Goal: Task Accomplishment & Management: Complete application form

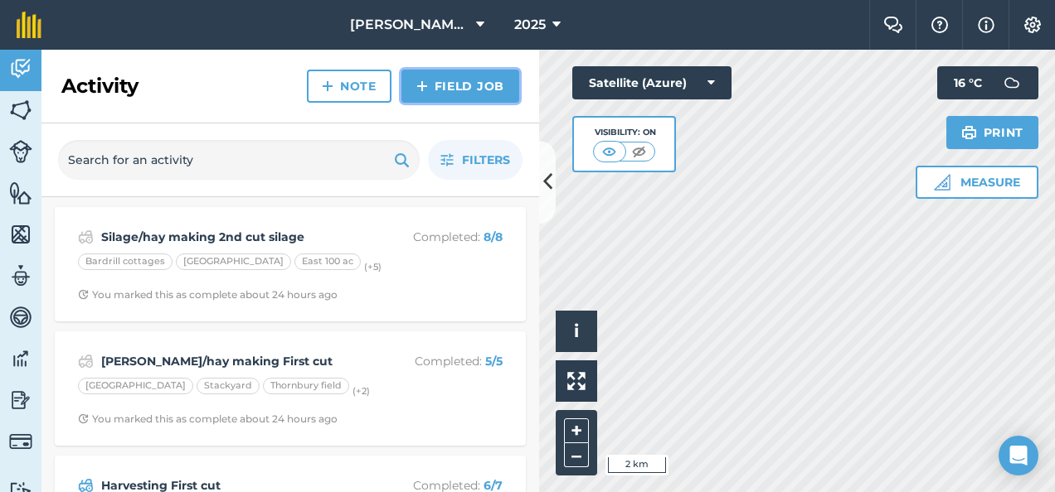
click at [461, 78] on link "Field Job" at bounding box center [460, 86] width 118 height 33
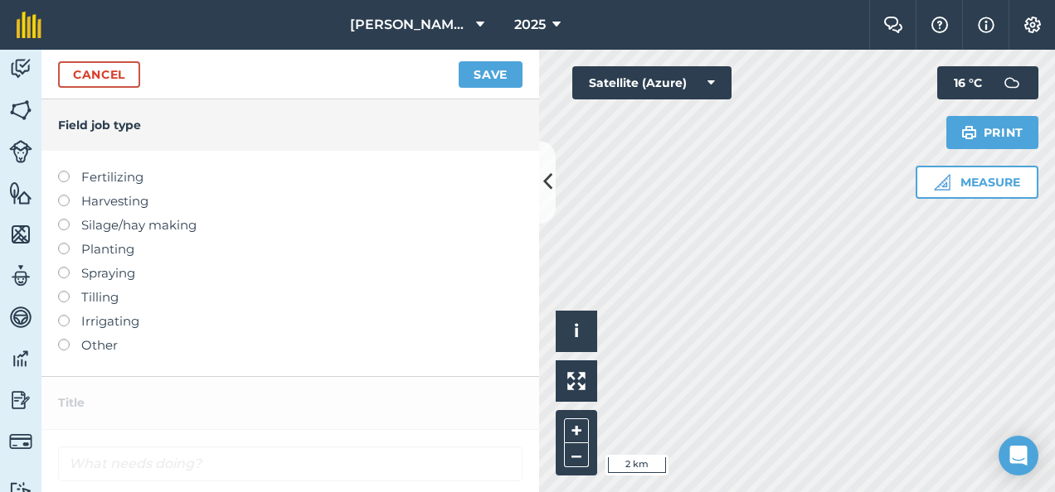
click at [63, 219] on label at bounding box center [69, 219] width 23 height 0
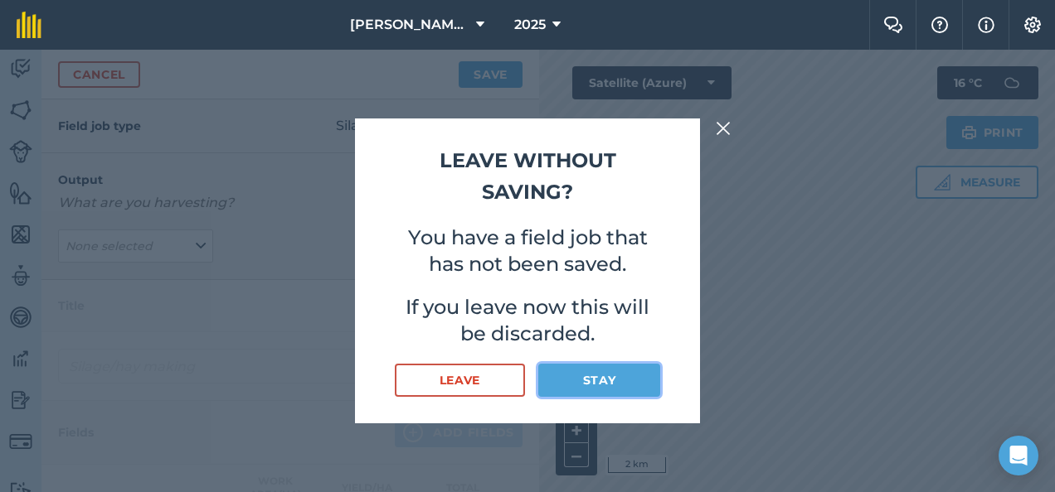
click at [592, 381] on button "Stay" at bounding box center [599, 380] width 122 height 33
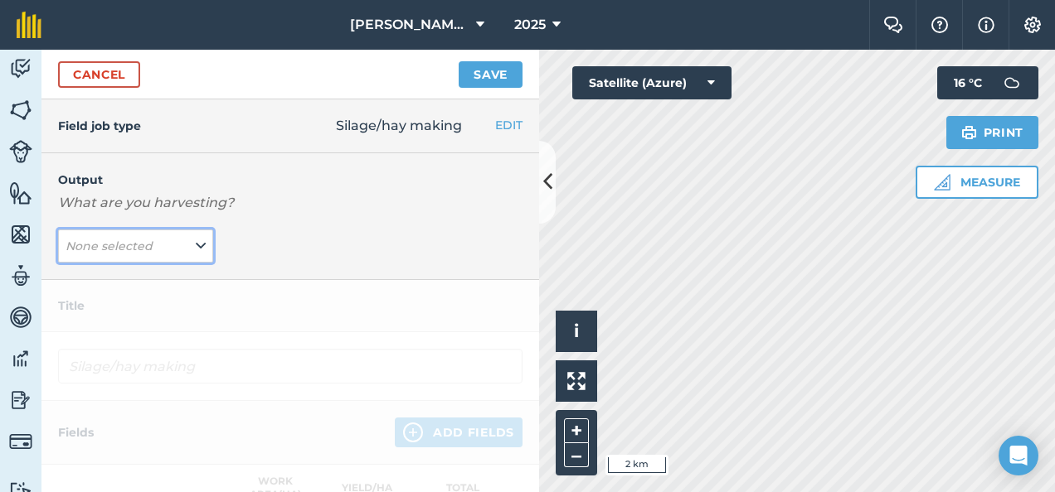
click at [196, 245] on icon at bounding box center [201, 246] width 10 height 18
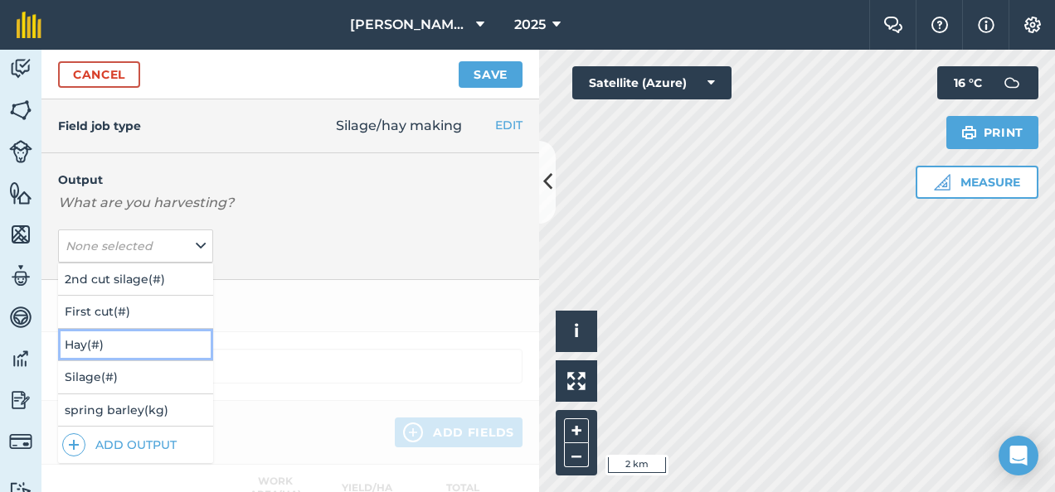
click at [96, 347] on button "Hay ( # )" at bounding box center [135, 345] width 155 height 32
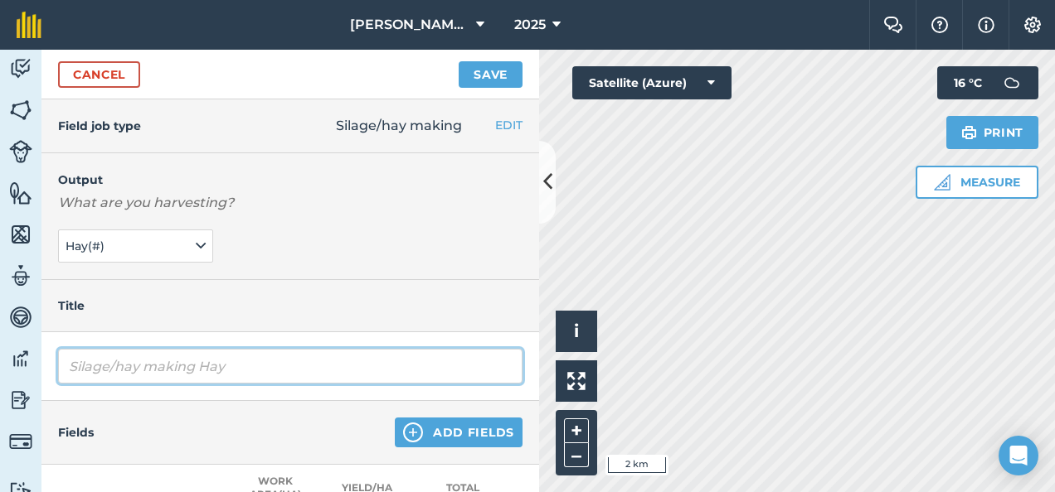
click at [163, 368] on input "Silage/hay making Hay" at bounding box center [290, 366] width 464 height 35
click at [167, 365] on input "Silage/hayking Hay" at bounding box center [290, 366] width 464 height 35
type input "Hay"
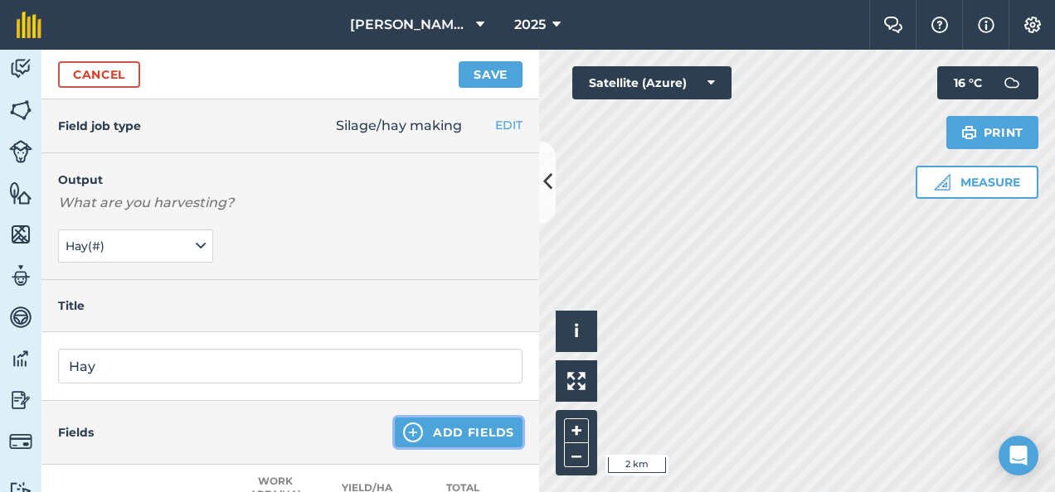
click at [433, 431] on button "Add Fields" at bounding box center [459, 433] width 128 height 30
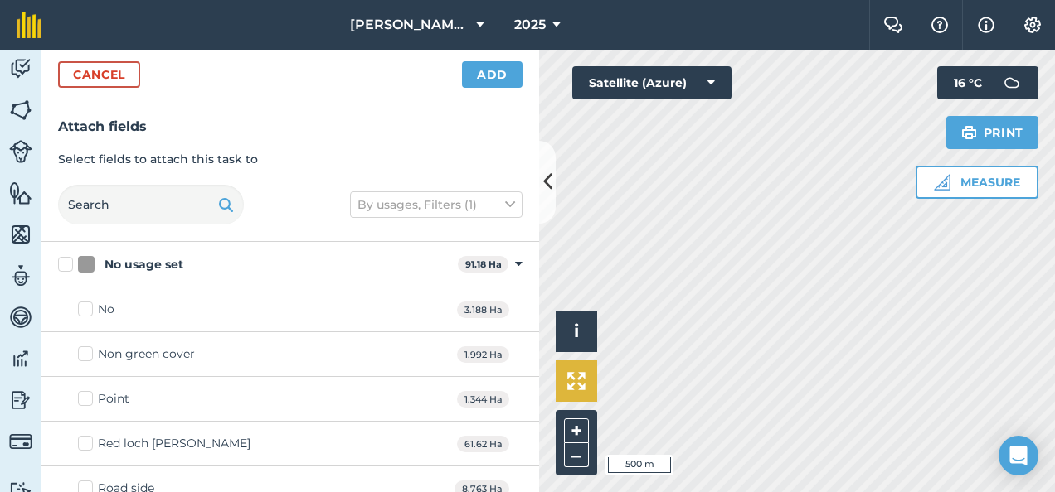
checkbox input "true"
click at [430, 284] on div "Activity Fields Livestock Features Maps Team Vehicles Data Reporting Billing Tu…" at bounding box center [527, 271] width 1055 height 443
click at [545, 177] on icon at bounding box center [547, 181] width 9 height 29
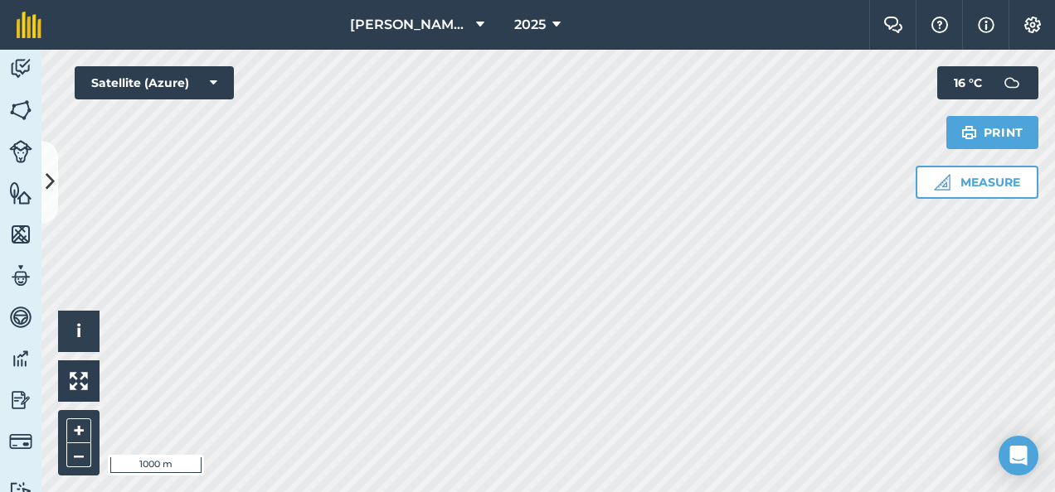
click at [785, 0] on html "Blackford Farms 2025 Farm Chat Help Info Settings Blackford Farms - 2025 Reprod…" at bounding box center [527, 246] width 1055 height 492
click at [33, 492] on html "Blackford Farms 2025 Farm Chat Help Info Settings Blackford Farms - 2025 Reprod…" at bounding box center [527, 246] width 1055 height 492
click at [49, 184] on icon at bounding box center [50, 181] width 9 height 29
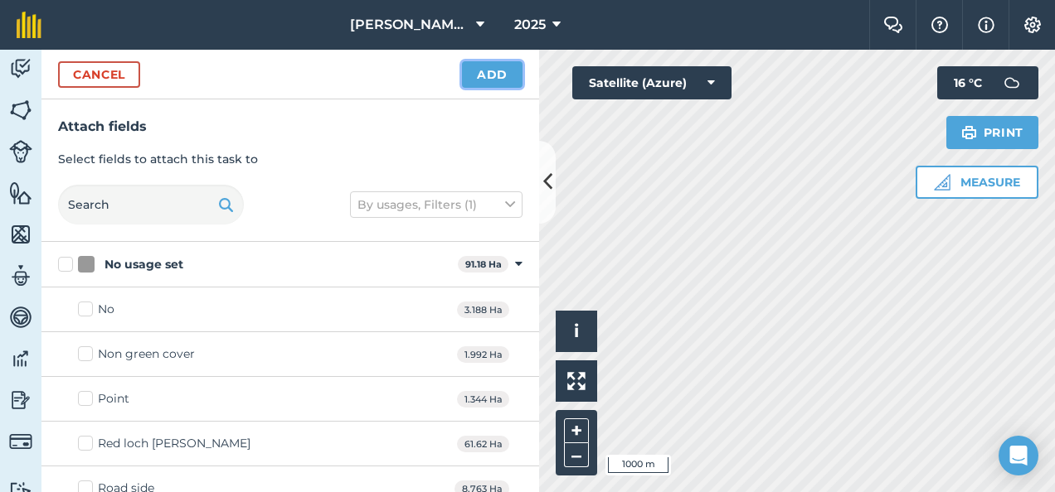
click at [486, 76] on button "Add" at bounding box center [492, 74] width 61 height 27
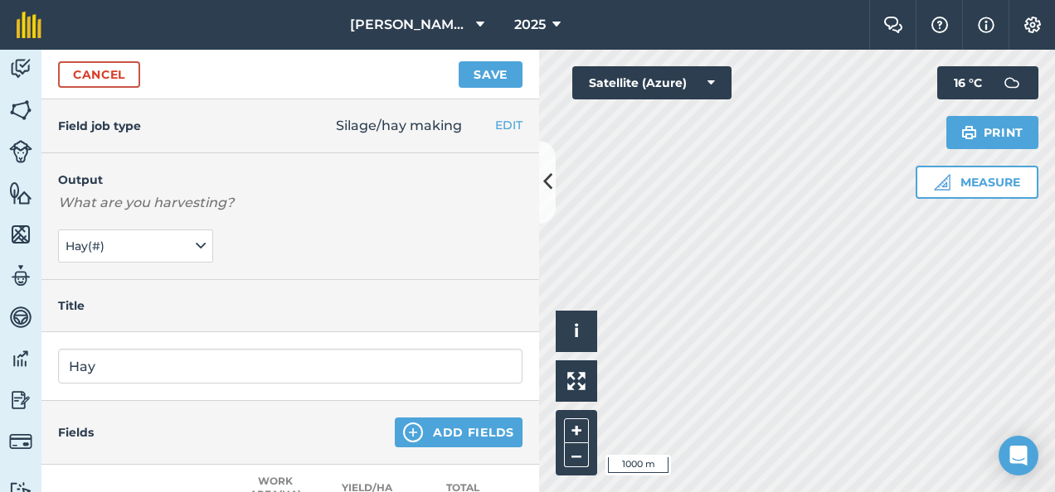
scroll to position [68, 0]
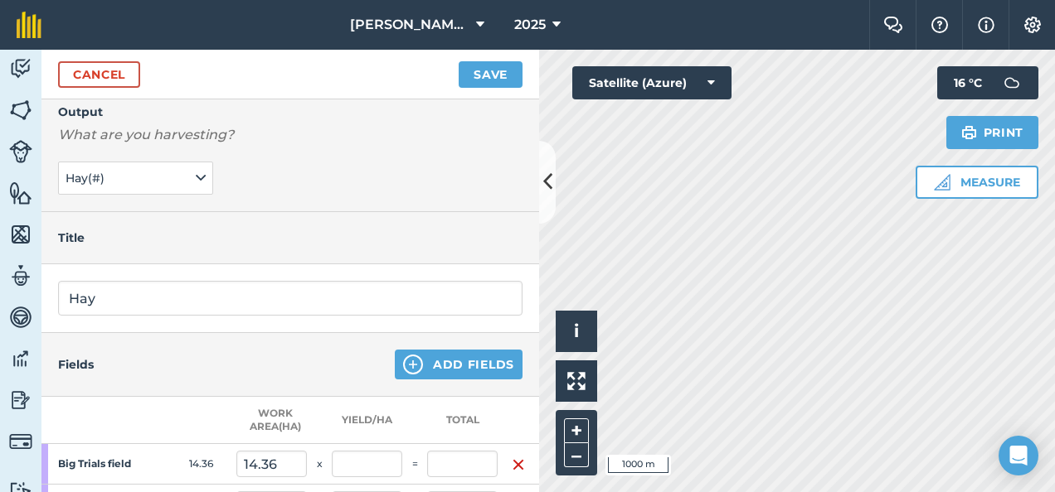
click at [486, 219] on div "Title" at bounding box center [289, 238] width 497 height 52
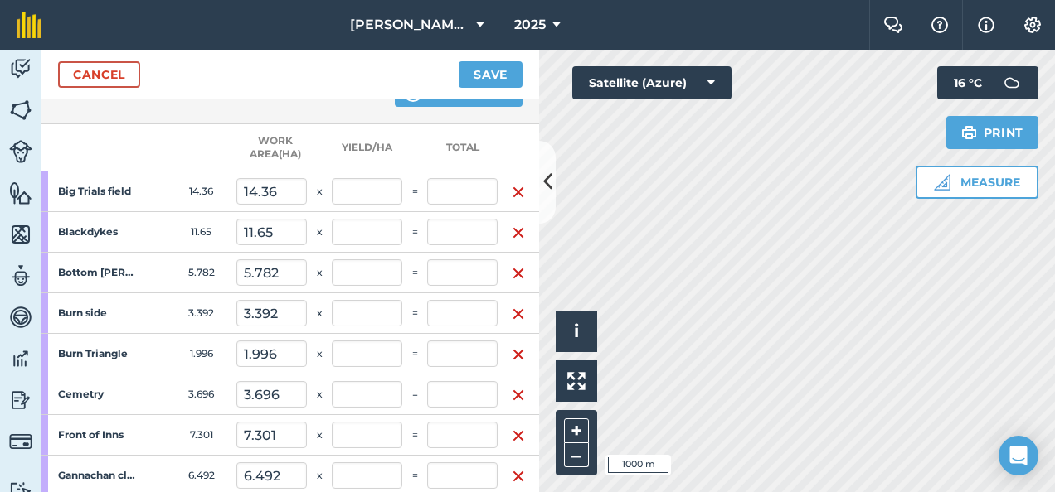
scroll to position [342, 2]
click at [456, 191] on input "text" at bounding box center [462, 190] width 70 height 27
type input "194"
type input "1.259"
type input "194"
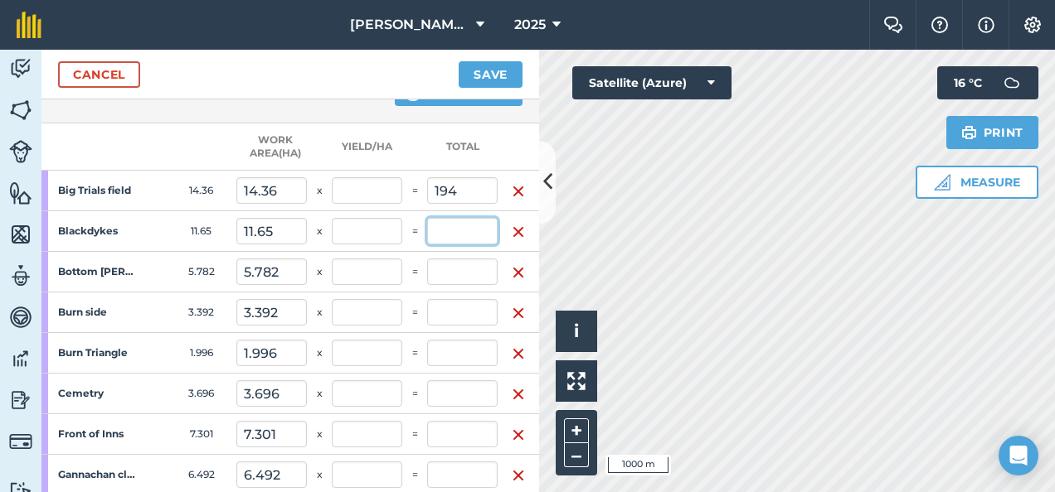
type input "13.51"
click at [454, 225] on input "text" at bounding box center [462, 231] width 70 height 27
type input "284"
type input "3.103"
type input "478"
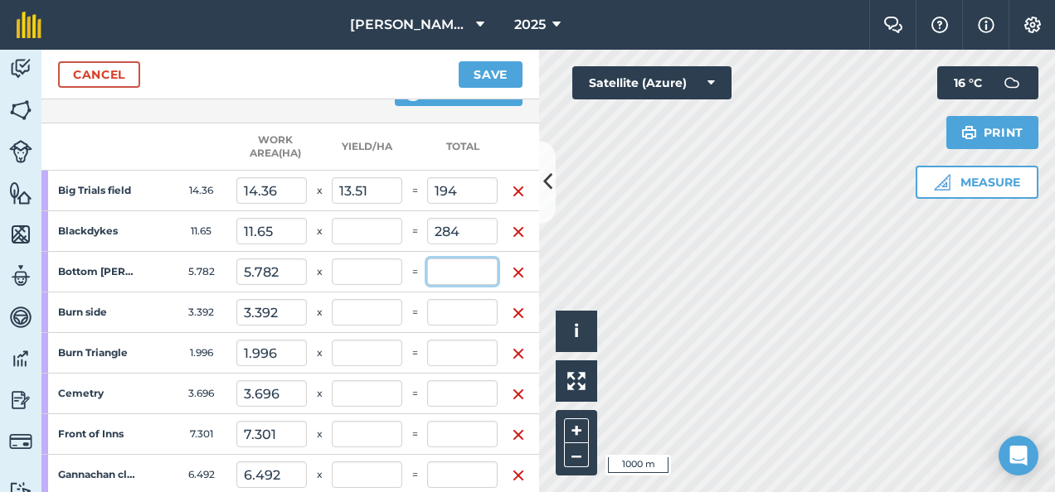
type input "24.378"
click at [446, 270] on input "text" at bounding box center [462, 272] width 70 height 27
type input "50"
type input "3.427"
type input "528"
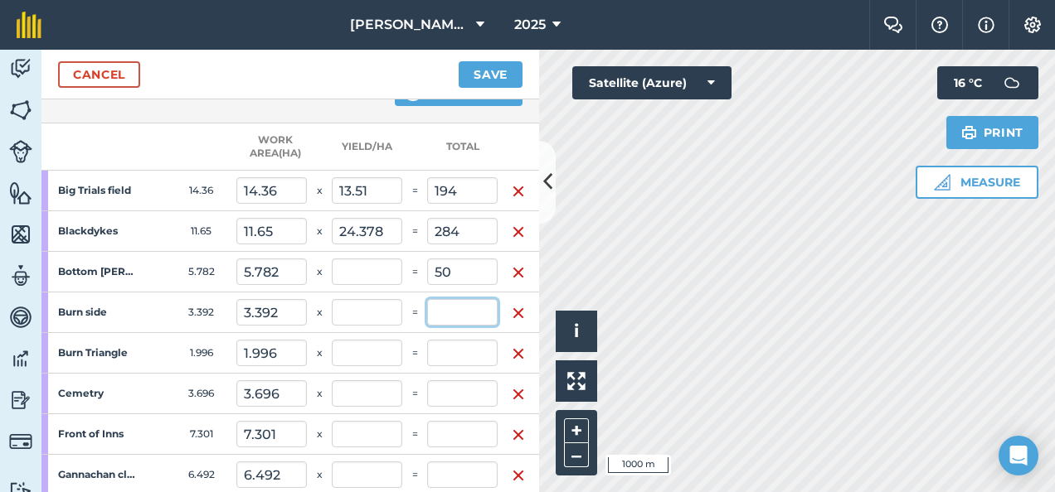
type input "8.648"
click at [448, 313] on input "text" at bounding box center [462, 312] width 70 height 27
click at [355, 311] on input "text" at bounding box center [367, 312] width 70 height 27
type input "100"
type input "5.629"
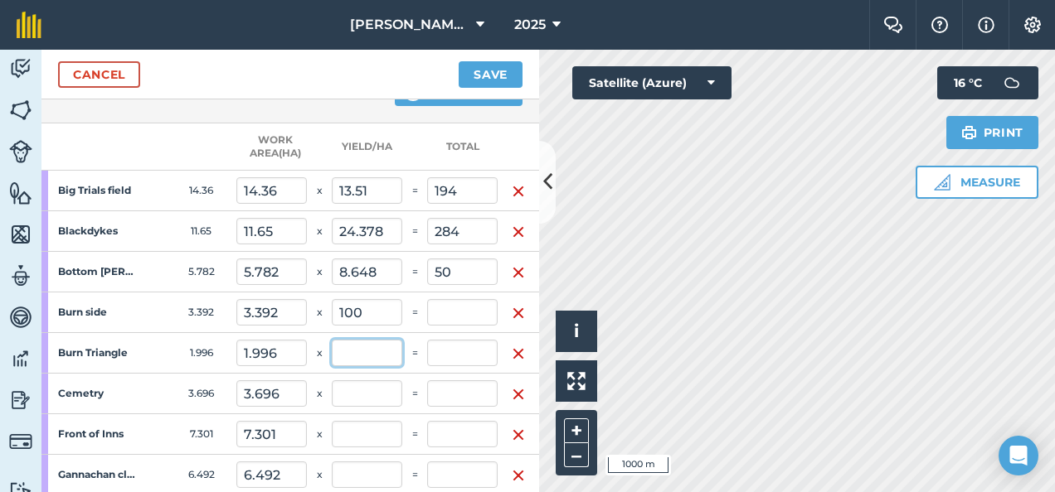
type input "867.2"
type input "339.2"
click at [360, 349] on input "text" at bounding box center [367, 353] width 70 height 27
click at [370, 310] on input "100" at bounding box center [367, 312] width 70 height 27
type input "1"
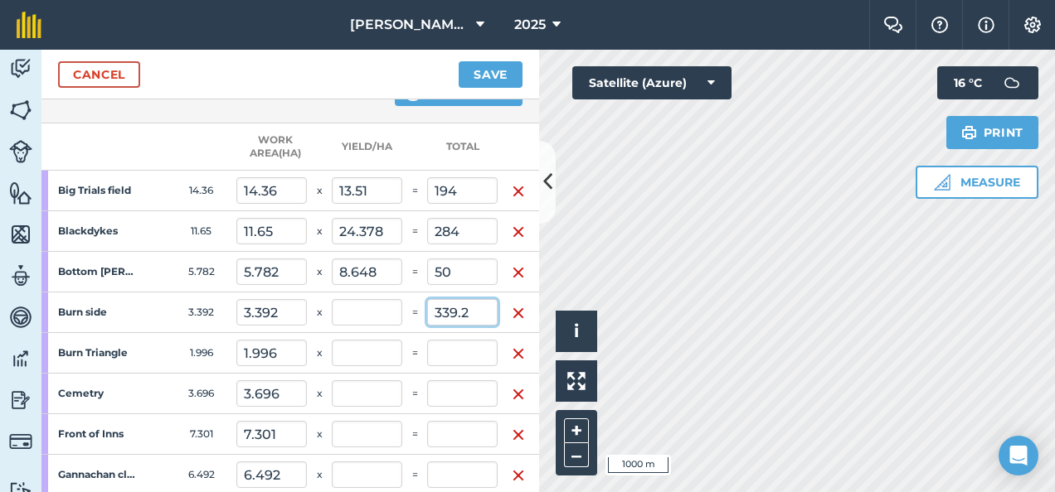
type input "3.427"
type input "528"
click at [476, 312] on input "0" at bounding box center [462, 312] width 70 height 27
type input "0"
type input "100"
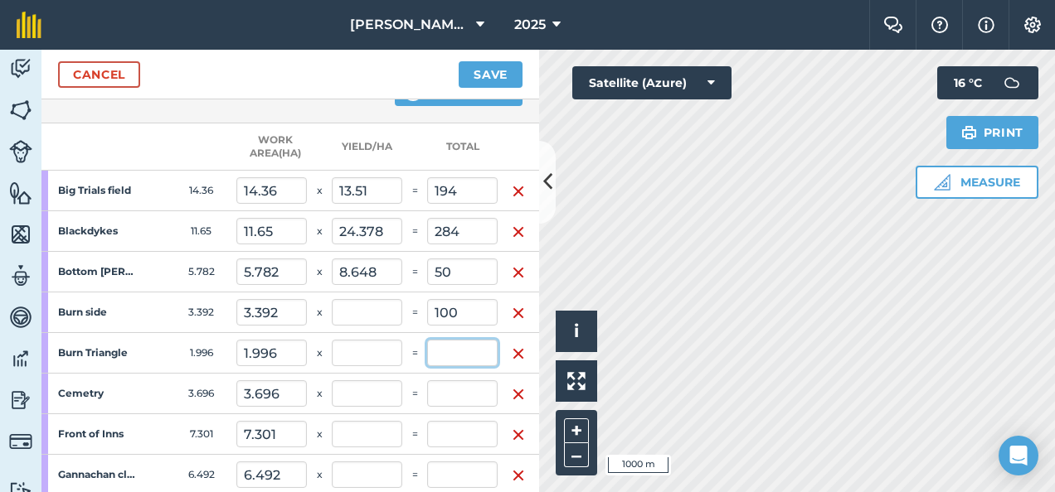
type input "4.076"
type input "628"
type input "29.481"
click at [471, 348] on input "text" at bounding box center [462, 353] width 70 height 27
type input "87"
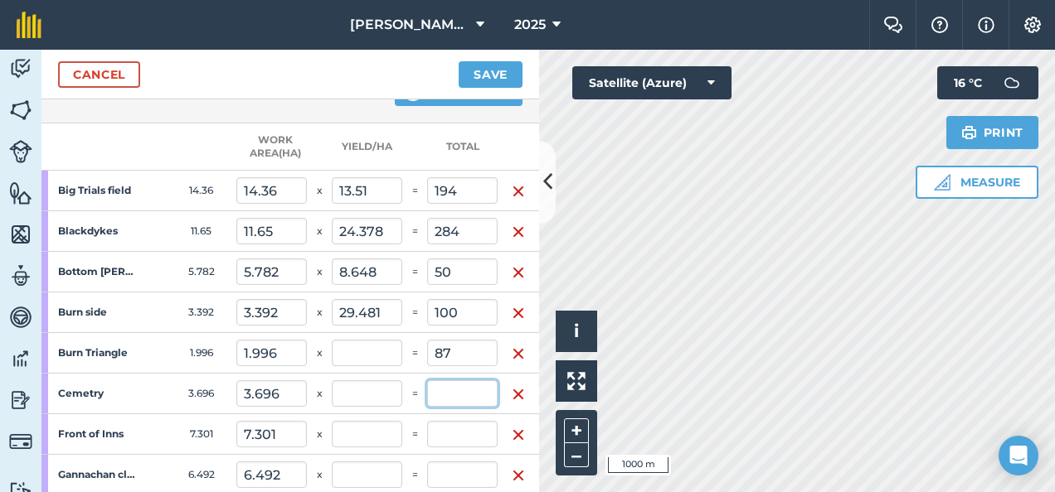
type input "4.641"
type input "715"
type input "43.587"
click at [458, 386] on input "text" at bounding box center [462, 394] width 70 height 27
type input "41"
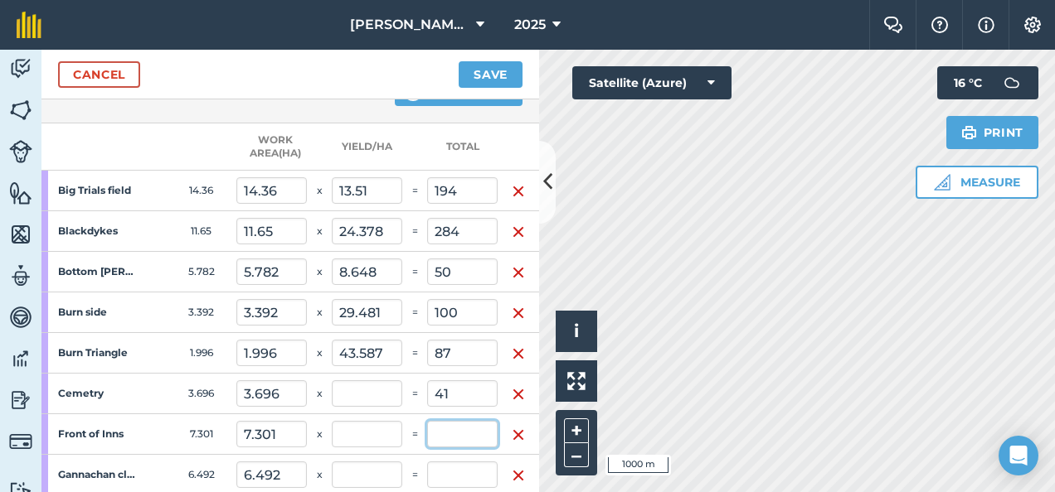
type input "4.907"
type input "756"
type input "11.093"
click at [443, 427] on input "text" at bounding box center [462, 434] width 70 height 27
type input "100"
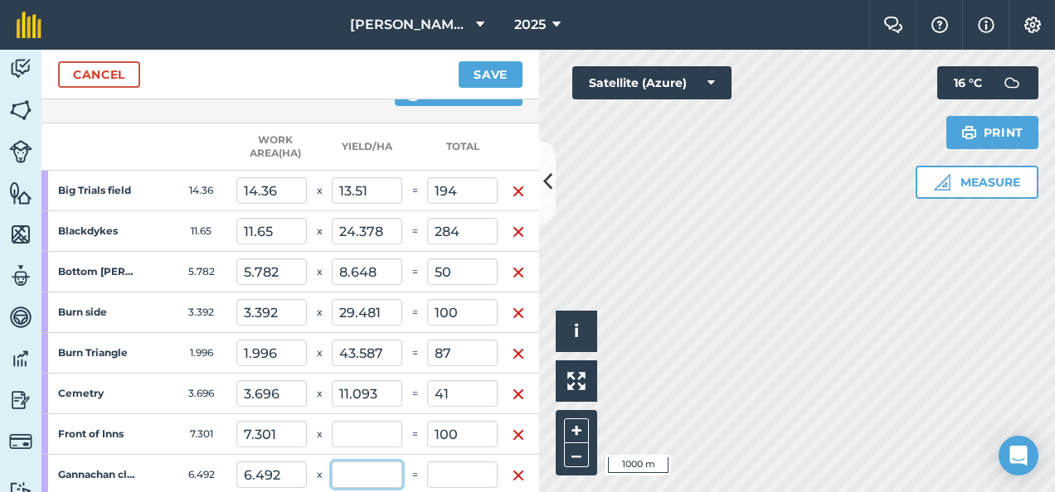
type input "5.556"
type input "856"
type input "13.697"
click at [376, 463] on input "text" at bounding box center [367, 475] width 70 height 27
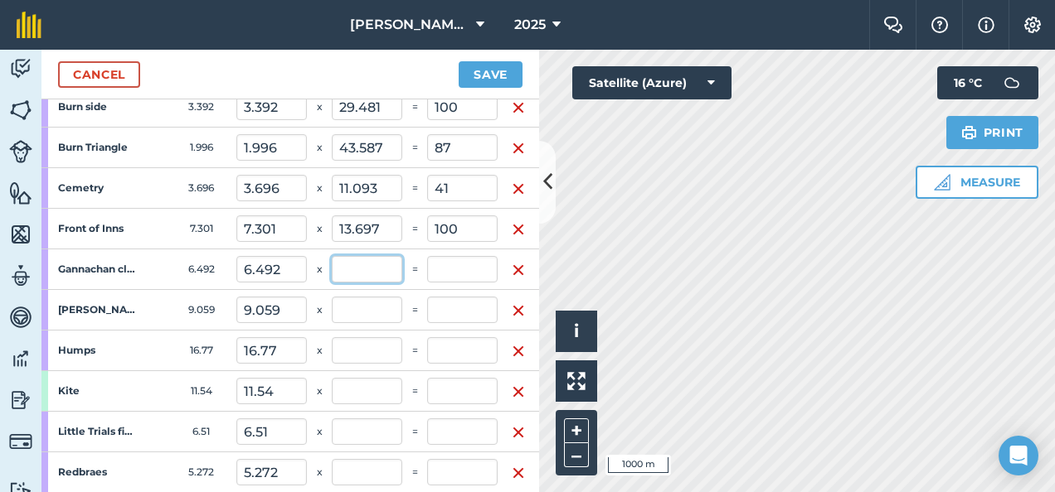
scroll to position [550, 2]
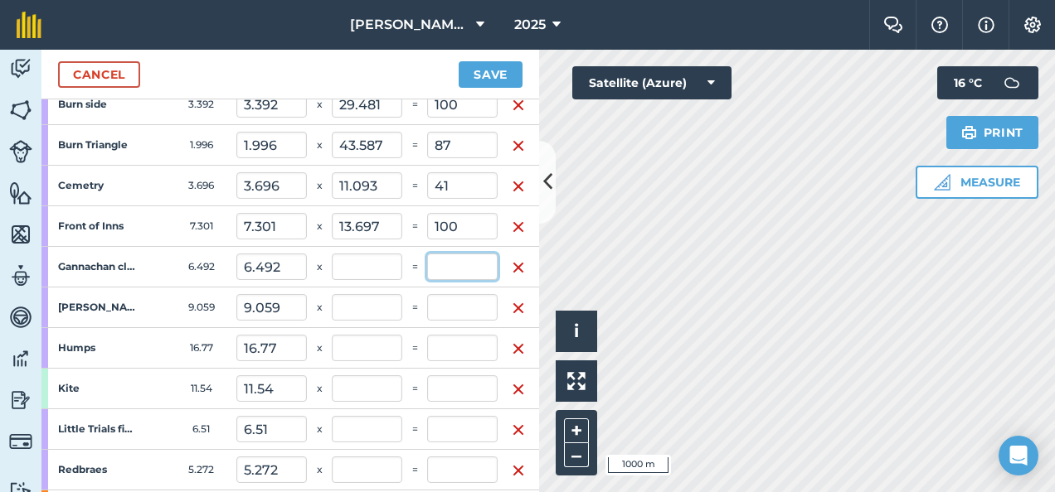
click at [475, 267] on input "text" at bounding box center [462, 267] width 70 height 27
type input "88"
type input "13.555"
type input "6.128"
type input "944"
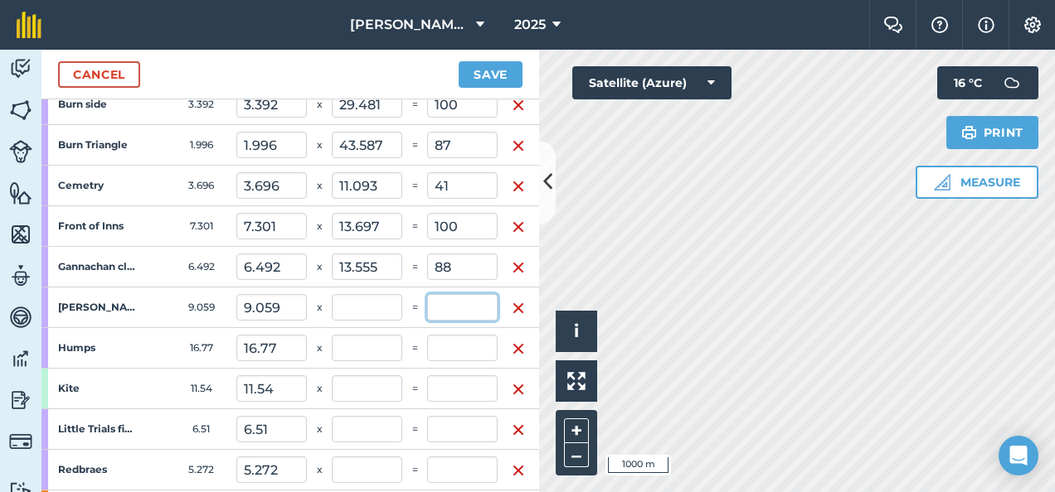
click at [457, 305] on input "text" at bounding box center [462, 307] width 70 height 27
click at [457, 305] on input "61" at bounding box center [462, 307] width 70 height 27
type input "61"
type input "6.524"
type input "1,005"
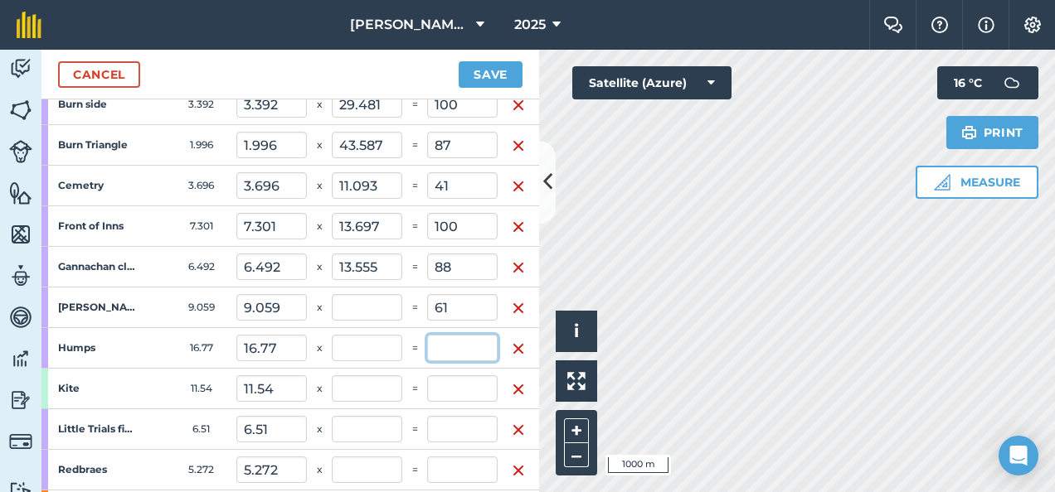
type input "6.734"
click at [455, 335] on input "text" at bounding box center [462, 348] width 70 height 27
type input "194"
type input "7.783"
type input "1,199"
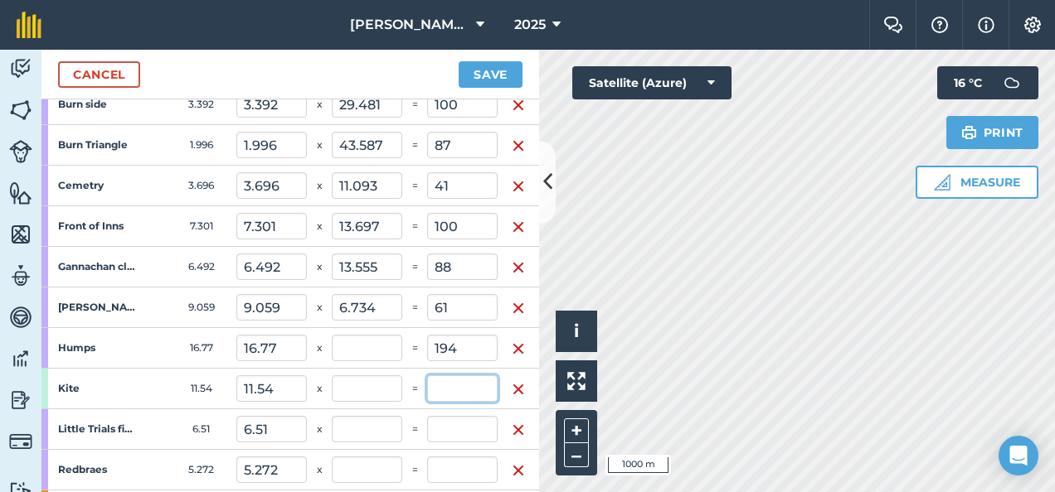
type input "11.568"
click at [444, 383] on input "text" at bounding box center [462, 389] width 70 height 27
type input "135"
type input "8.659"
type input "1,334"
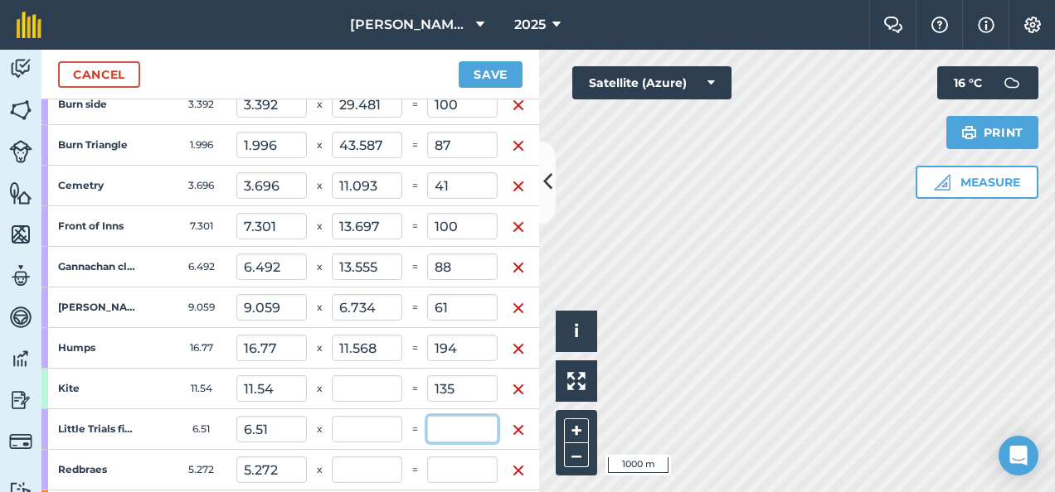
type input "11.698"
click at [458, 428] on input "text" at bounding box center [462, 429] width 70 height 27
type input "68"
type input "9.101"
type input "1,402"
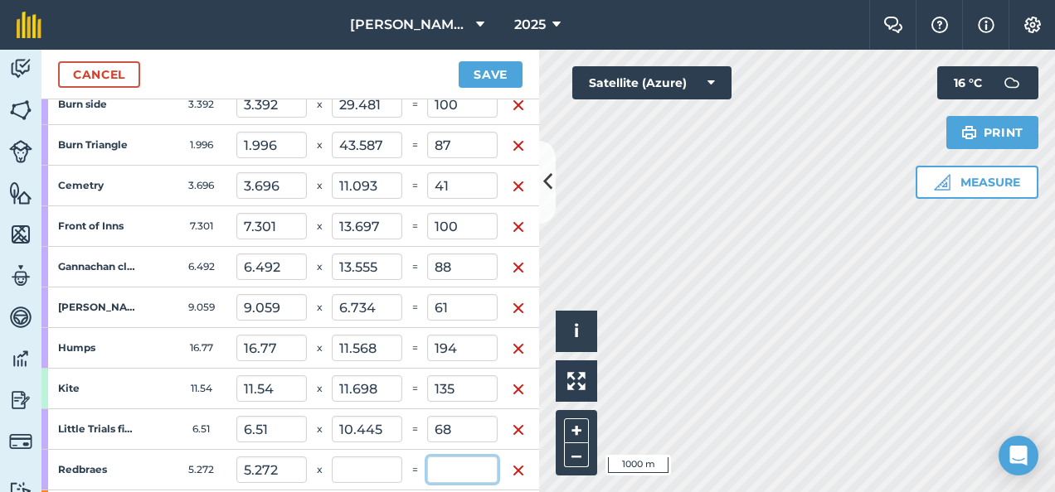
type input "10.445"
click at [457, 473] on input "text" at bounding box center [462, 470] width 70 height 27
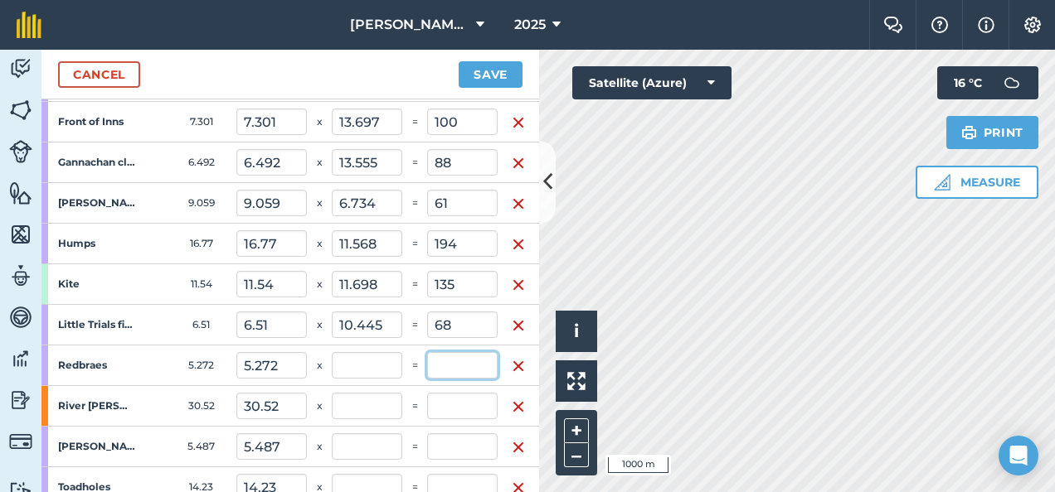
scroll to position [663, 2]
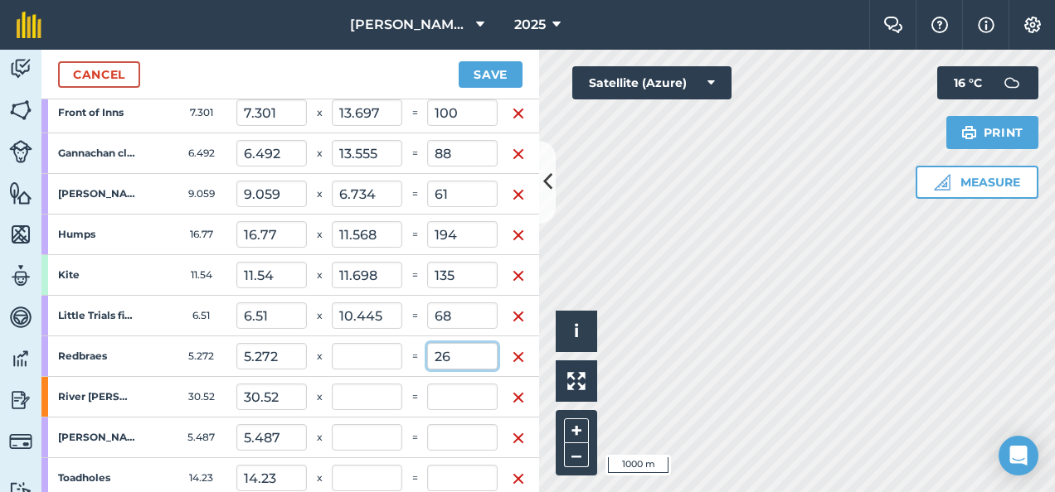
type input "26"
type input "9.269"
type input "1,428"
type input "4.932"
click at [459, 384] on input "text" at bounding box center [462, 397] width 70 height 27
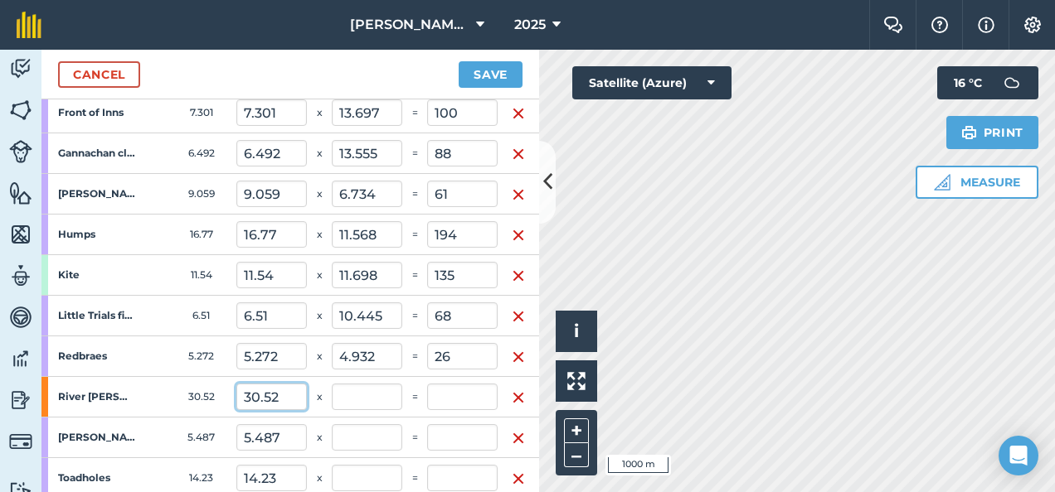
click at [282, 392] on input "30.52" at bounding box center [271, 397] width 70 height 27
type input "3"
type input "6.9"
type input "10.948"
type input "0"
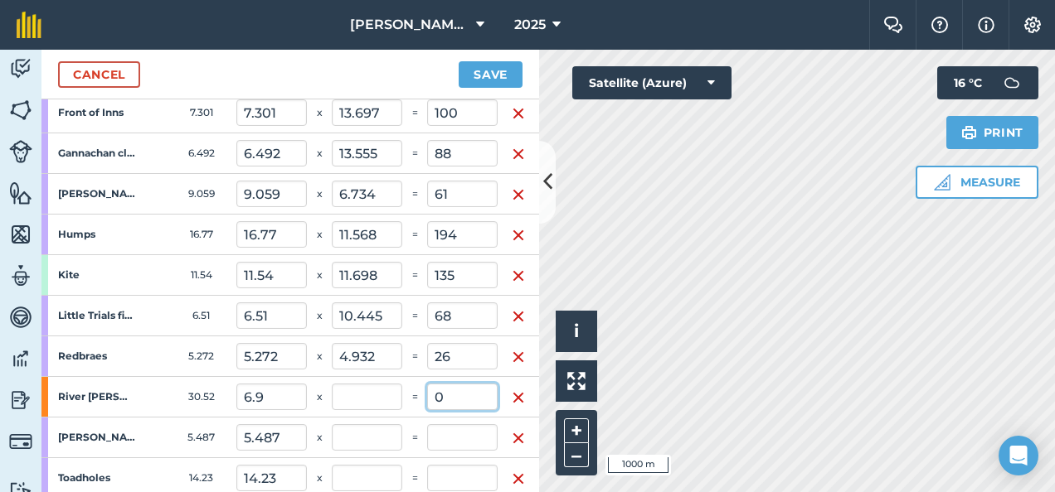
click at [452, 398] on input "0" at bounding box center [462, 397] width 70 height 27
type input "100"
type input "11.714"
type input "1,528"
type input "14.493"
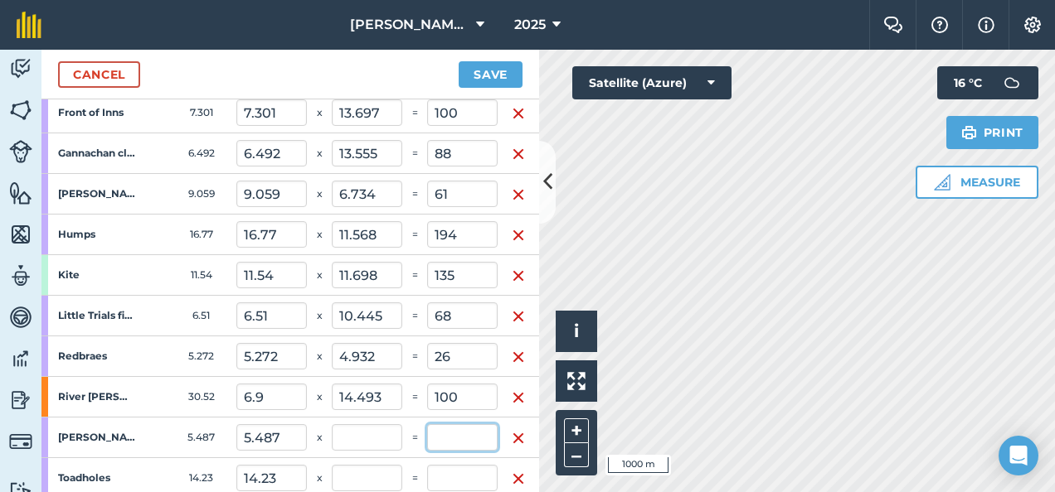
click at [461, 435] on input "text" at bounding box center [462, 437] width 70 height 27
type input "67"
type input "12.228"
type input "1,595"
type input "12.211"
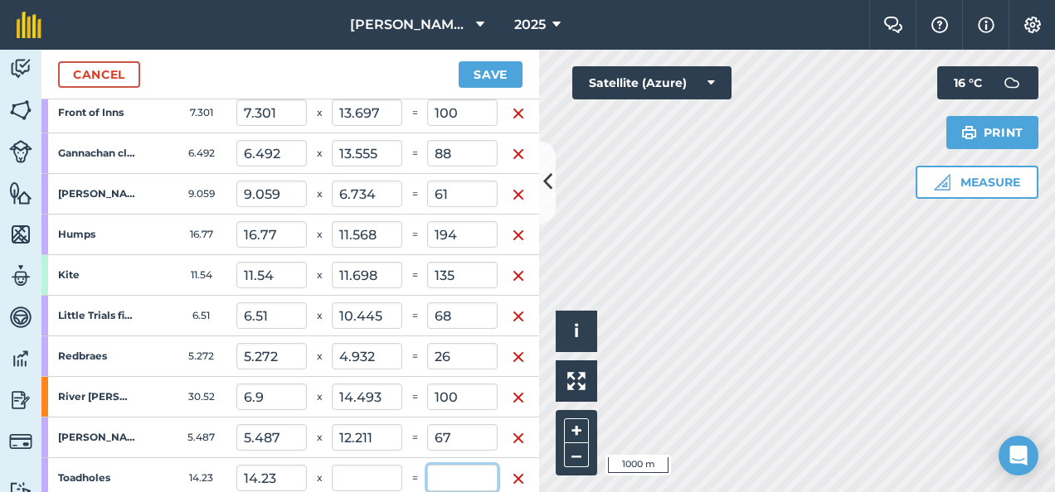
click at [453, 471] on input "text" at bounding box center [462, 478] width 70 height 27
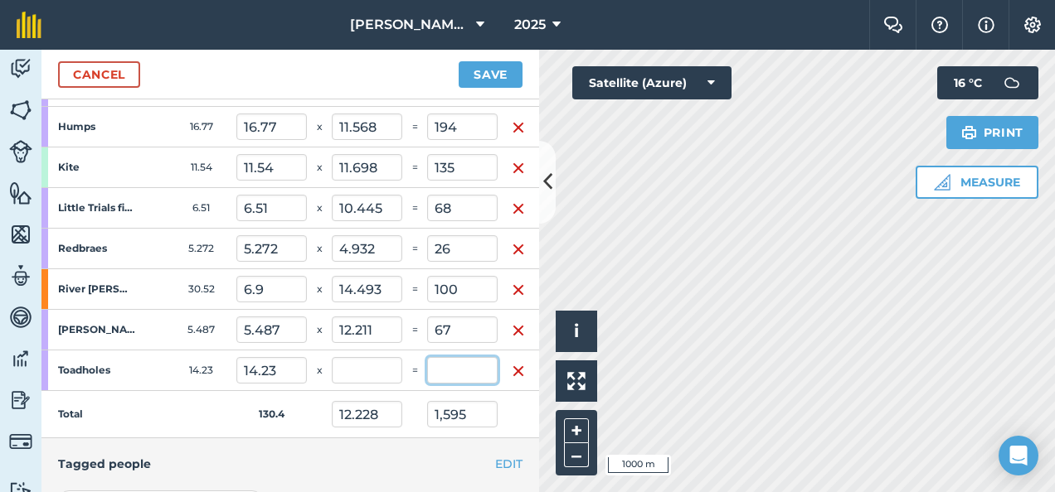
scroll to position [771, 0]
type input "100"
type input "12.995"
type input "1,695"
type input "7.027"
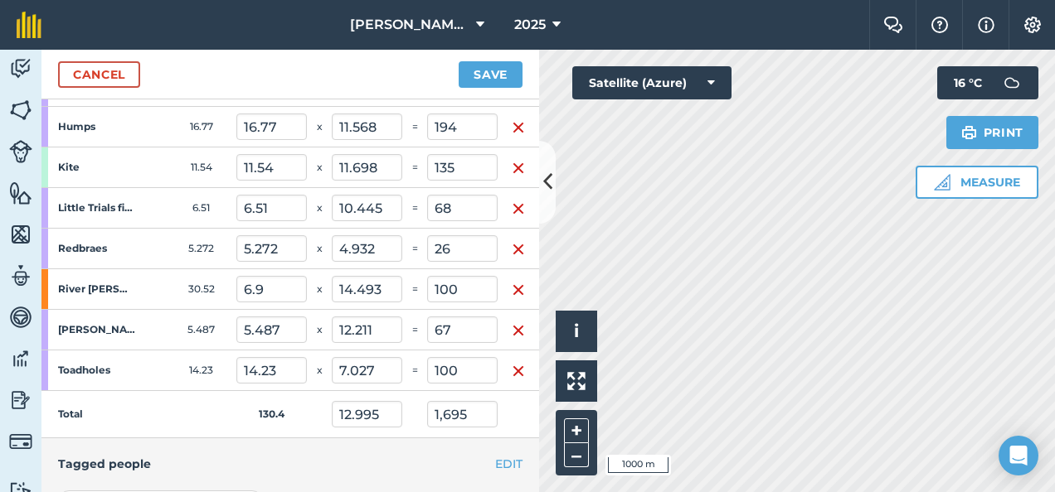
click at [229, 410] on td "Total" at bounding box center [138, 414] width 195 height 47
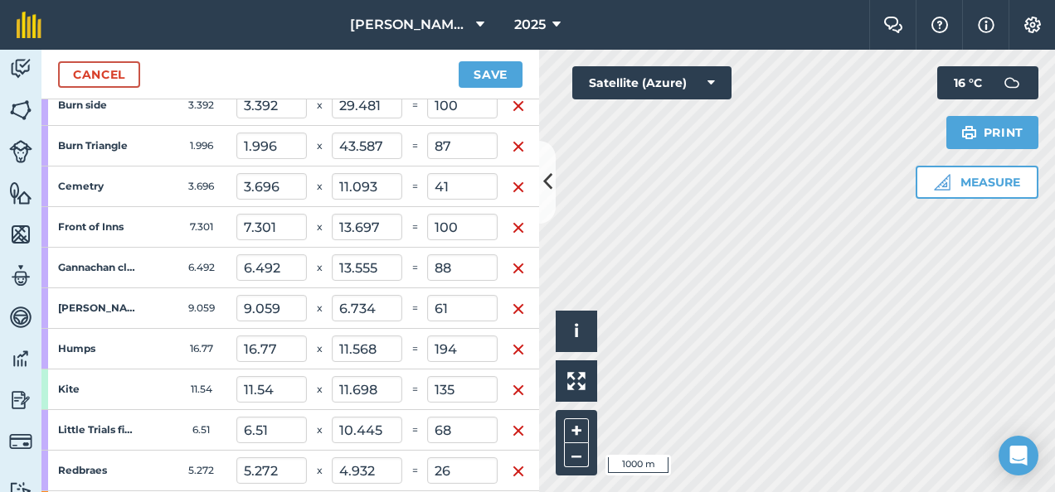
scroll to position [544, 0]
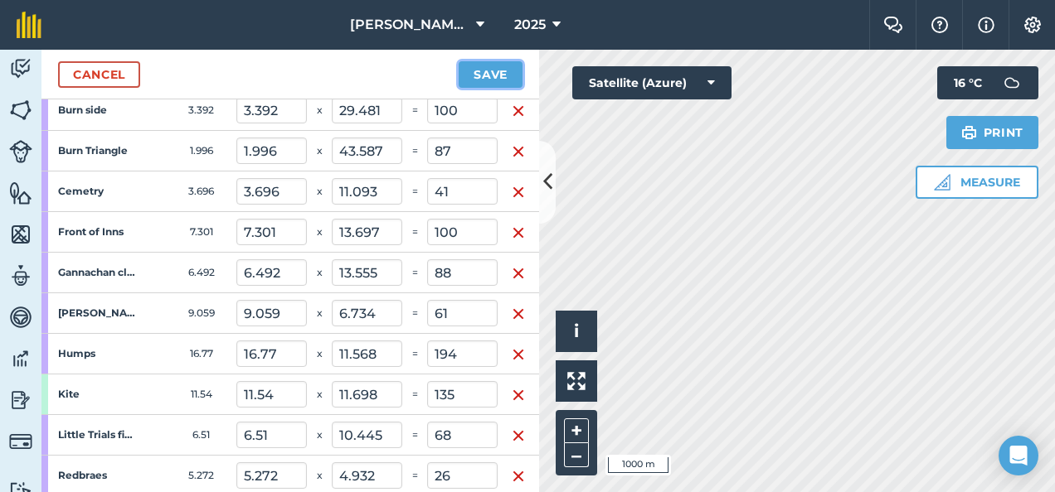
click at [489, 70] on button "Save" at bounding box center [490, 74] width 64 height 27
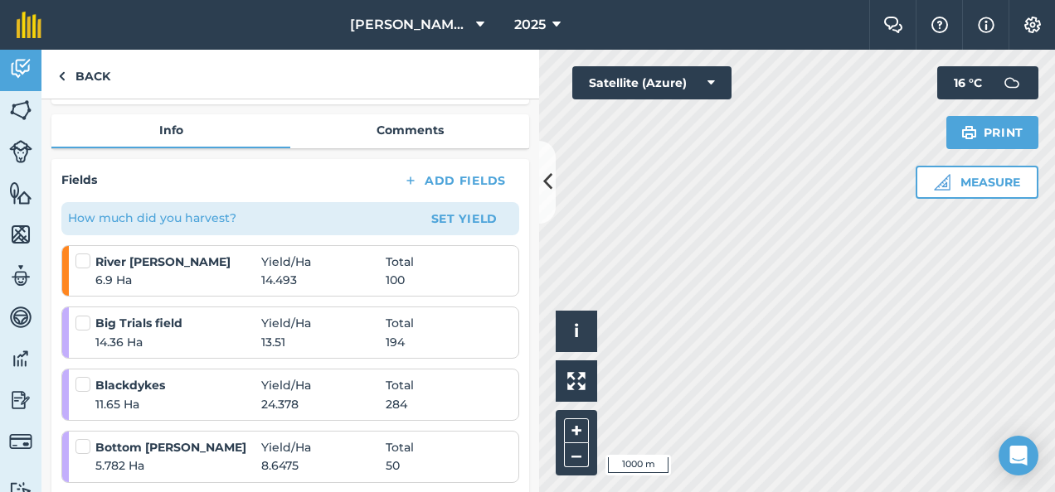
scroll to position [215, 0]
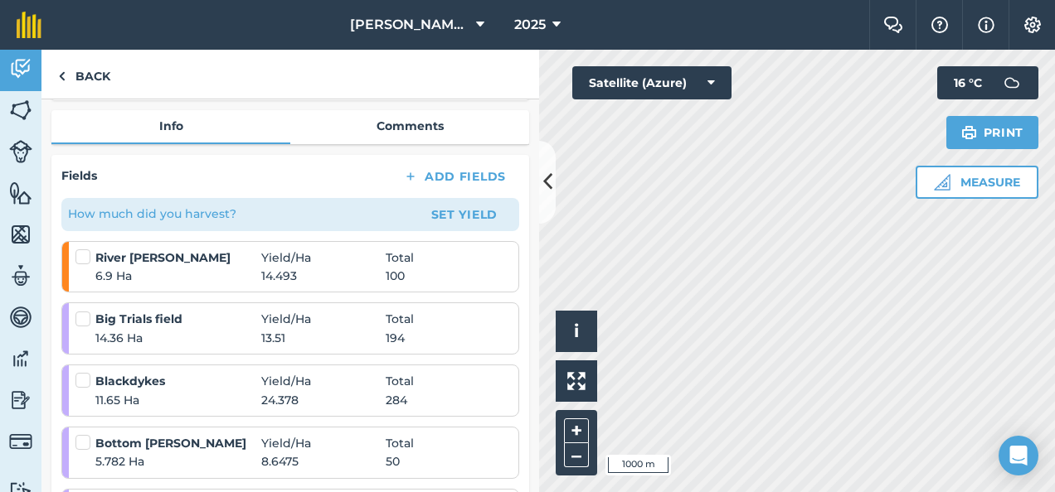
click at [82, 249] on label at bounding box center [85, 249] width 20 height 0
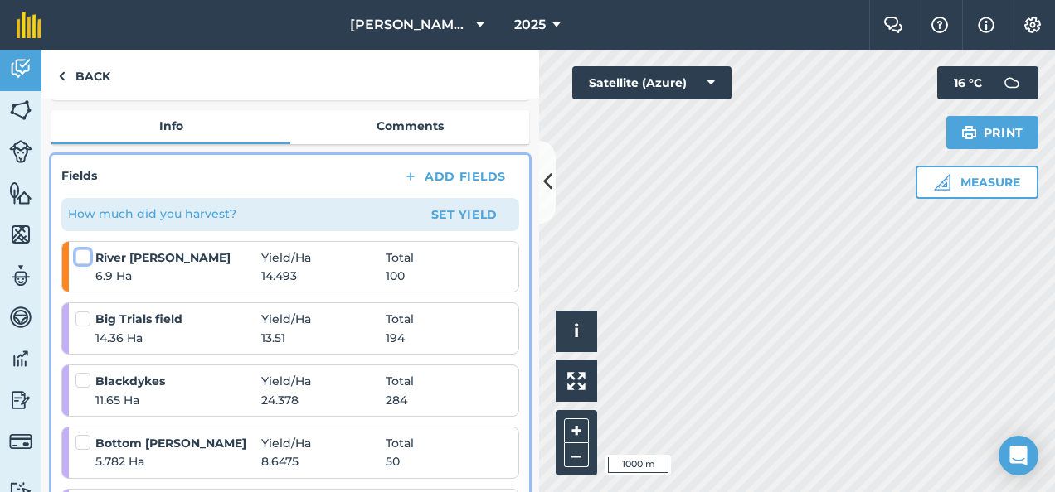
click at [82, 258] on input "checkbox" at bounding box center [80, 254] width 11 height 11
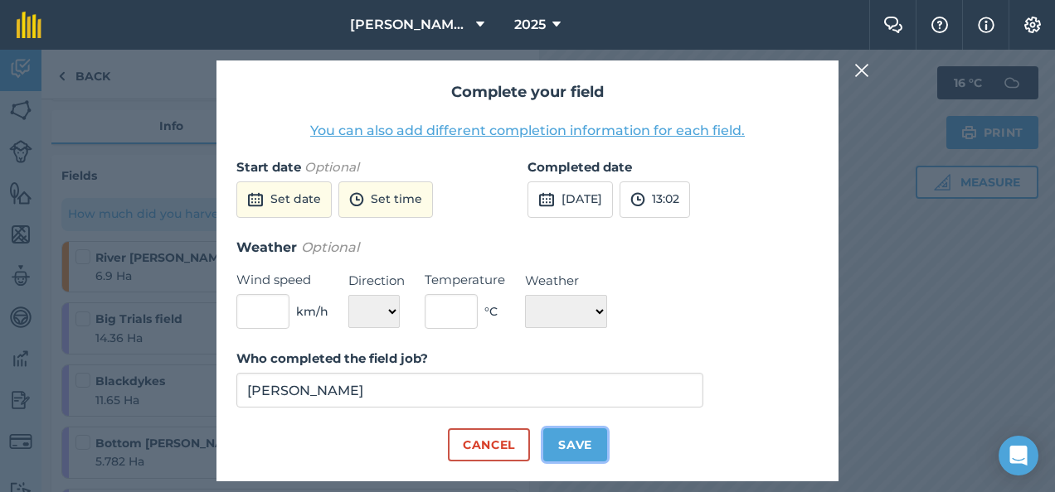
click at [582, 439] on button "Save" at bounding box center [575, 445] width 64 height 33
checkbox input "true"
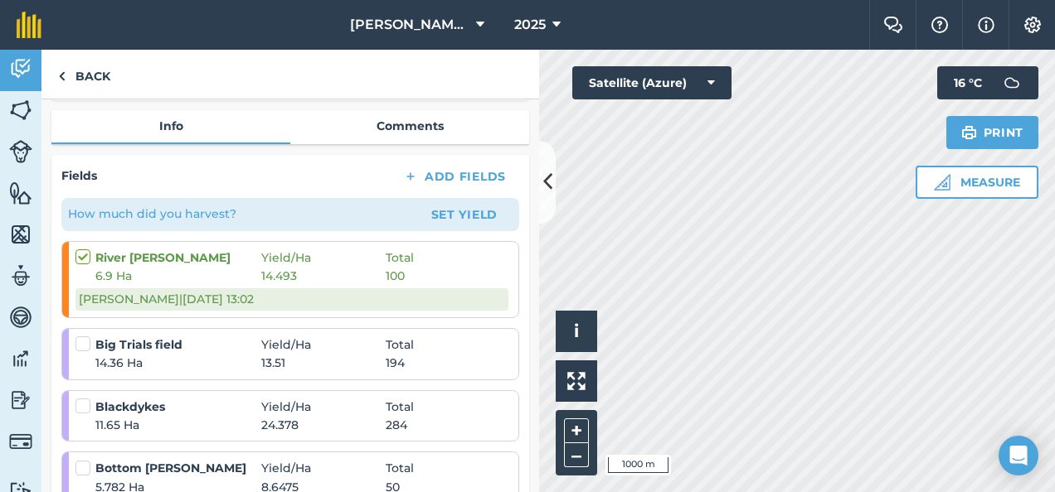
click at [83, 336] on label at bounding box center [85, 336] width 20 height 0
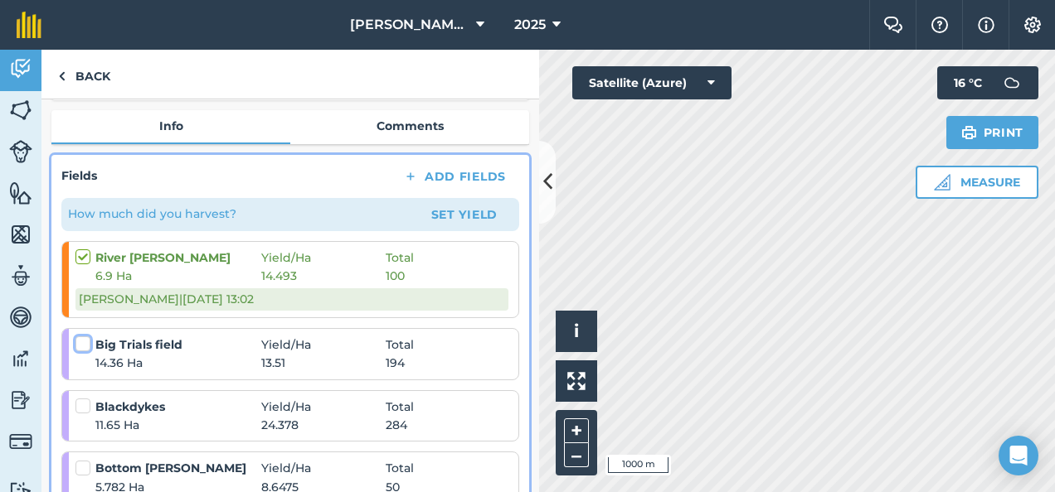
click at [83, 340] on input "checkbox" at bounding box center [80, 341] width 11 height 11
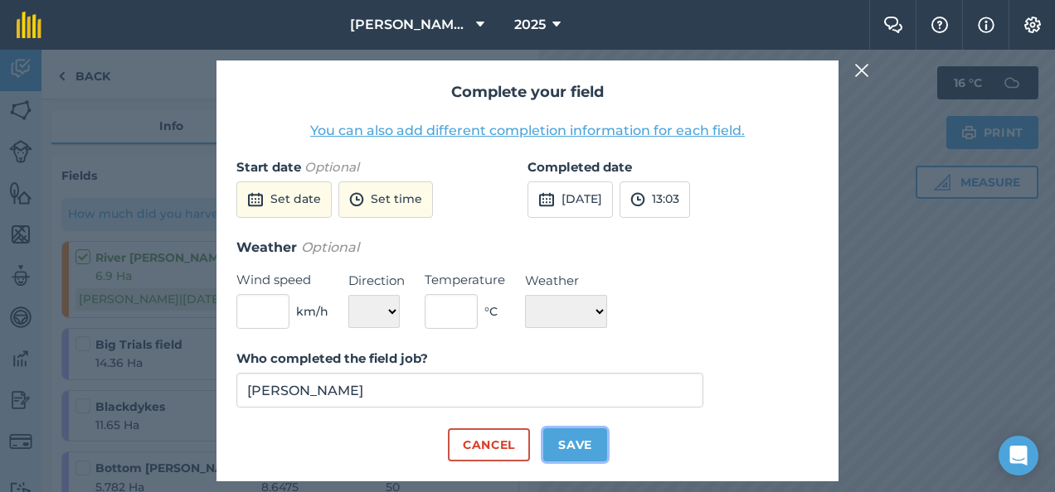
click at [572, 444] on button "Save" at bounding box center [575, 445] width 64 height 33
checkbox input "true"
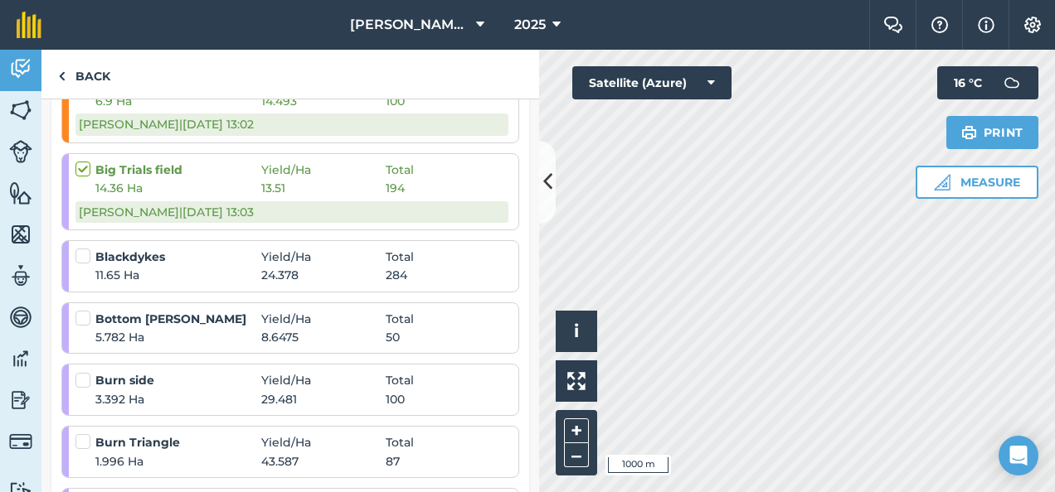
scroll to position [416, 0]
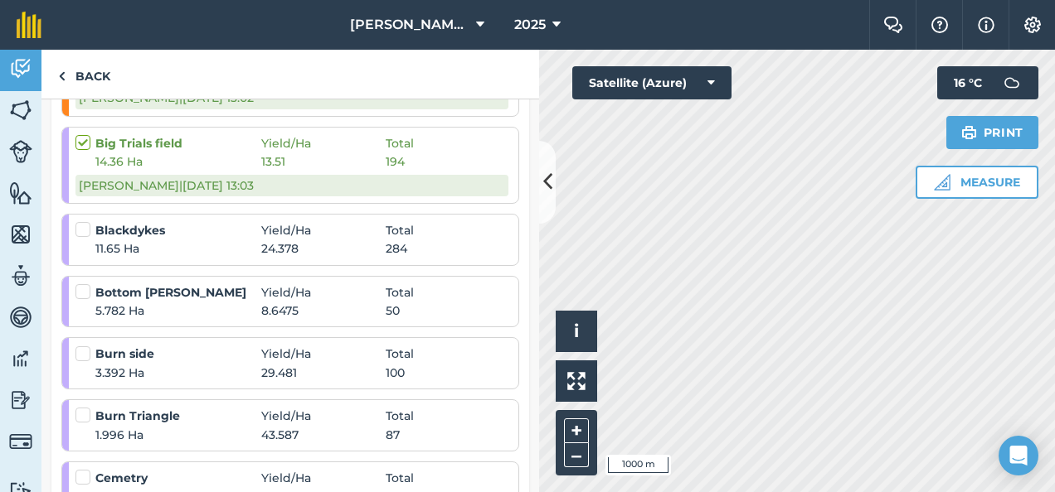
click at [83, 221] on label at bounding box center [85, 221] width 20 height 0
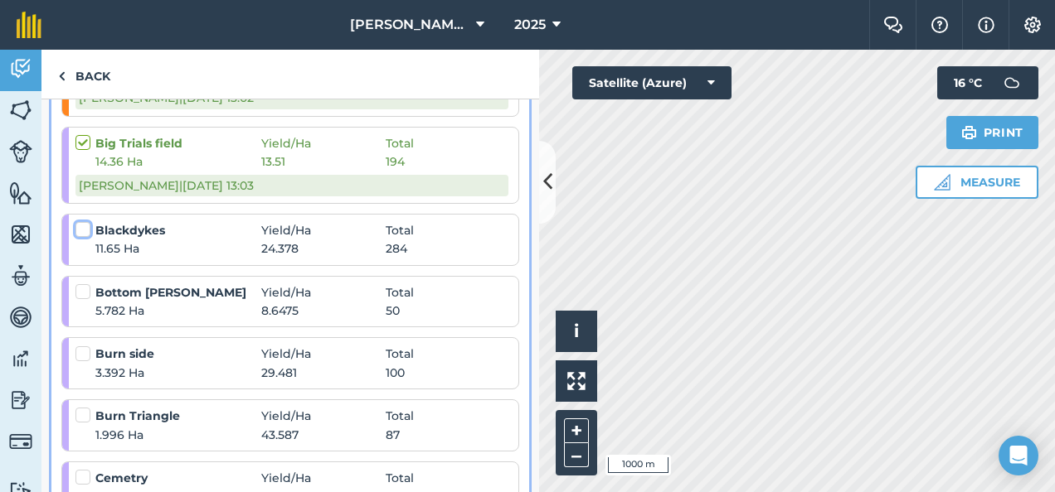
click at [83, 226] on input "checkbox" at bounding box center [80, 226] width 11 height 11
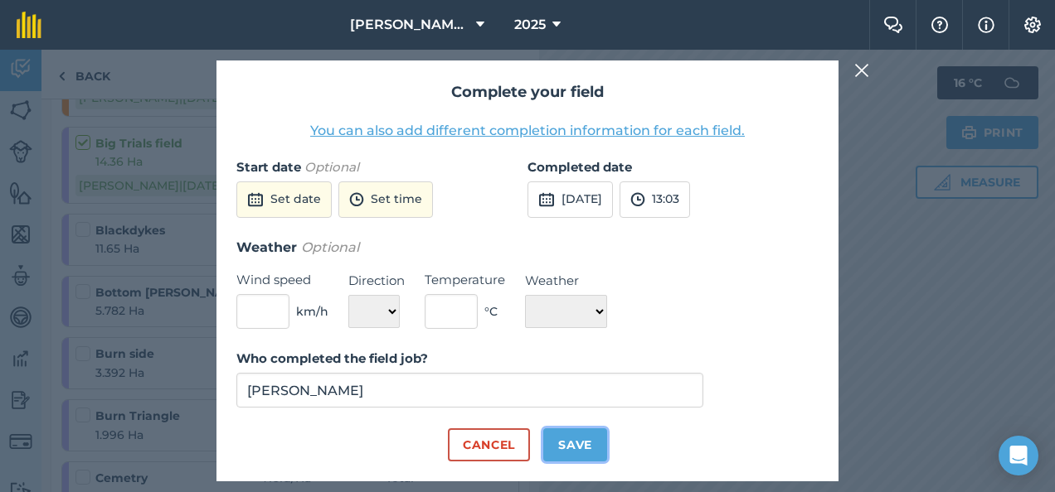
click at [577, 446] on button "Save" at bounding box center [575, 445] width 64 height 33
checkbox input "true"
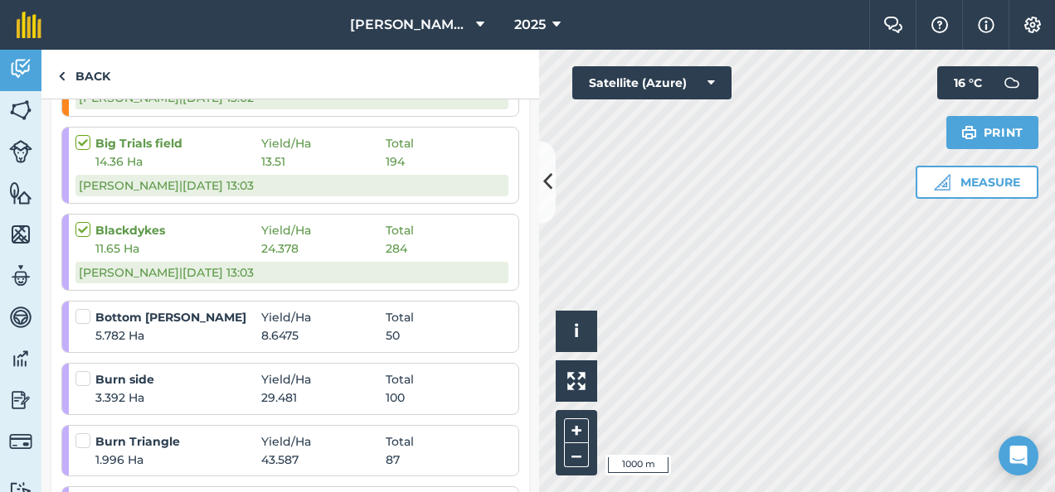
click at [84, 308] on label at bounding box center [85, 308] width 20 height 0
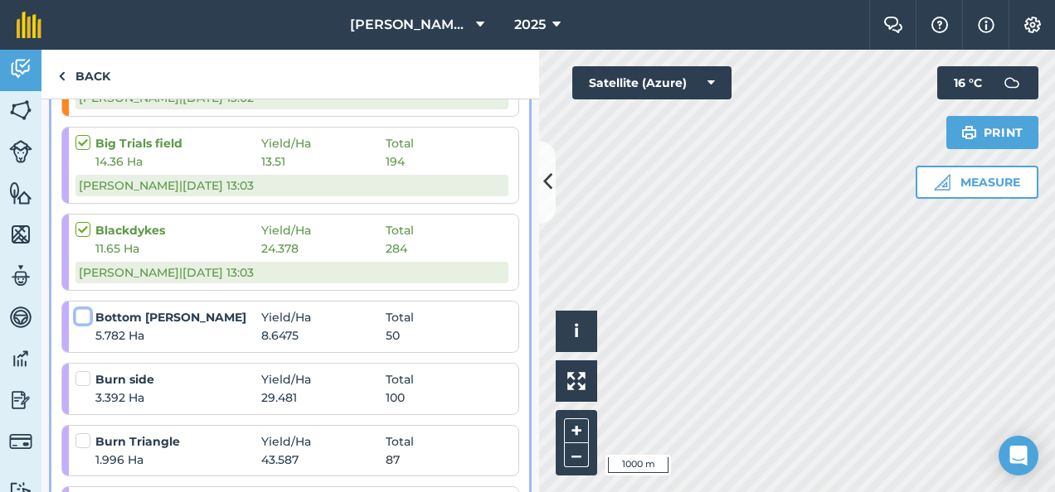
click at [84, 312] on input "checkbox" at bounding box center [80, 313] width 11 height 11
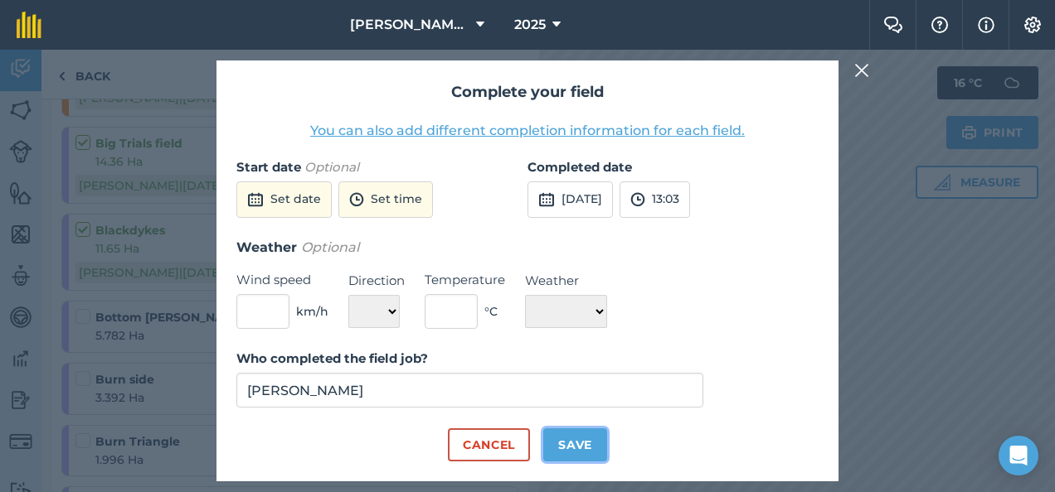
click at [565, 439] on button "Save" at bounding box center [575, 445] width 64 height 33
checkbox input "true"
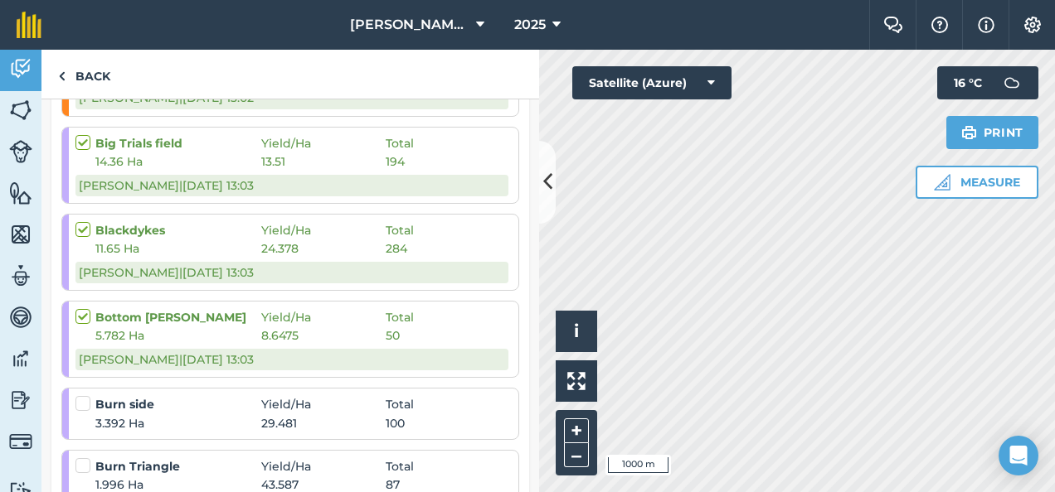
click at [85, 395] on label at bounding box center [85, 395] width 20 height 0
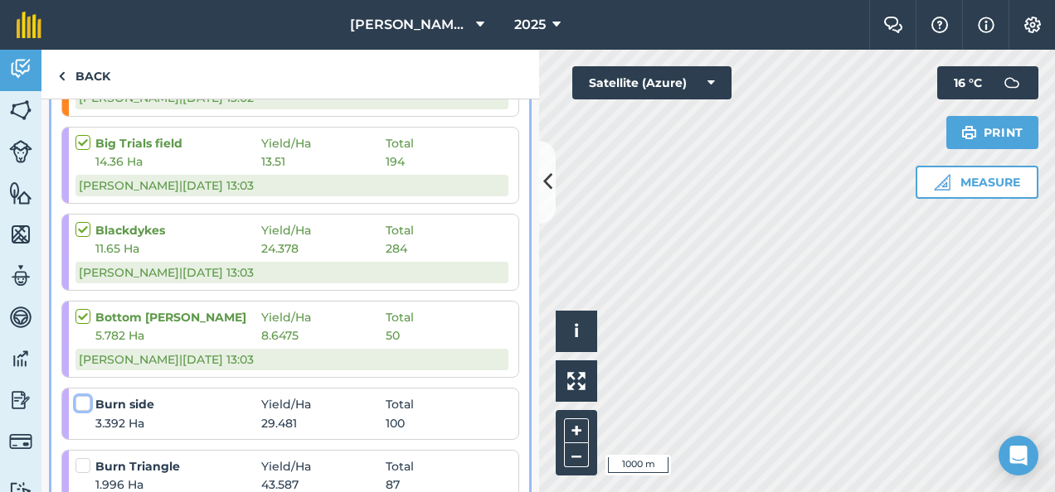
click at [85, 402] on input "checkbox" at bounding box center [80, 400] width 11 height 11
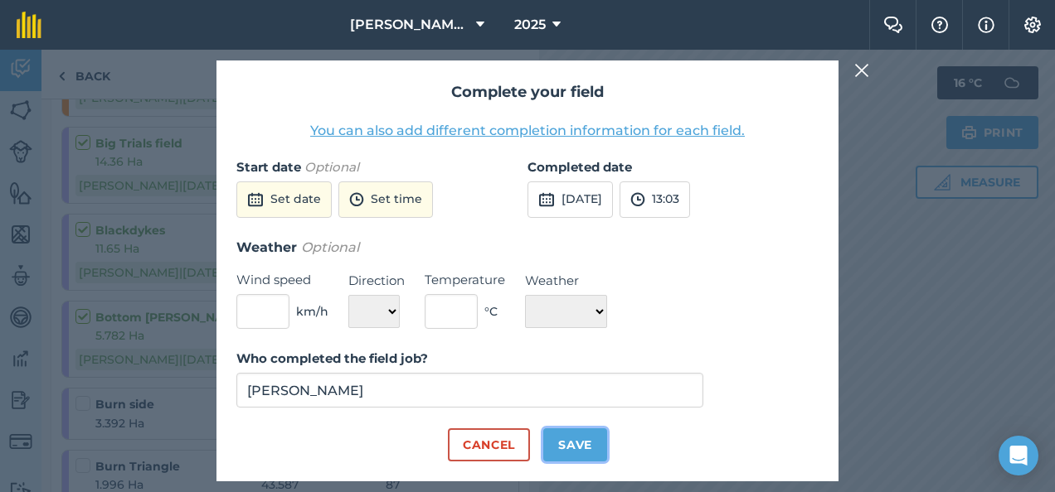
click at [580, 439] on button "Save" at bounding box center [575, 445] width 64 height 33
checkbox input "true"
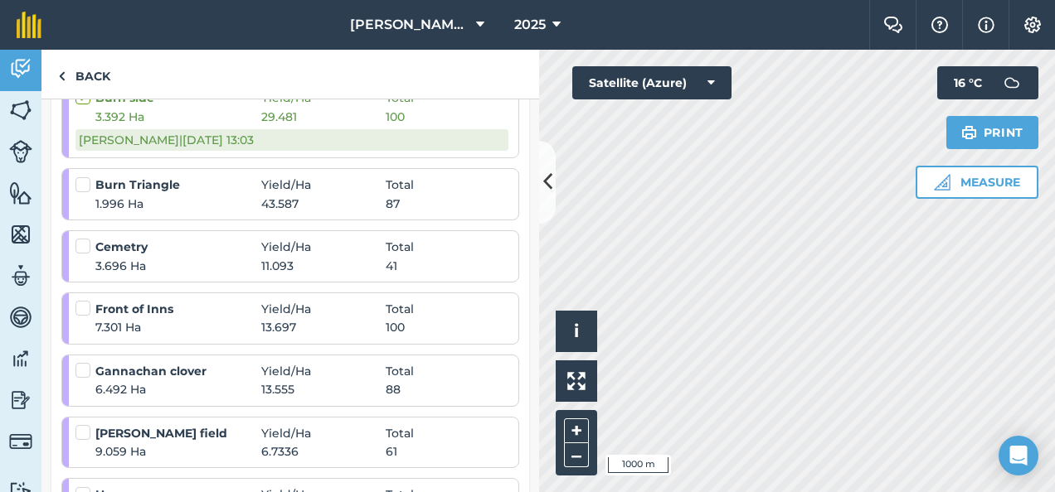
scroll to position [743, 0]
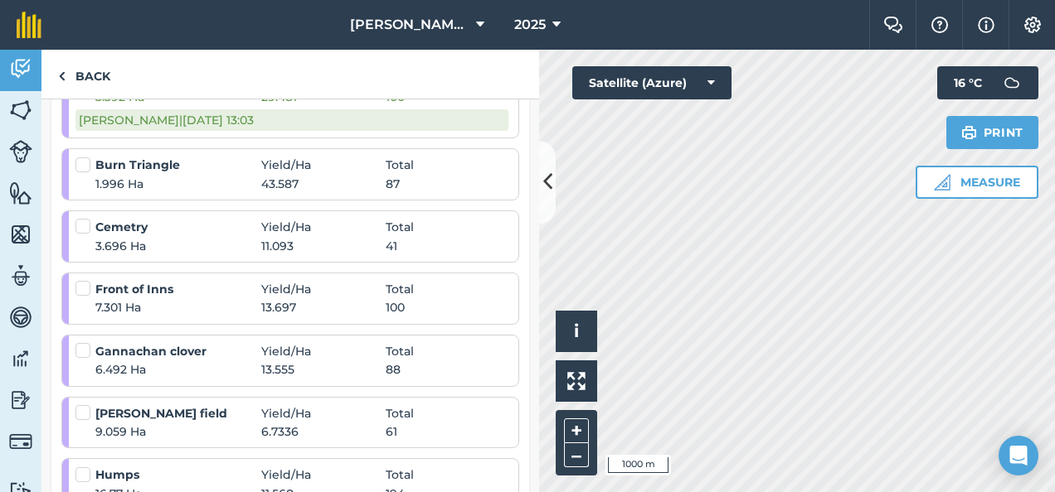
click at [81, 157] on label at bounding box center [85, 157] width 20 height 0
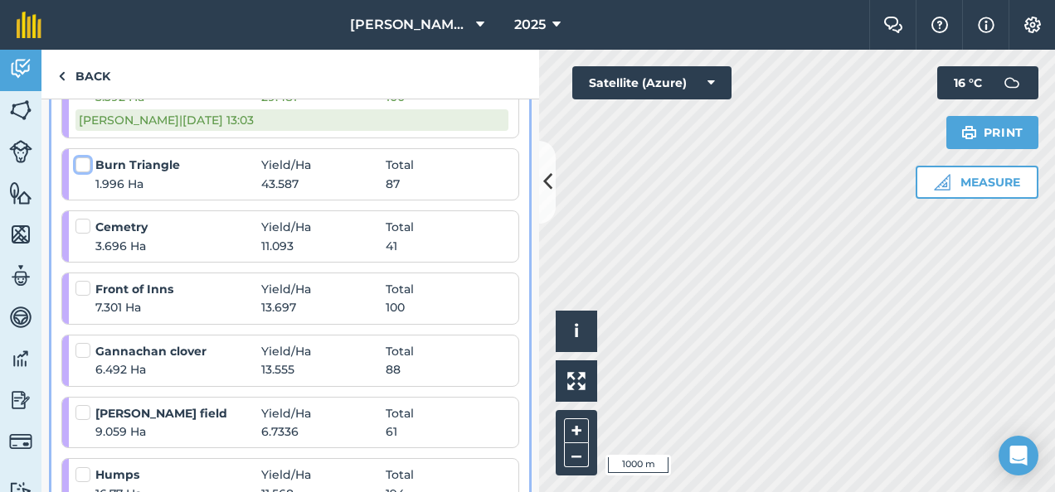
click at [81, 161] on input "checkbox" at bounding box center [80, 162] width 11 height 11
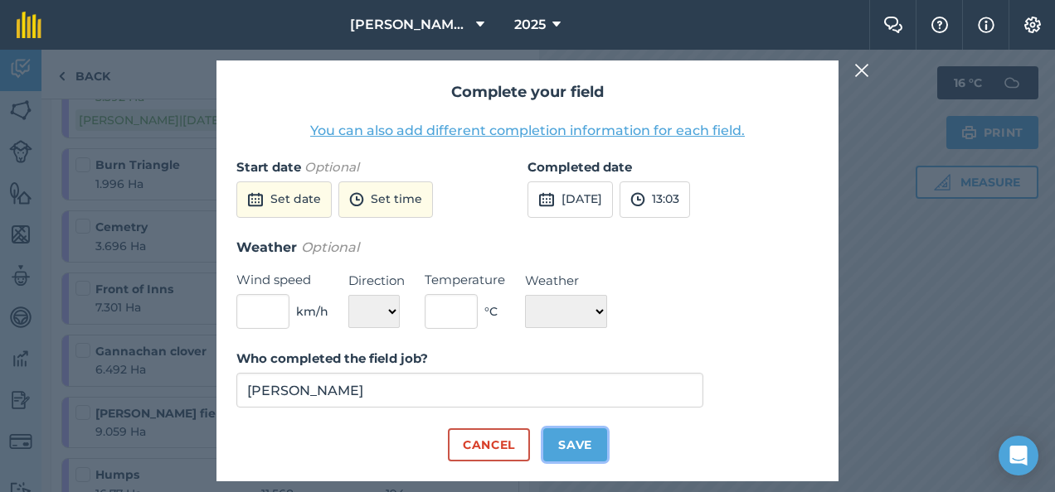
click at [579, 438] on button "Save" at bounding box center [575, 445] width 64 height 33
checkbox input "true"
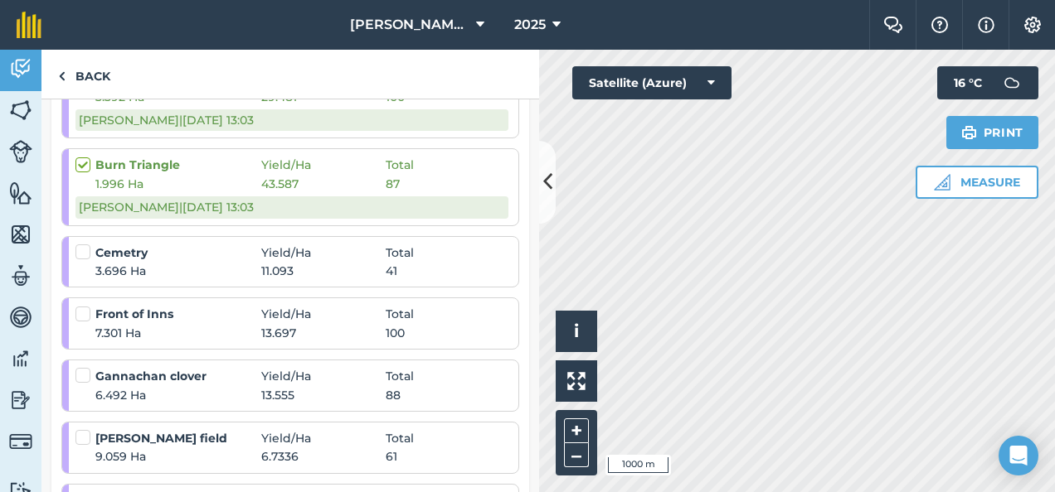
click at [88, 244] on label at bounding box center [85, 244] width 20 height 0
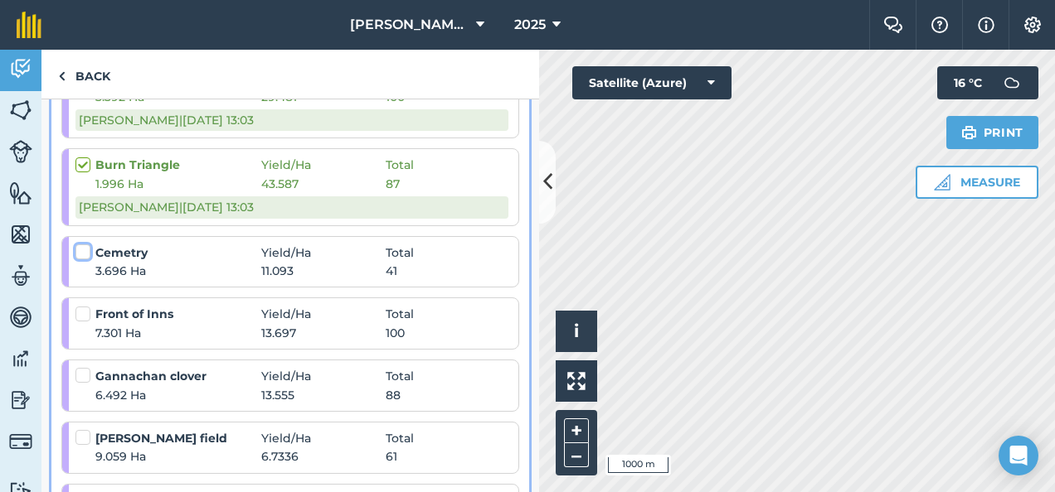
click at [86, 244] on input "checkbox" at bounding box center [80, 249] width 11 height 11
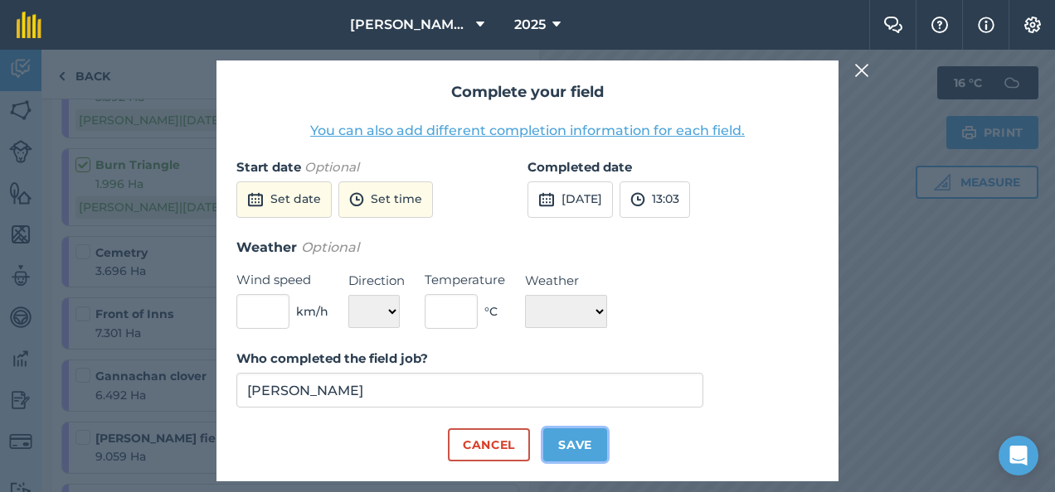
click at [573, 445] on button "Save" at bounding box center [575, 445] width 64 height 33
checkbox input "true"
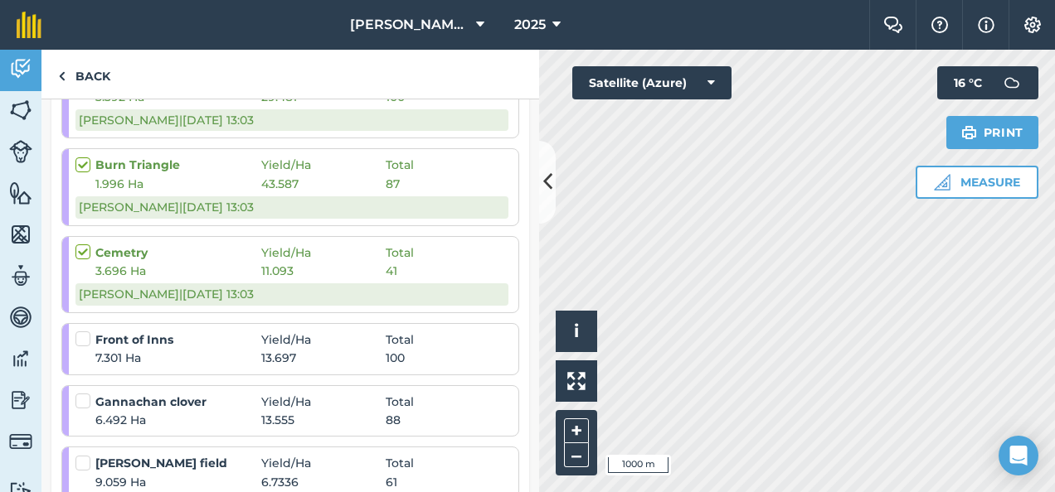
click at [84, 331] on label at bounding box center [85, 331] width 20 height 0
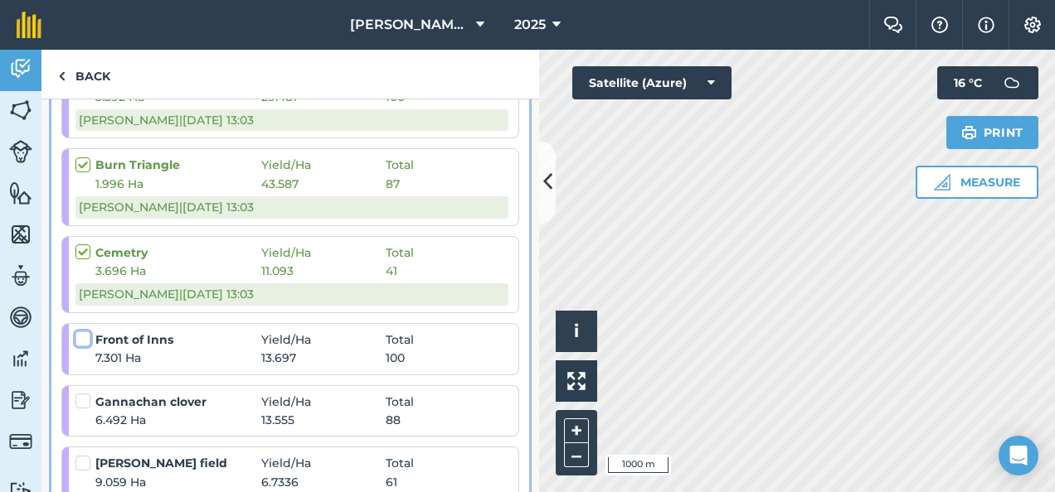
click at [84, 335] on input "checkbox" at bounding box center [80, 336] width 11 height 11
checkbox input "false"
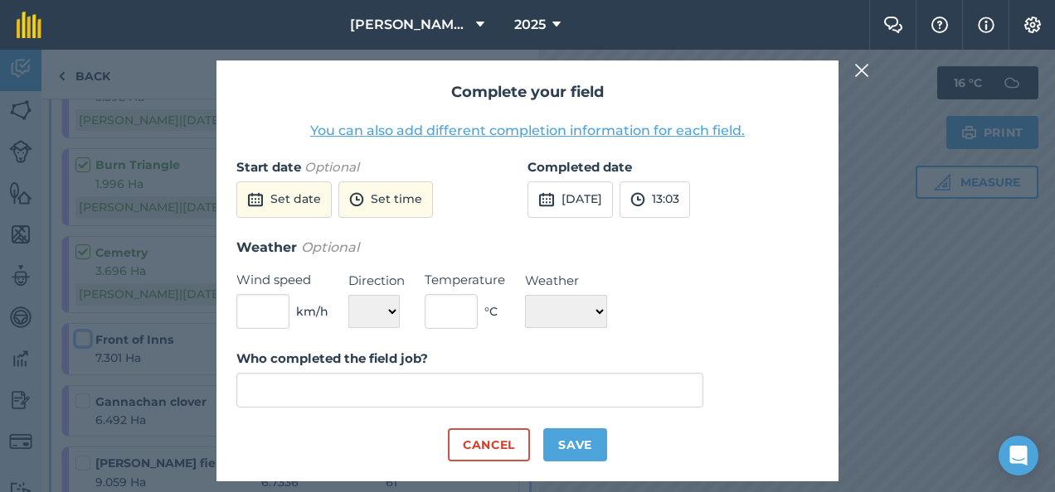
type input "NIGEL MURRAY"
click at [574, 447] on button "Save" at bounding box center [575, 445] width 64 height 33
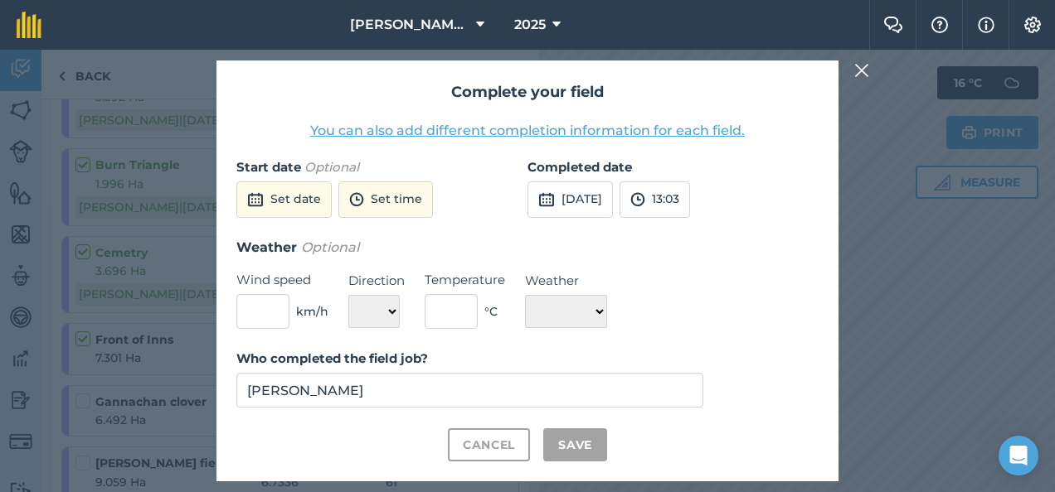
checkbox input "true"
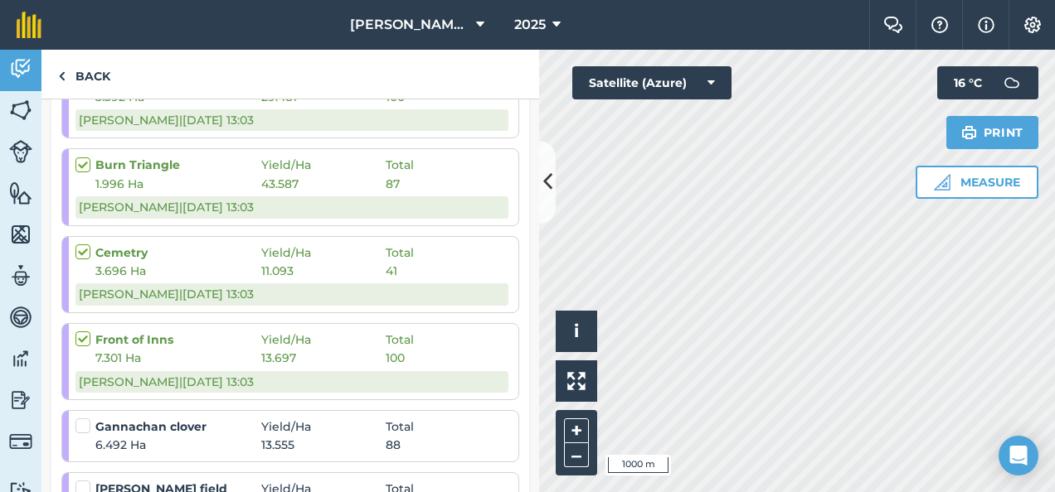
click at [85, 418] on label at bounding box center [85, 418] width 20 height 0
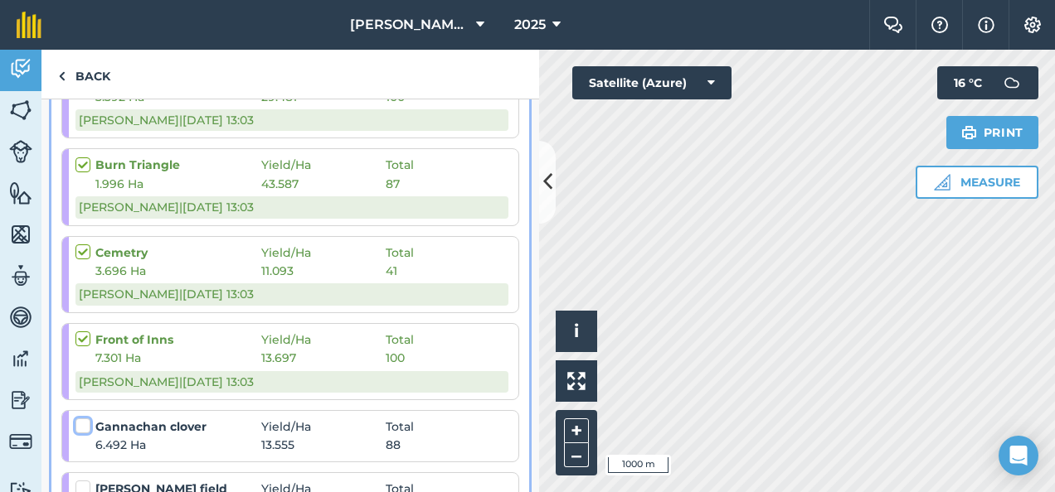
click at [85, 424] on input "checkbox" at bounding box center [80, 423] width 11 height 11
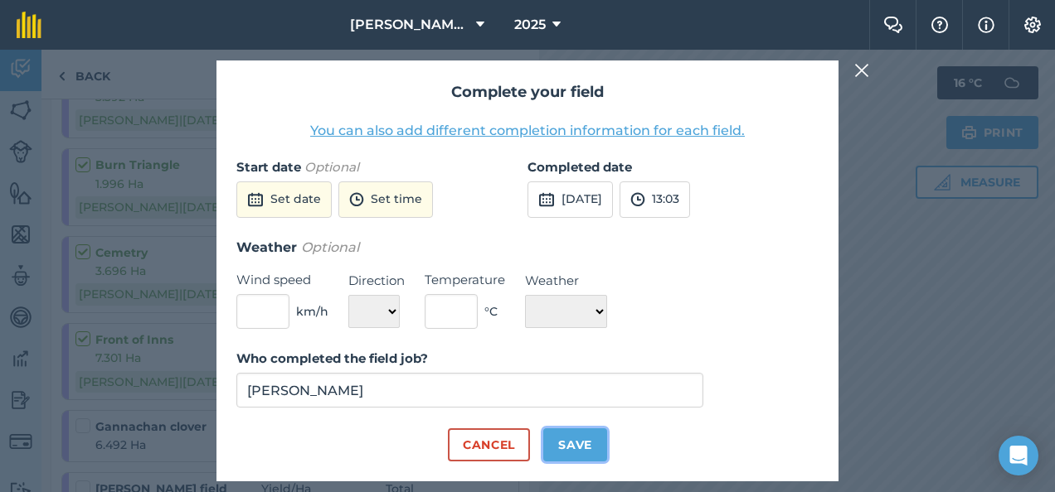
click at [561, 439] on button "Save" at bounding box center [575, 445] width 64 height 33
checkbox input "true"
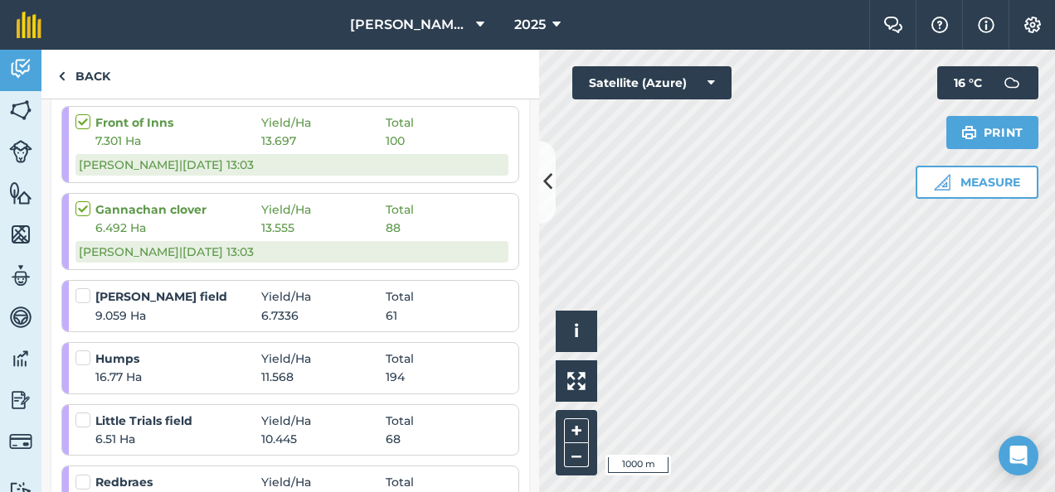
scroll to position [962, 0]
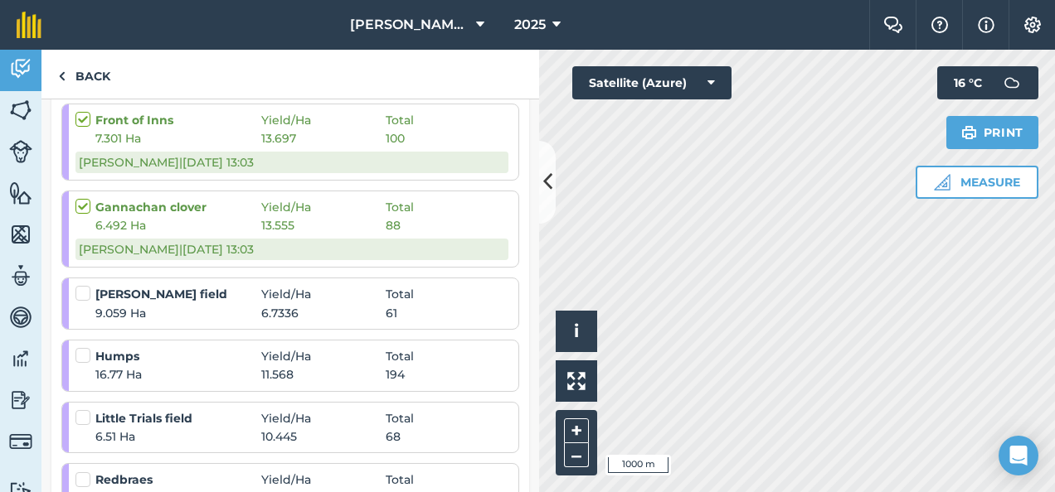
click at [83, 285] on label at bounding box center [85, 285] width 20 height 0
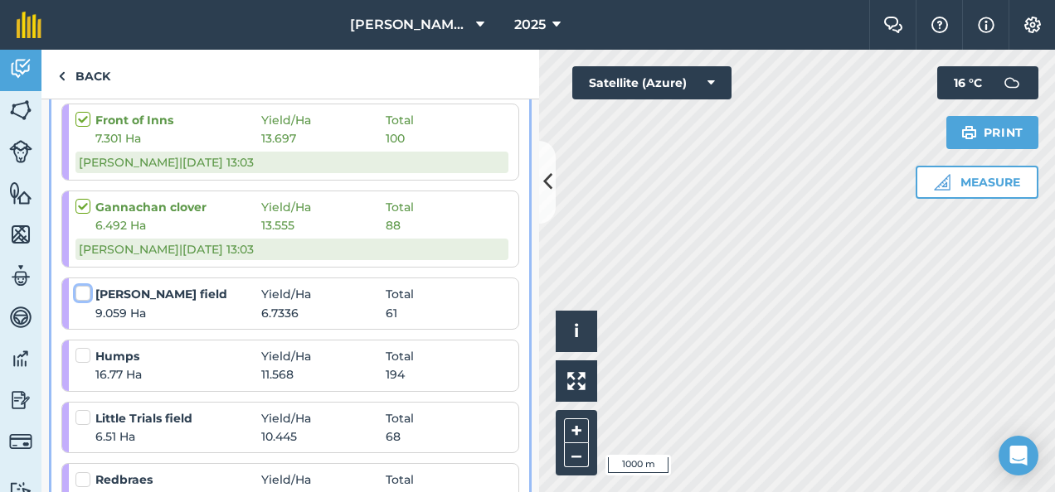
click at [83, 286] on input "checkbox" at bounding box center [80, 290] width 11 height 11
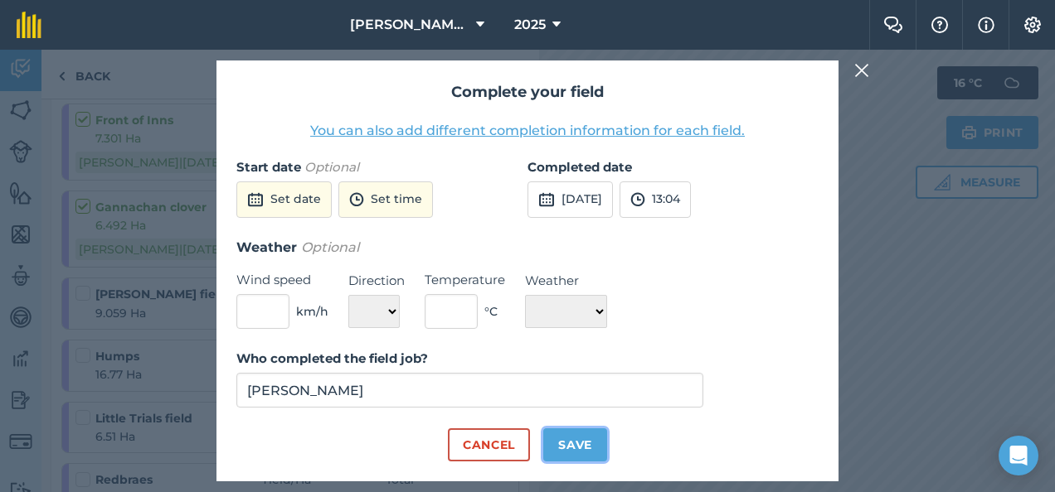
click at [567, 434] on button "Save" at bounding box center [575, 445] width 64 height 33
checkbox input "true"
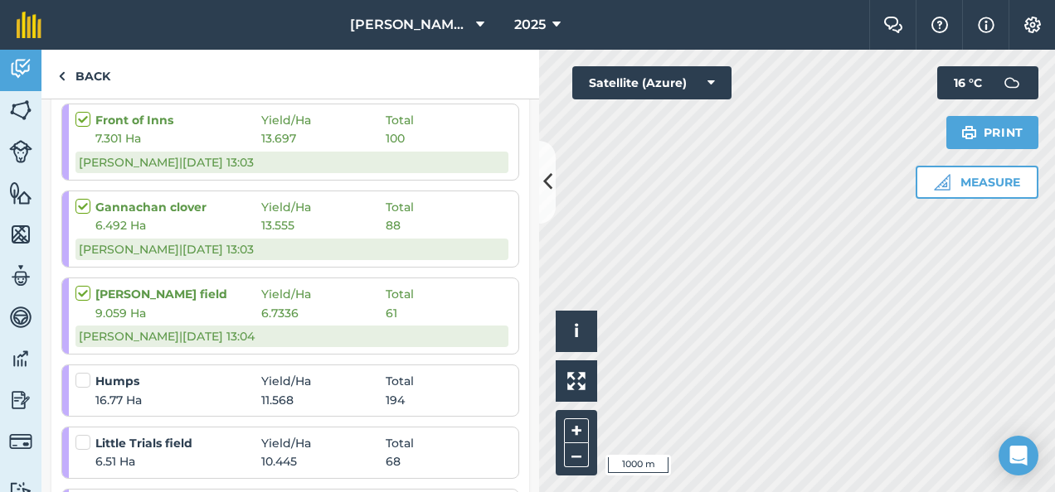
click at [85, 372] on label at bounding box center [85, 372] width 20 height 0
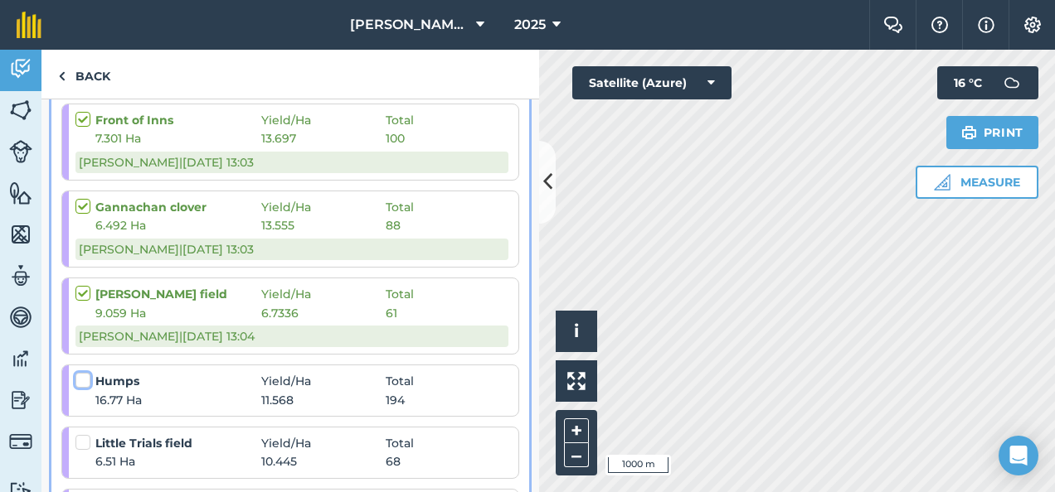
click at [85, 374] on input "checkbox" at bounding box center [80, 377] width 11 height 11
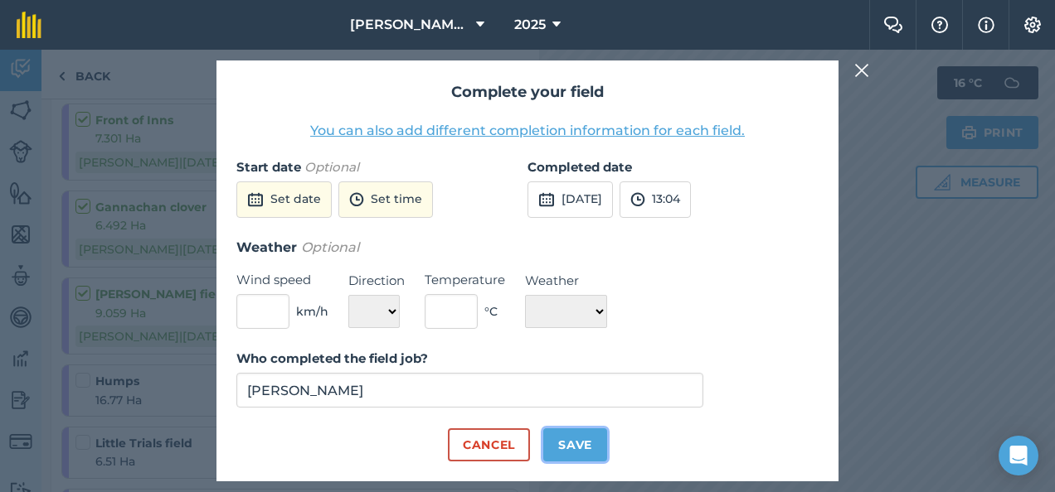
click at [571, 446] on button "Save" at bounding box center [575, 445] width 64 height 33
checkbox input "true"
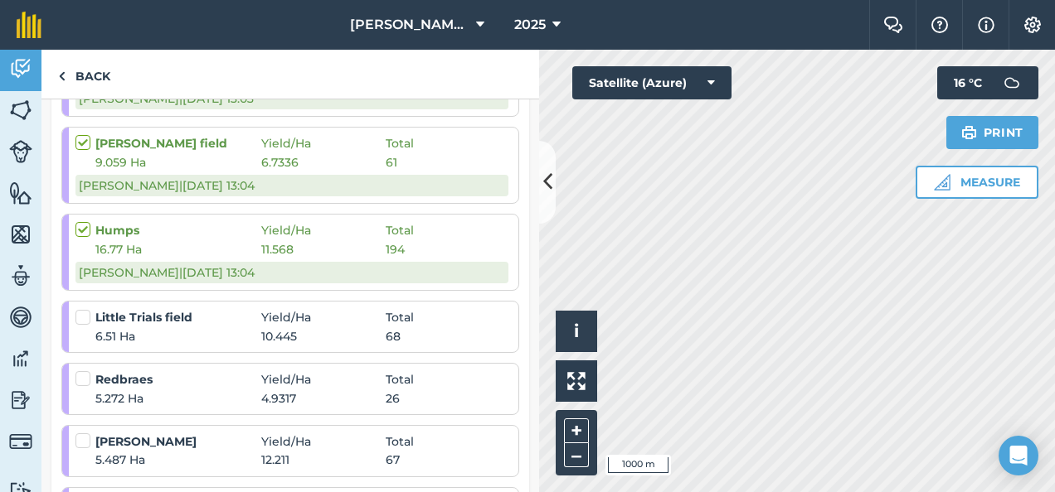
scroll to position [1170, 0]
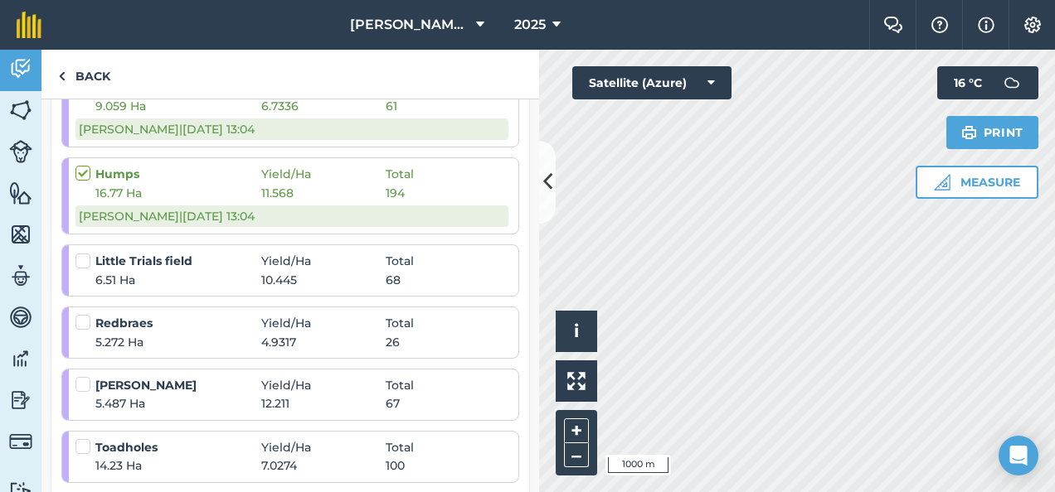
click at [84, 253] on label at bounding box center [85, 253] width 20 height 0
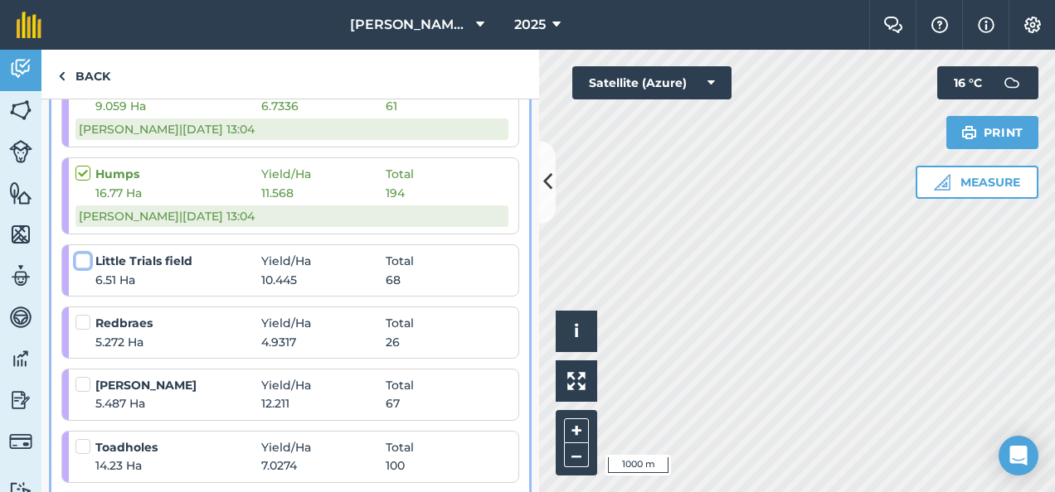
click at [84, 253] on input "checkbox" at bounding box center [80, 258] width 11 height 11
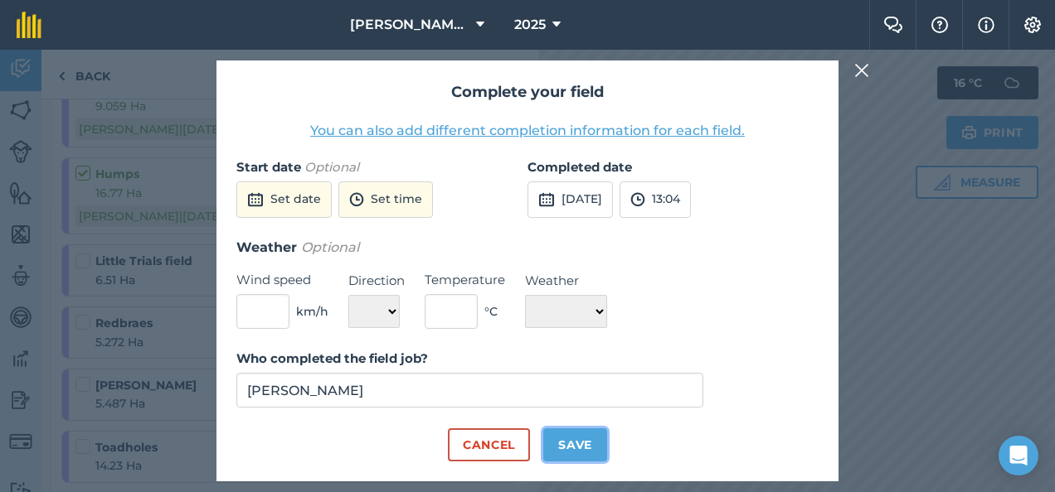
click at [570, 438] on button "Save" at bounding box center [575, 445] width 64 height 33
checkbox input "true"
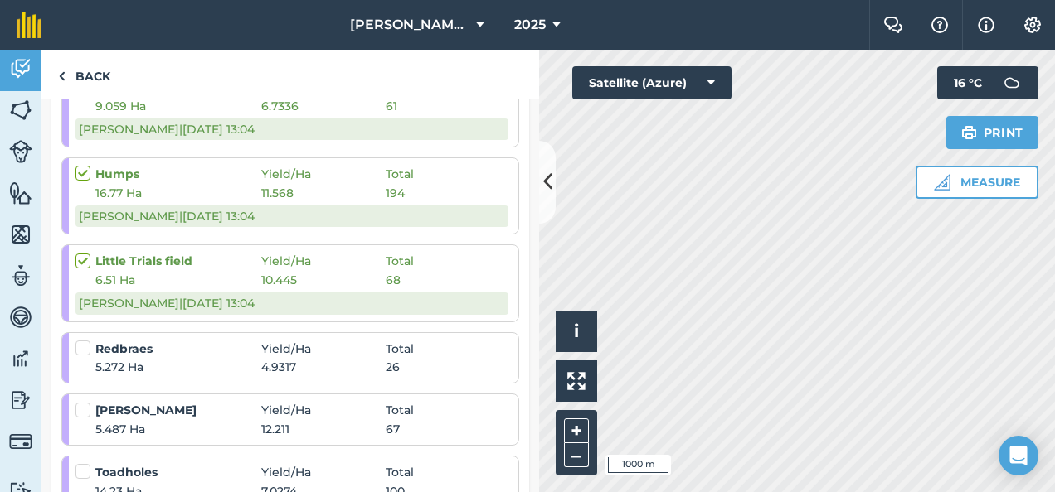
click at [85, 340] on label at bounding box center [85, 340] width 20 height 0
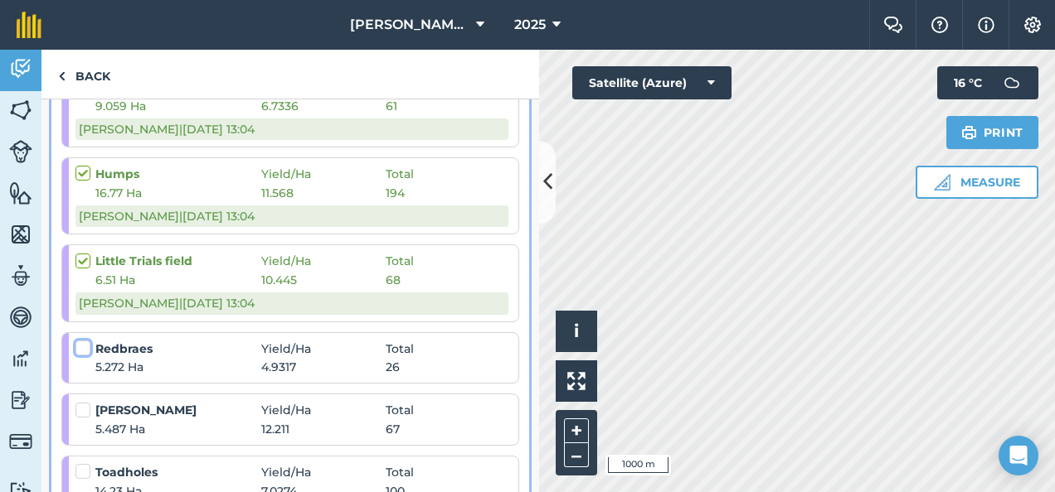
click at [85, 340] on input "checkbox" at bounding box center [80, 345] width 11 height 11
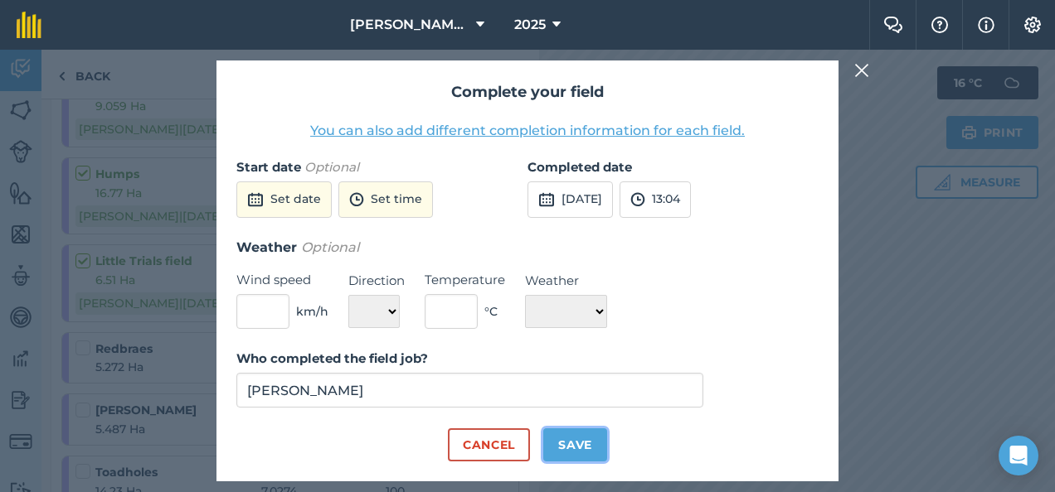
click at [570, 441] on button "Save" at bounding box center [575, 445] width 64 height 33
checkbox input "true"
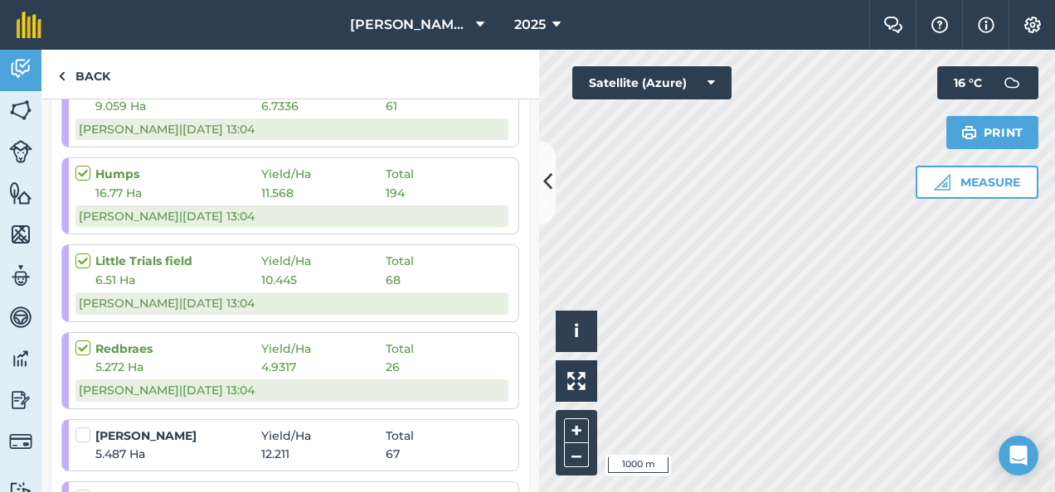
click at [84, 427] on label at bounding box center [85, 427] width 20 height 0
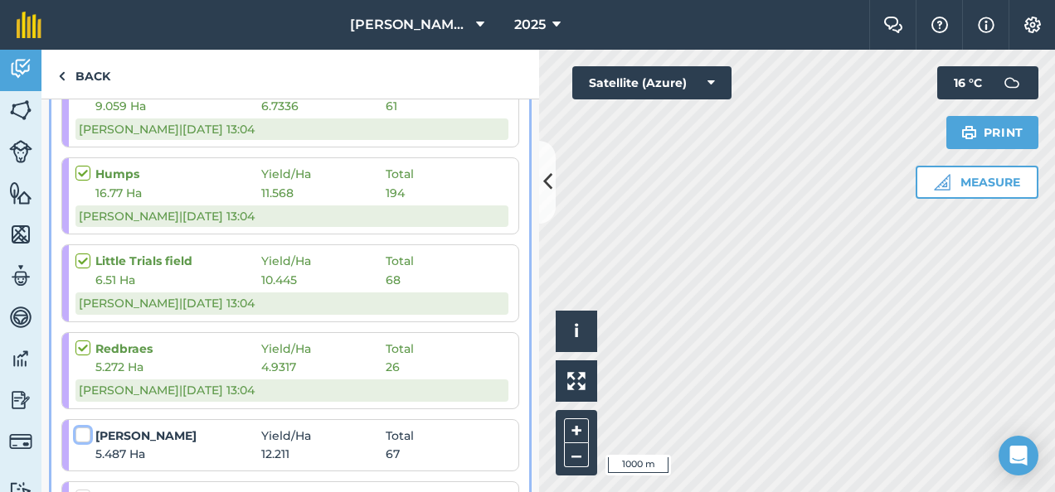
click at [84, 427] on input "checkbox" at bounding box center [80, 432] width 11 height 11
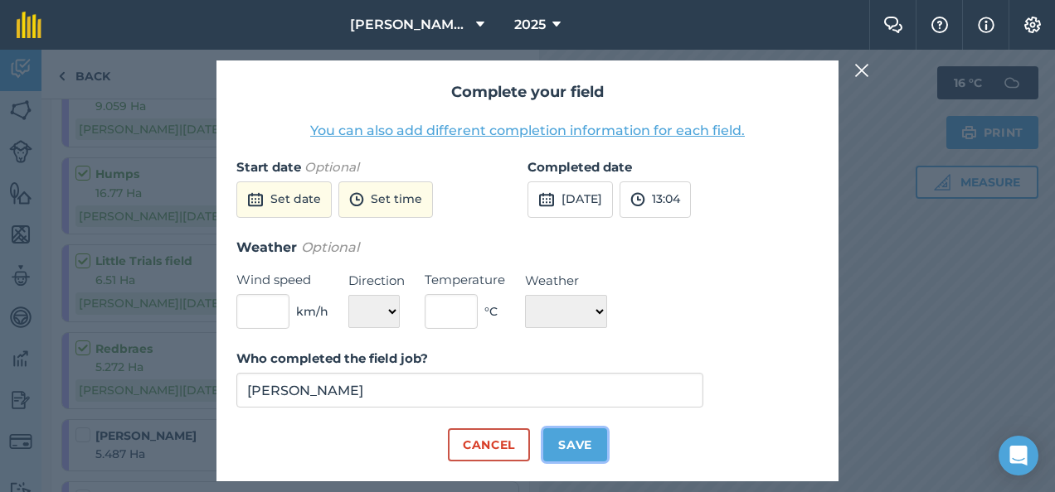
click at [576, 435] on button "Save" at bounding box center [575, 445] width 64 height 33
checkbox input "true"
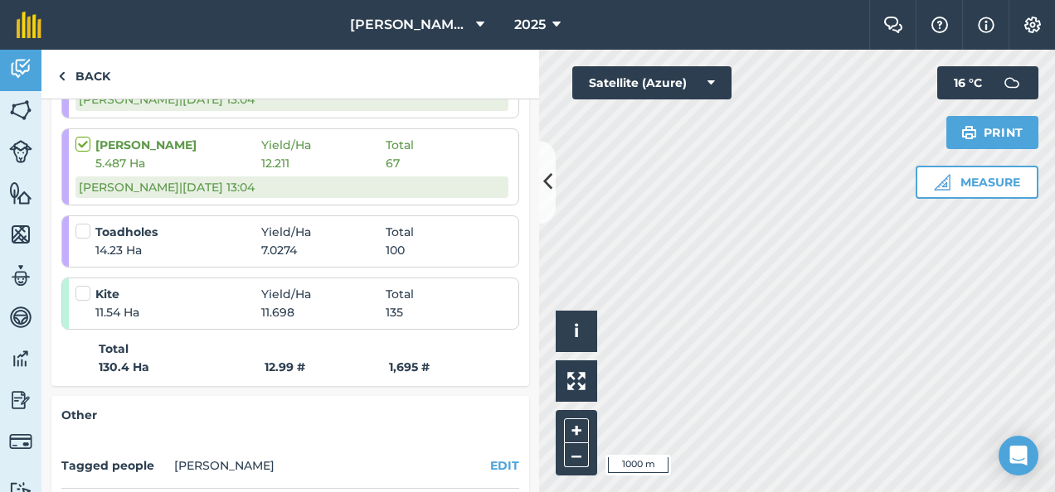
scroll to position [1463, 0]
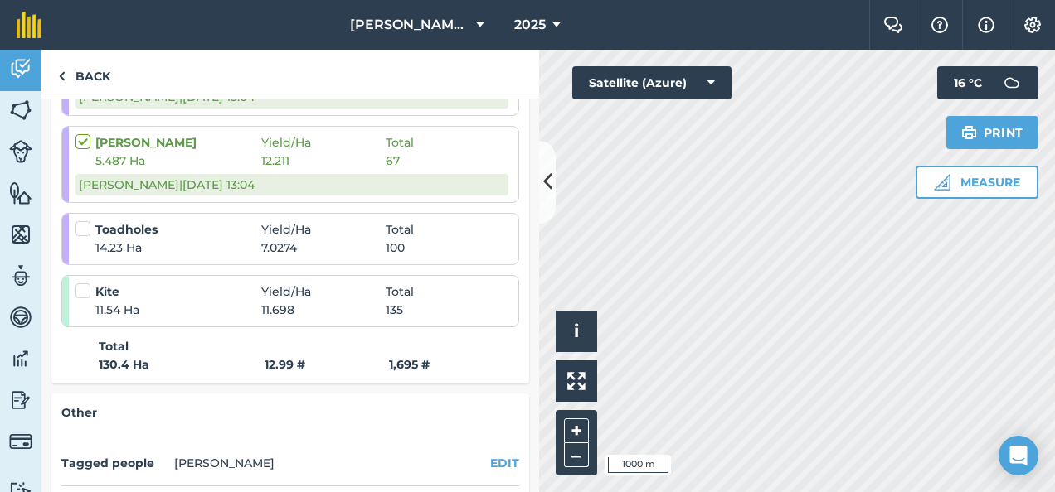
click at [85, 221] on label at bounding box center [85, 221] width 20 height 0
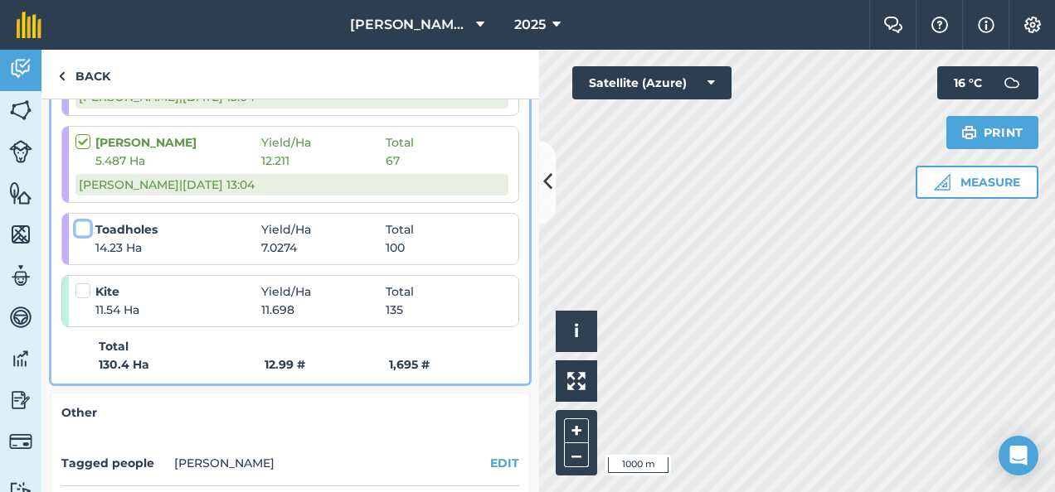
click at [85, 221] on input "checkbox" at bounding box center [80, 226] width 11 height 11
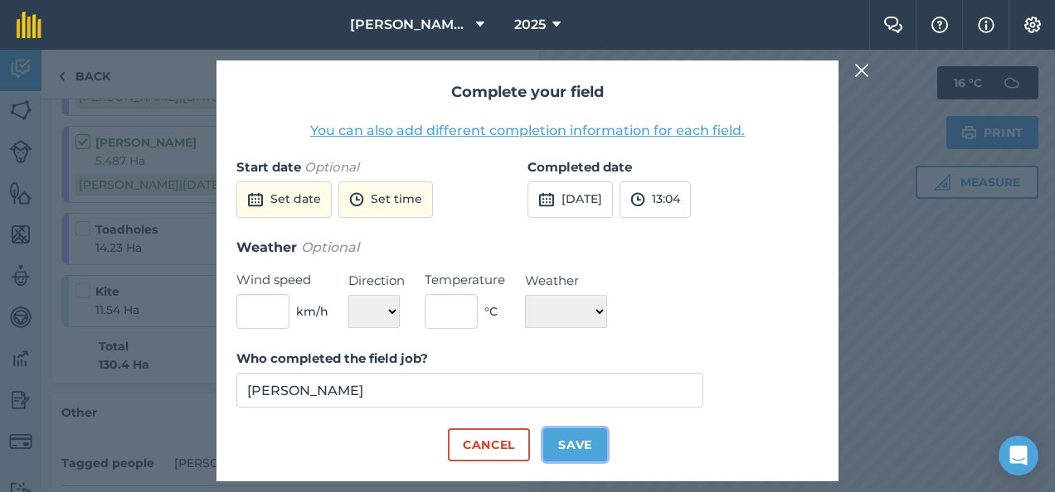
click at [570, 444] on button "Save" at bounding box center [575, 445] width 64 height 33
checkbox input "true"
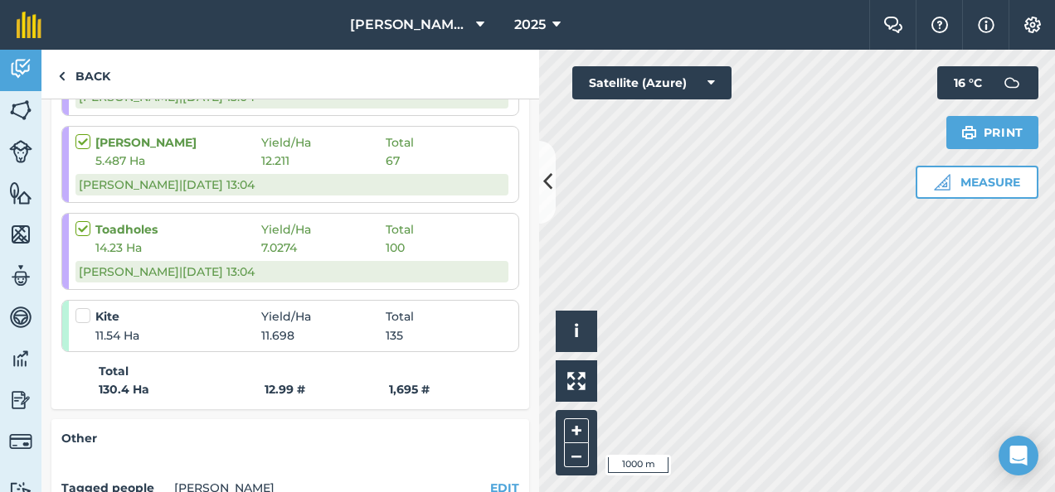
click at [85, 308] on label at bounding box center [85, 308] width 20 height 0
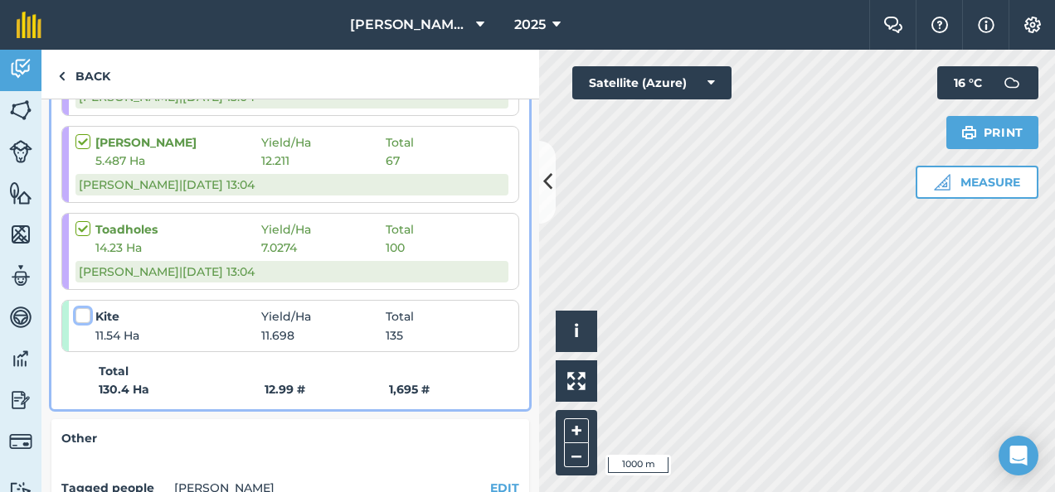
click at [85, 308] on input "checkbox" at bounding box center [80, 313] width 11 height 11
checkbox input "false"
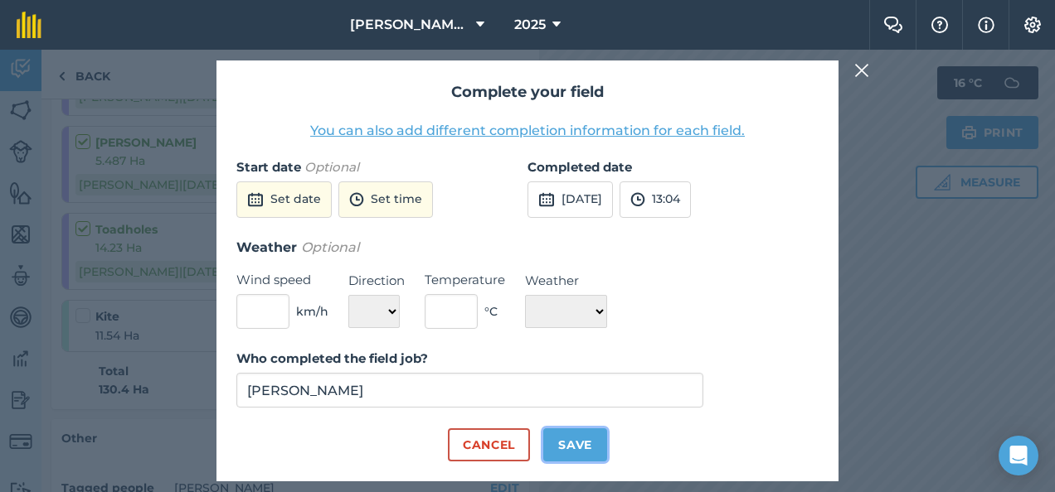
click at [572, 446] on button "Save" at bounding box center [575, 445] width 64 height 33
checkbox input "true"
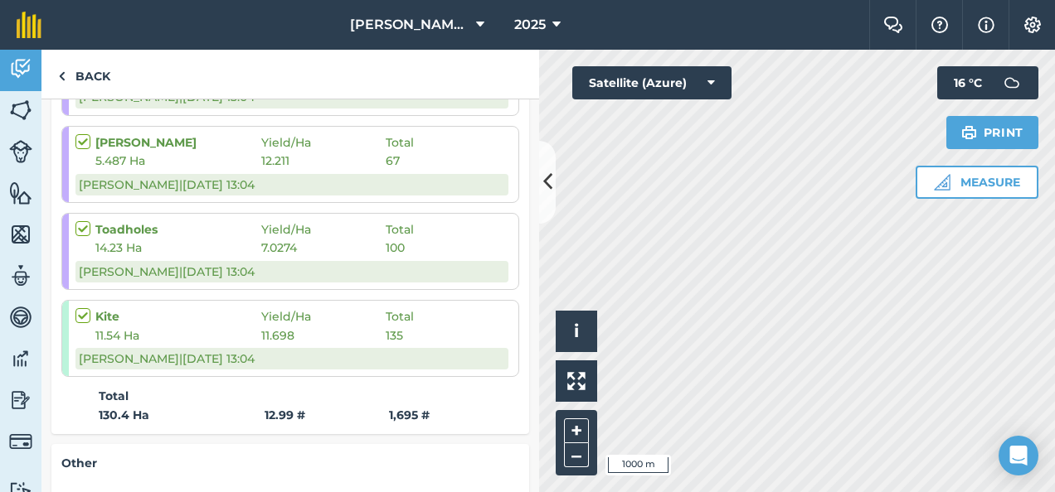
click at [86, 77] on link "Back" at bounding box center [83, 74] width 85 height 49
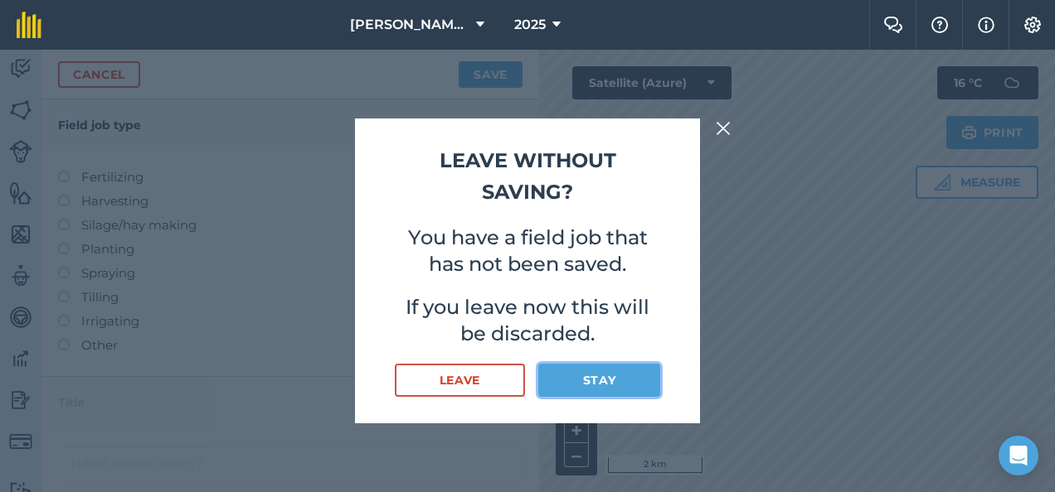
click at [593, 371] on button "Stay" at bounding box center [599, 380] width 122 height 33
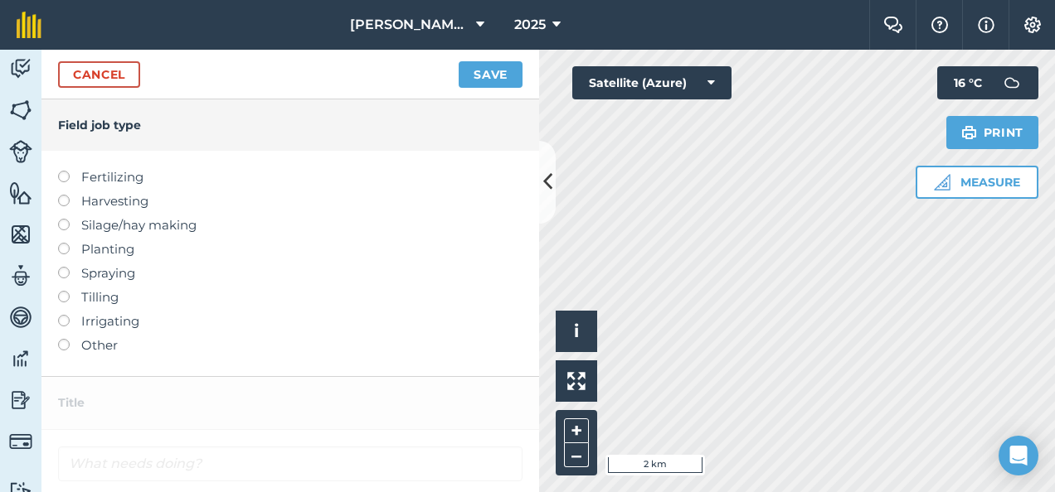
click at [63, 219] on label at bounding box center [69, 219] width 23 height 0
type input "Silage/hay making"
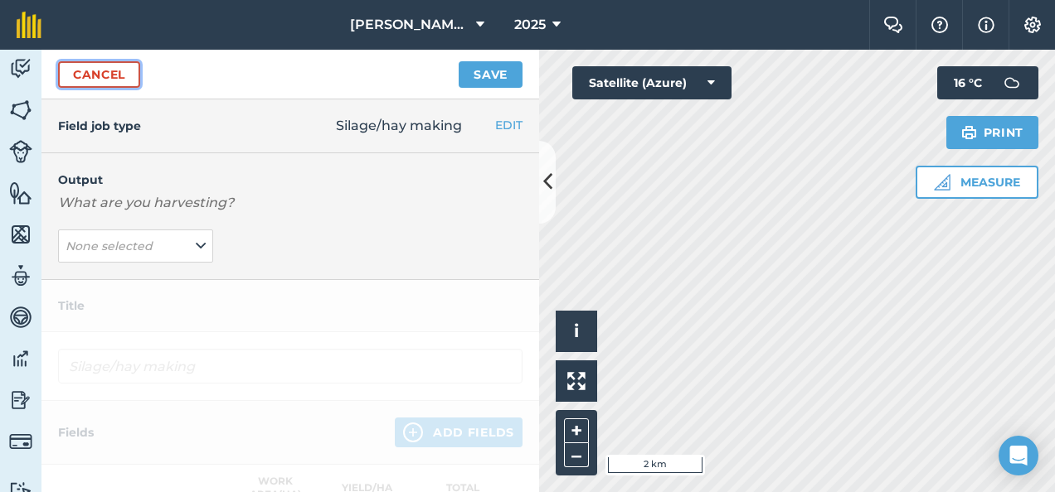
click at [83, 74] on link "Cancel" at bounding box center [99, 74] width 82 height 27
click at [92, 70] on link "Cancel" at bounding box center [99, 74] width 82 height 27
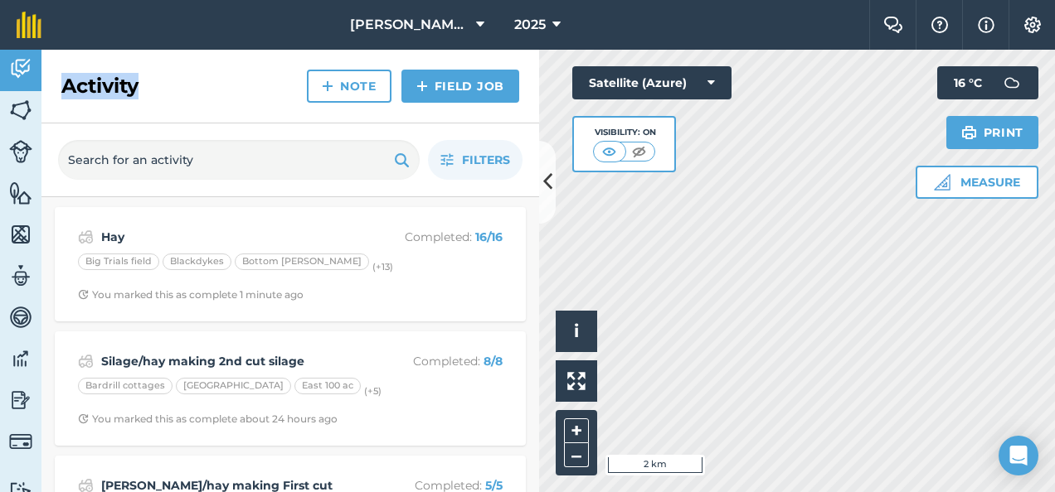
click at [92, 70] on div "Activity Note Field Job" at bounding box center [289, 87] width 497 height 74
click at [545, 180] on icon at bounding box center [547, 181] width 9 height 29
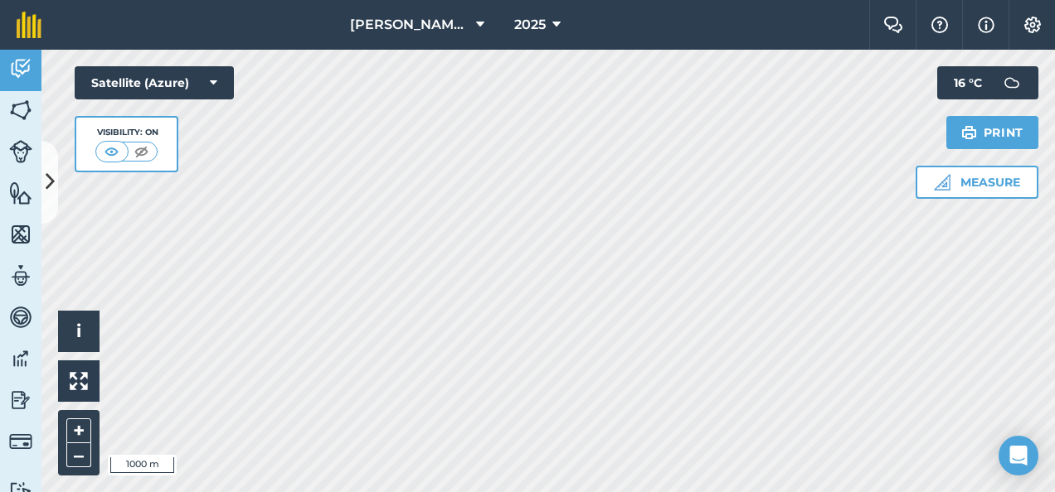
click at [457, 0] on html "Blackford Farms 2025 Farm Chat Help Info Settings Blackford Farms - 2025 Reprod…" at bounding box center [527, 246] width 1055 height 492
click at [47, 176] on icon at bounding box center [50, 181] width 9 height 29
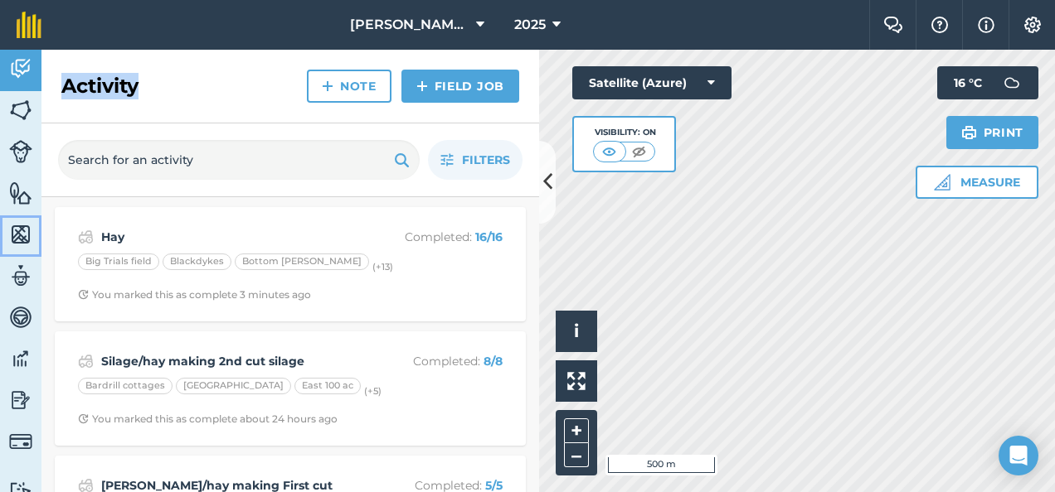
click at [12, 228] on img at bounding box center [20, 234] width 23 height 25
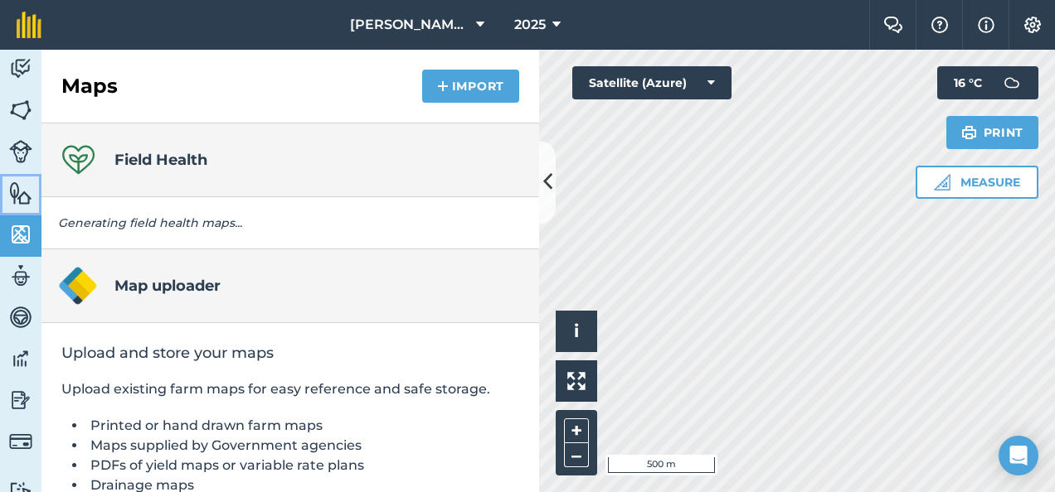
click at [16, 192] on img at bounding box center [20, 193] width 23 height 25
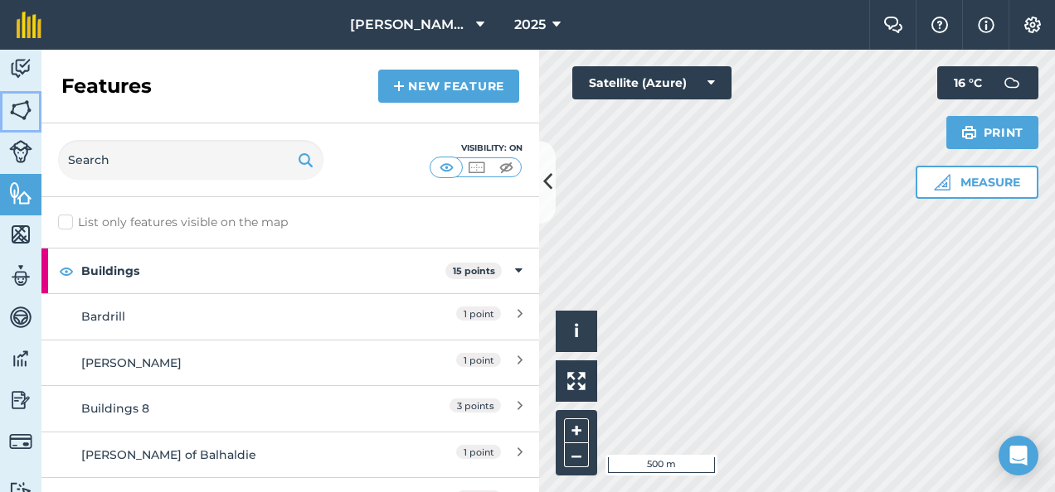
click at [17, 107] on img at bounding box center [20, 110] width 23 height 25
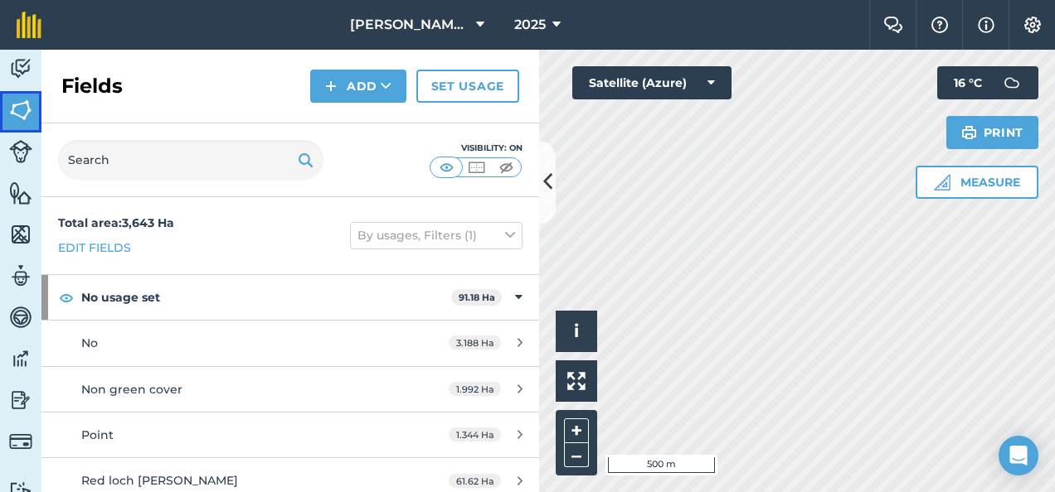
click at [17, 107] on img at bounding box center [20, 110] width 23 height 25
click at [347, 80] on button "Add" at bounding box center [358, 86] width 96 height 33
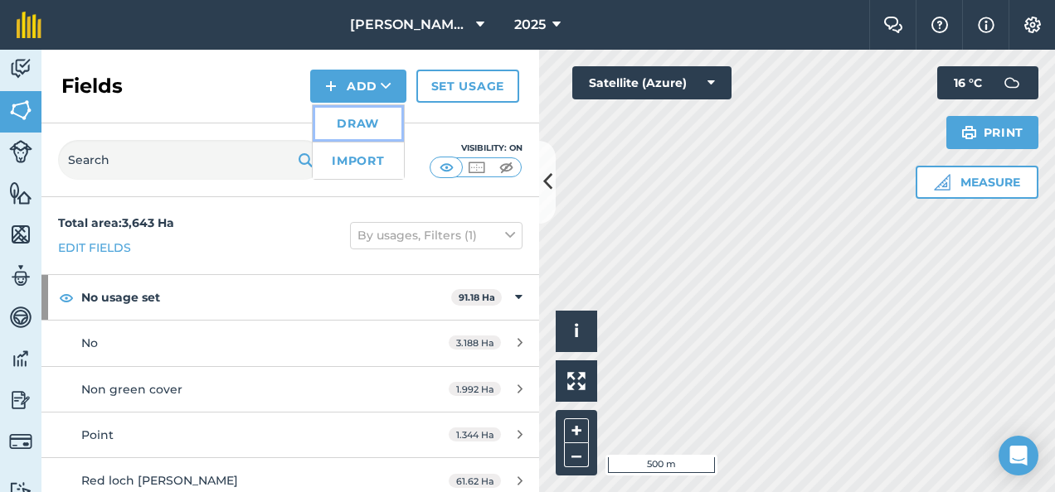
click at [347, 119] on link "Draw" at bounding box center [358, 123] width 91 height 36
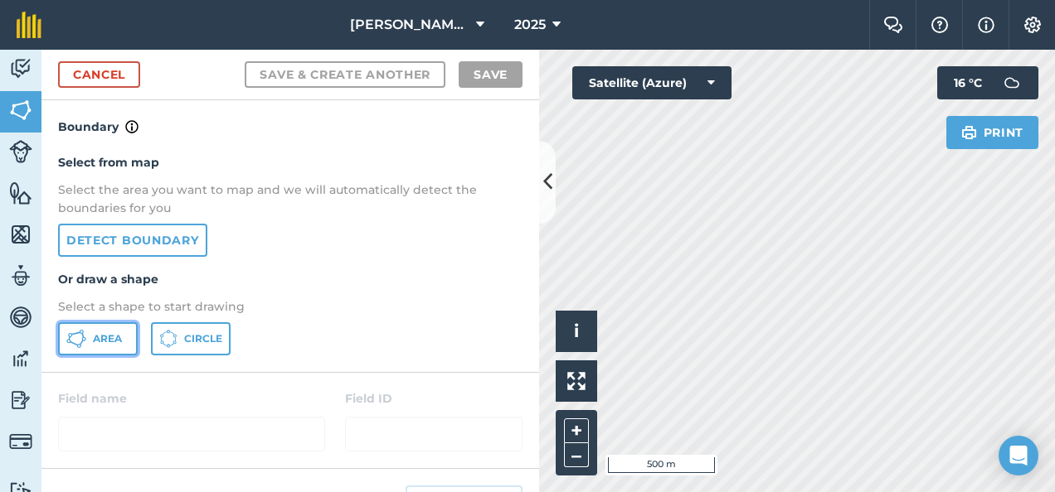
click at [91, 337] on button "Area" at bounding box center [98, 338] width 80 height 33
click at [540, 190] on button at bounding box center [547, 182] width 17 height 83
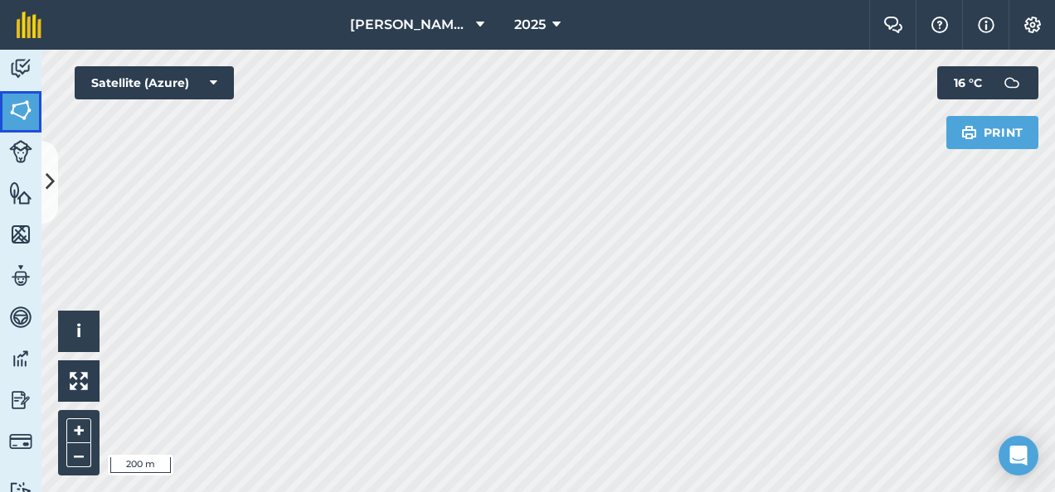
click at [20, 99] on img at bounding box center [20, 110] width 23 height 25
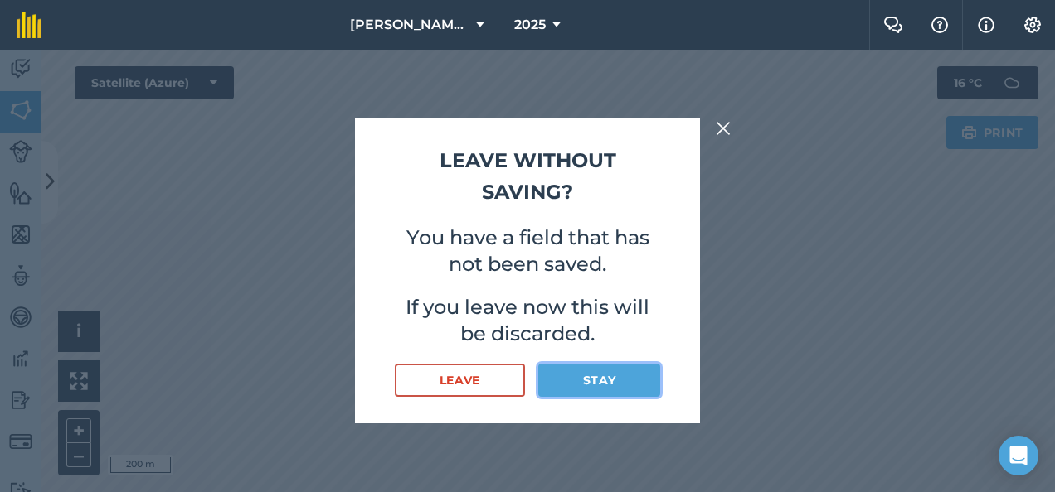
click at [594, 382] on button "Stay" at bounding box center [599, 380] width 122 height 33
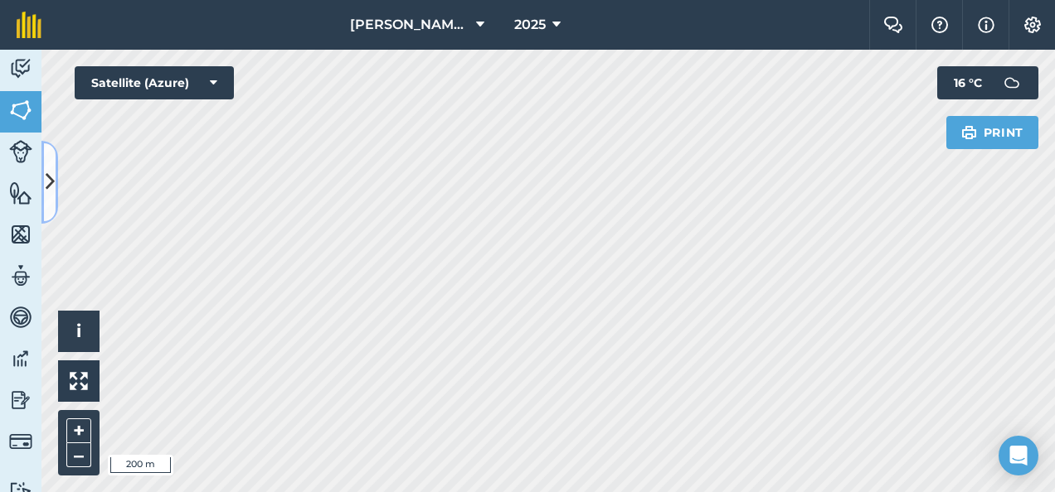
click at [46, 175] on icon at bounding box center [50, 181] width 9 height 29
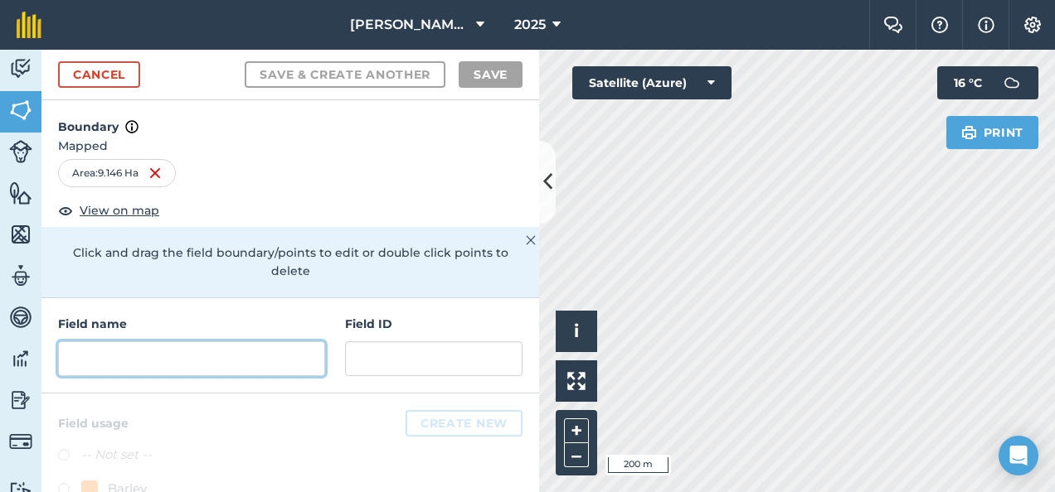
click at [124, 362] on input "text" at bounding box center [191, 359] width 267 height 35
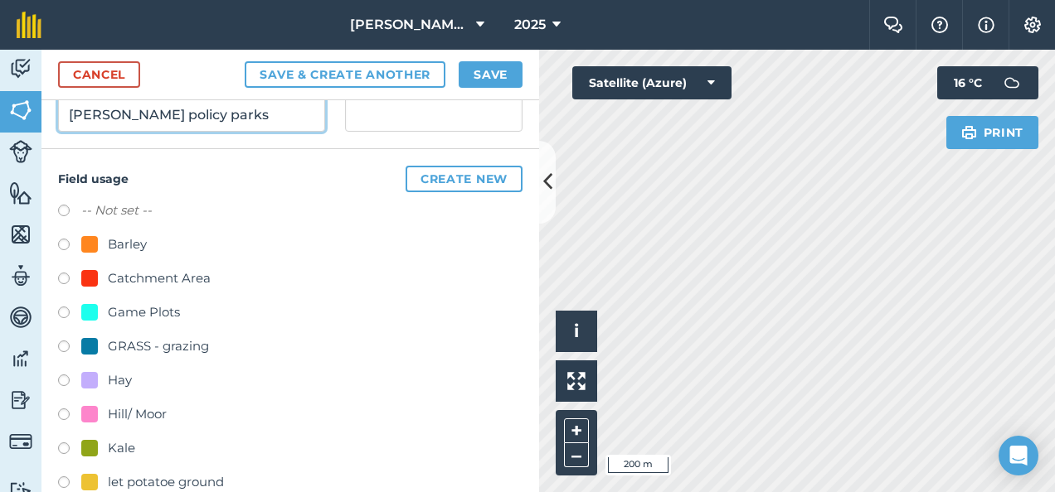
scroll to position [247, 0]
type input "kier policy parks"
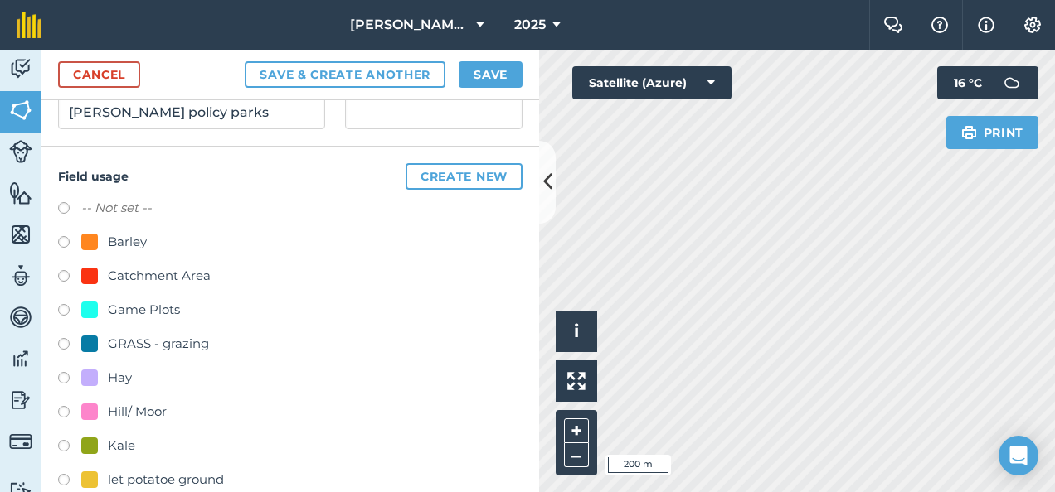
click at [65, 376] on label at bounding box center [69, 380] width 23 height 17
radio input "true"
click at [462, 172] on button "Create new" at bounding box center [463, 176] width 117 height 27
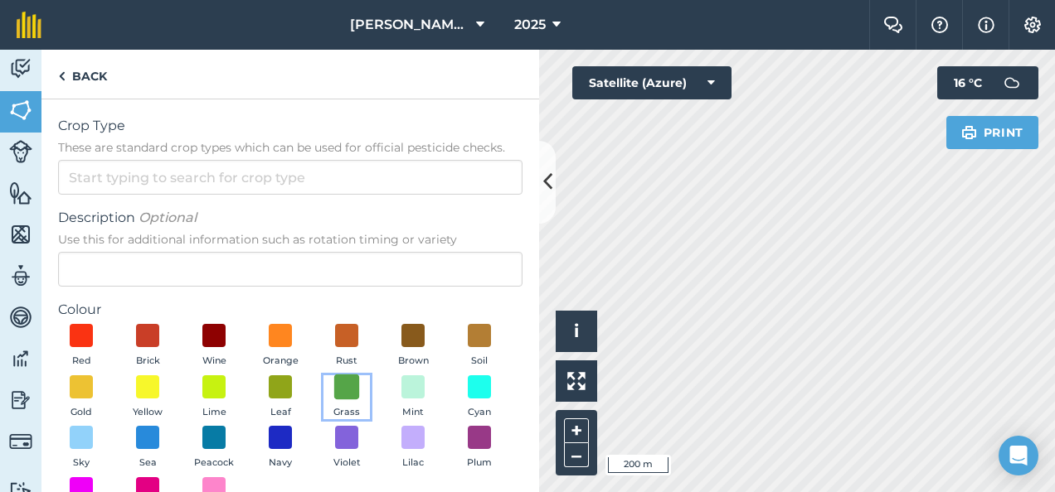
click at [360, 390] on span at bounding box center [347, 387] width 26 height 26
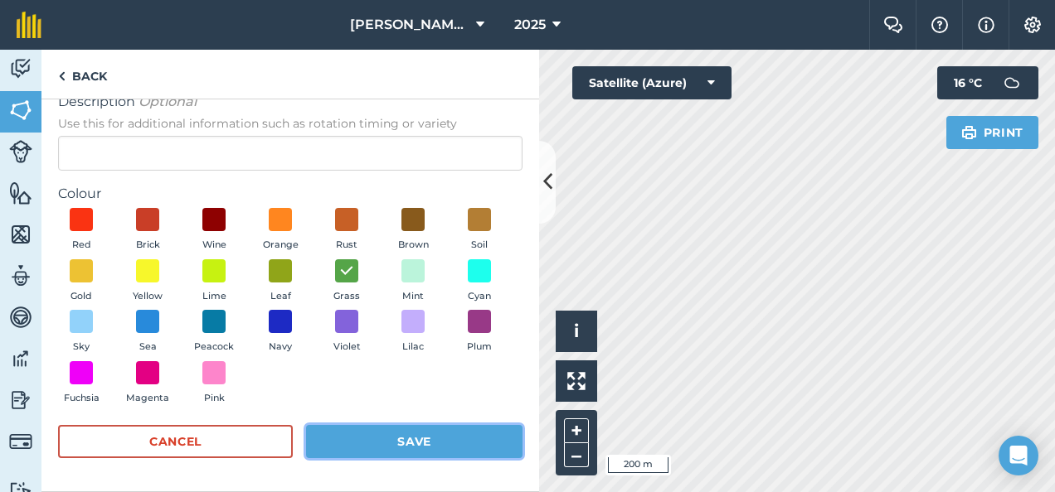
click at [431, 441] on button "Save" at bounding box center [414, 441] width 216 height 33
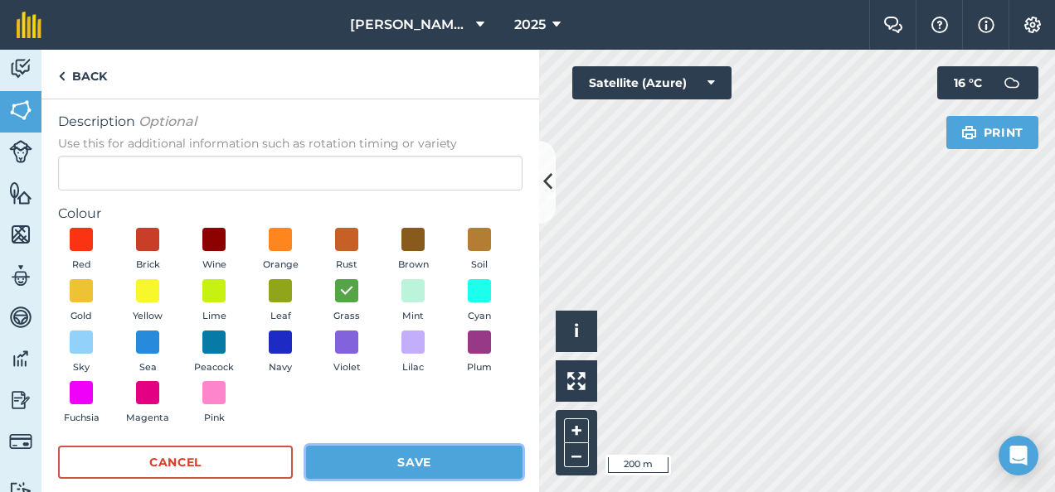
scroll to position [136, 0]
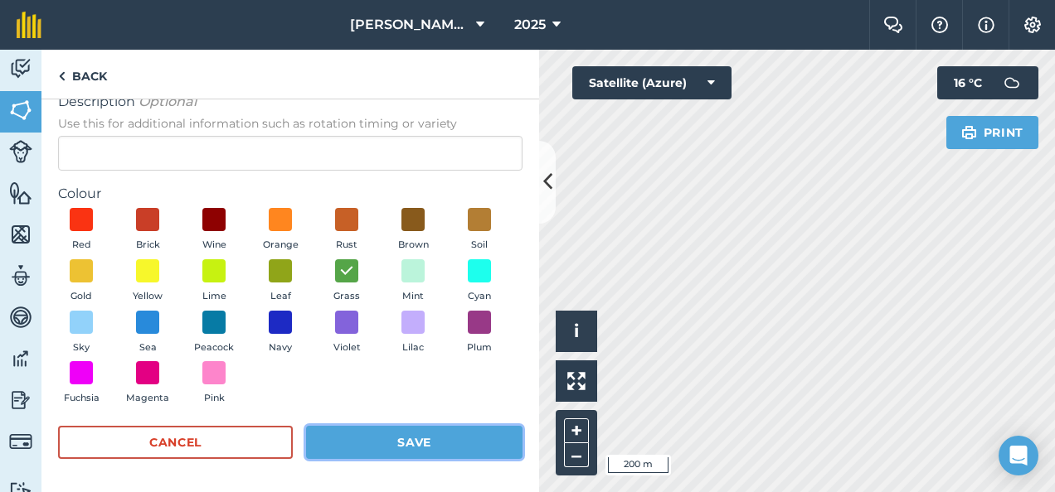
click at [431, 441] on button "Save" at bounding box center [414, 442] width 216 height 33
click at [396, 439] on button "Save" at bounding box center [414, 442] width 216 height 33
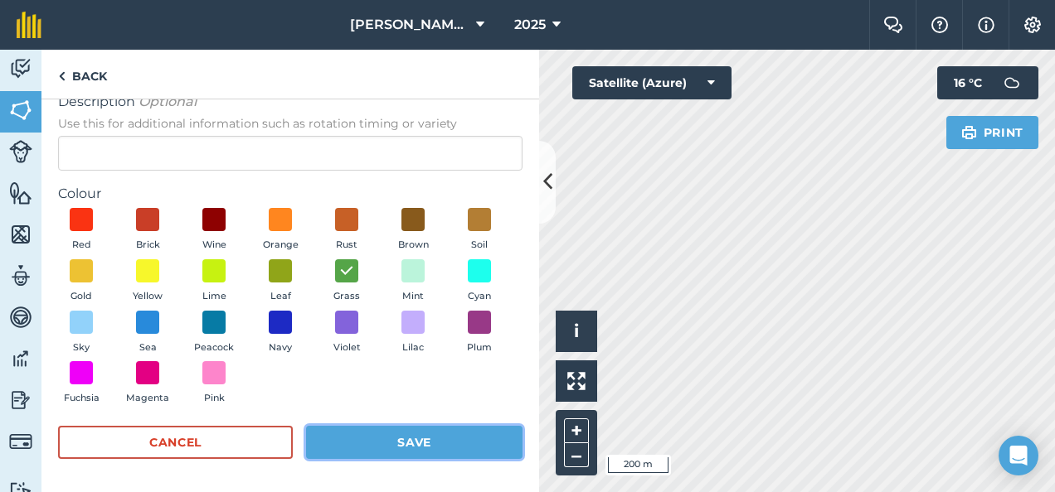
click at [396, 439] on button "Save" at bounding box center [414, 442] width 216 height 33
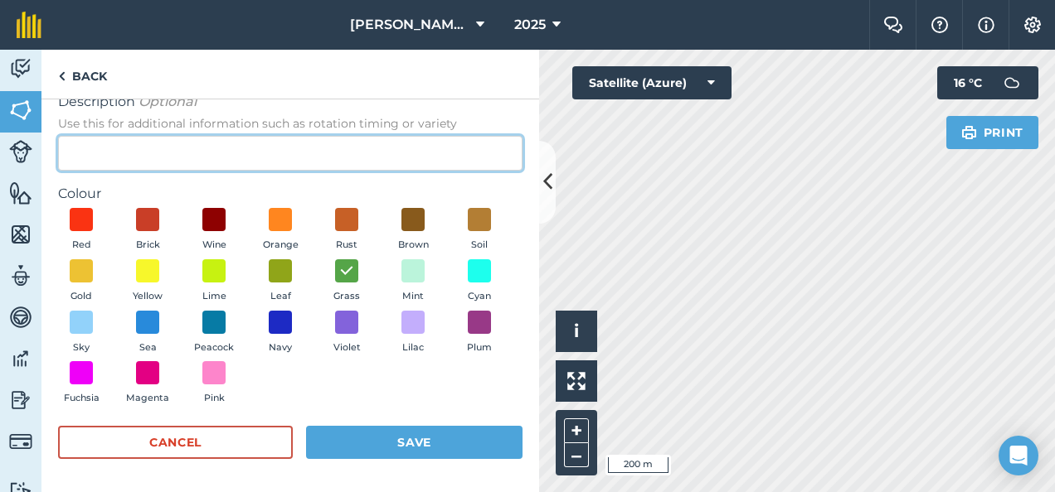
click at [487, 158] on input "Description Optional Use this for additional information such as rotation timin…" at bounding box center [290, 153] width 464 height 35
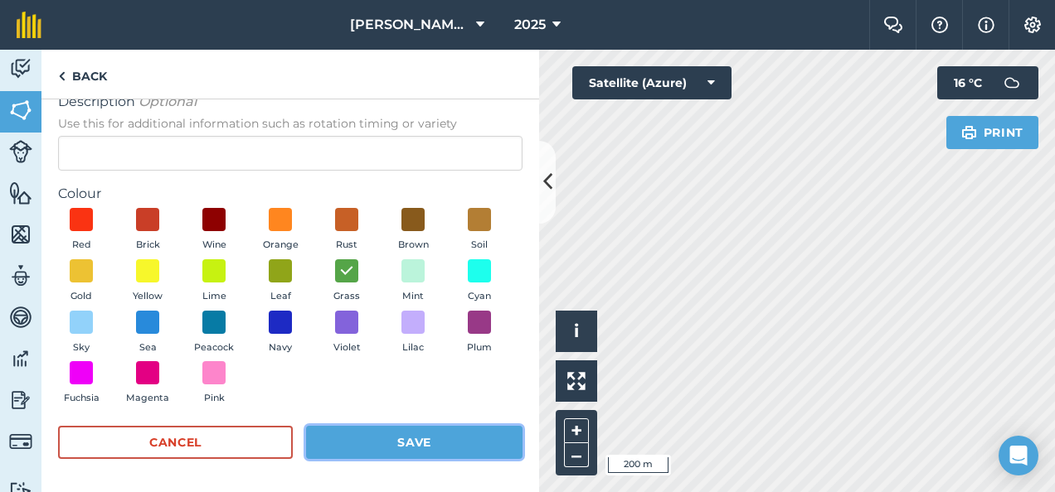
click at [408, 440] on button "Save" at bounding box center [414, 442] width 216 height 33
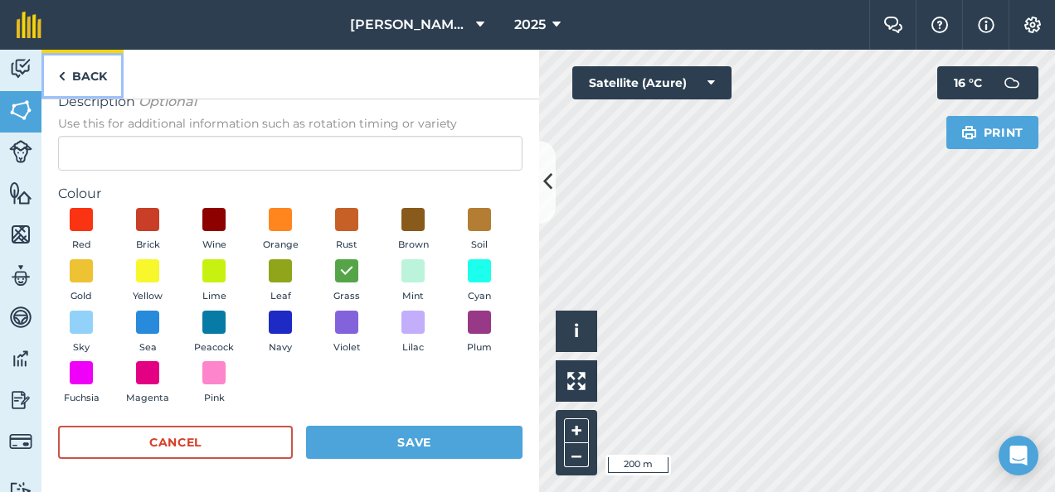
click at [85, 74] on link "Back" at bounding box center [82, 74] width 82 height 49
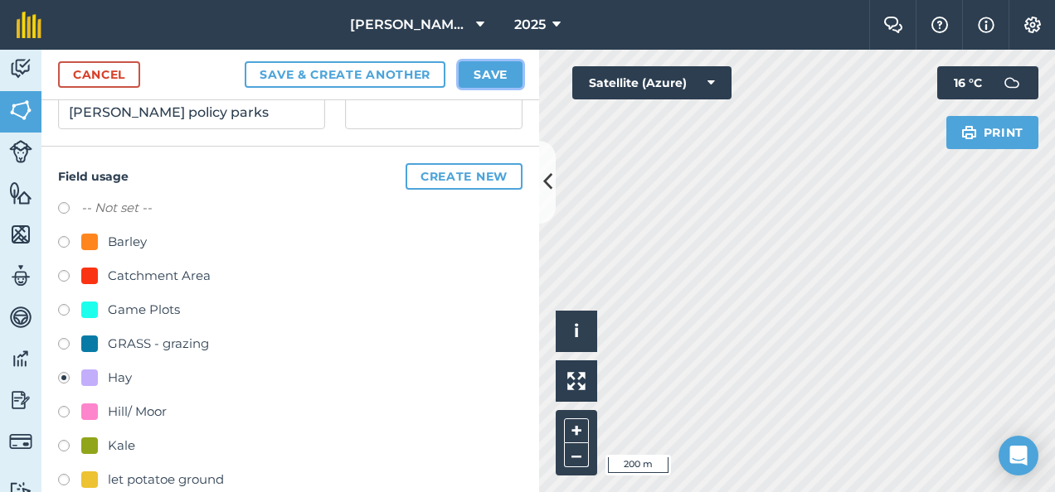
click at [490, 70] on button "Save" at bounding box center [490, 74] width 64 height 27
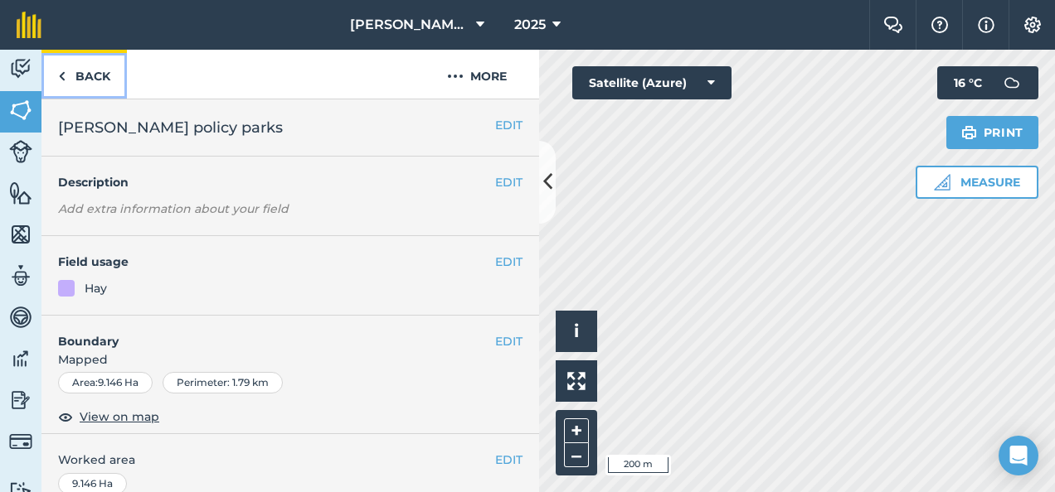
click at [86, 70] on link "Back" at bounding box center [83, 74] width 85 height 49
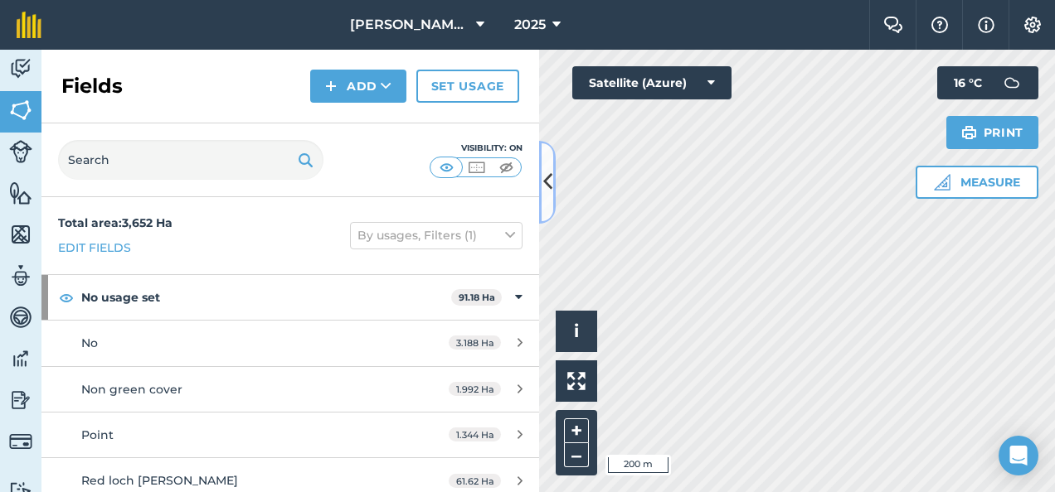
click at [545, 179] on icon at bounding box center [547, 181] width 9 height 29
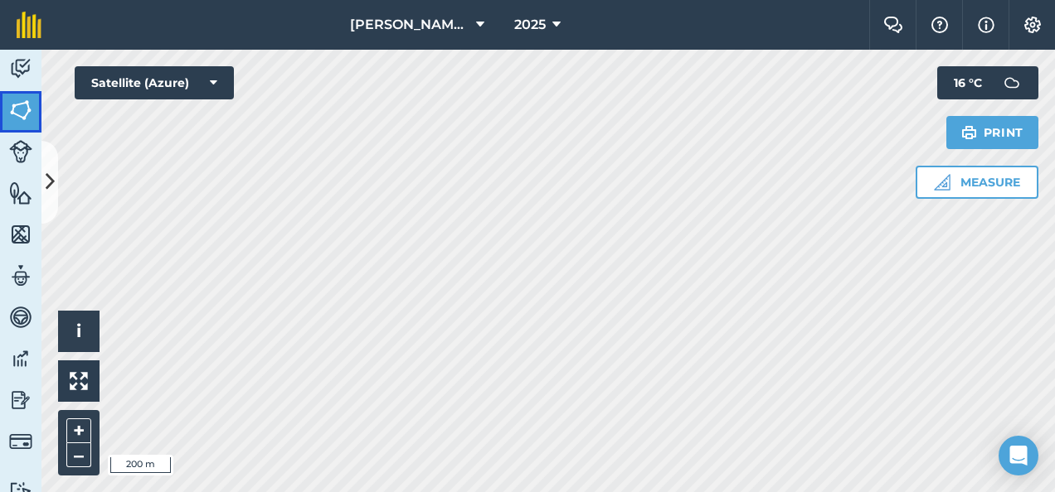
click at [13, 108] on img at bounding box center [20, 110] width 23 height 25
click at [20, 105] on img at bounding box center [20, 110] width 23 height 25
click at [46, 171] on icon at bounding box center [50, 181] width 9 height 29
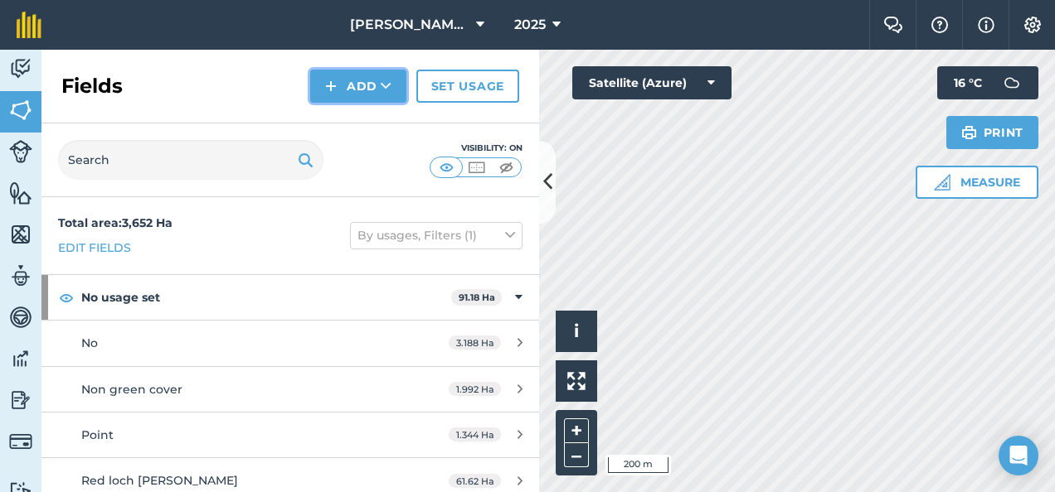
click at [355, 85] on button "Add" at bounding box center [358, 86] width 96 height 33
click at [367, 123] on link "Draw" at bounding box center [358, 123] width 91 height 36
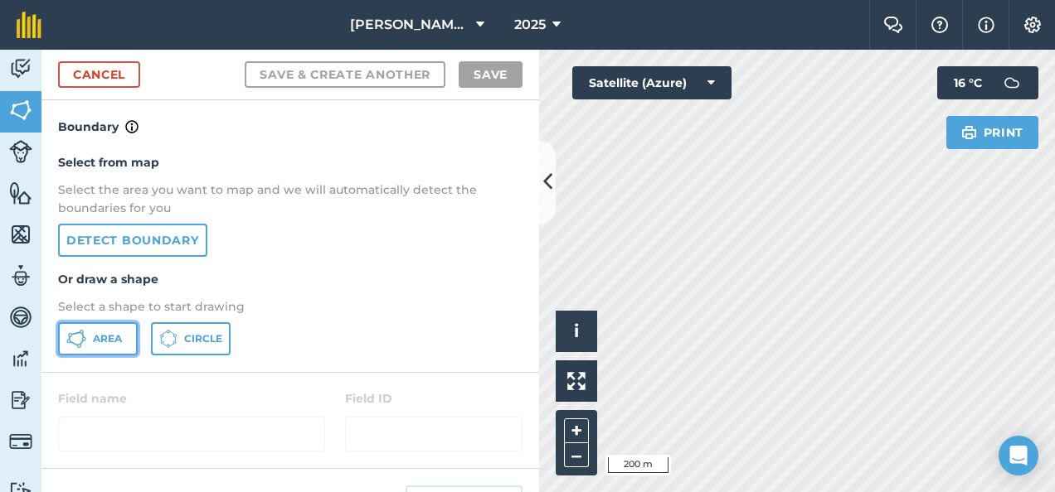
click at [94, 336] on span "Area" at bounding box center [107, 338] width 29 height 13
click at [542, 163] on button at bounding box center [547, 182] width 17 height 83
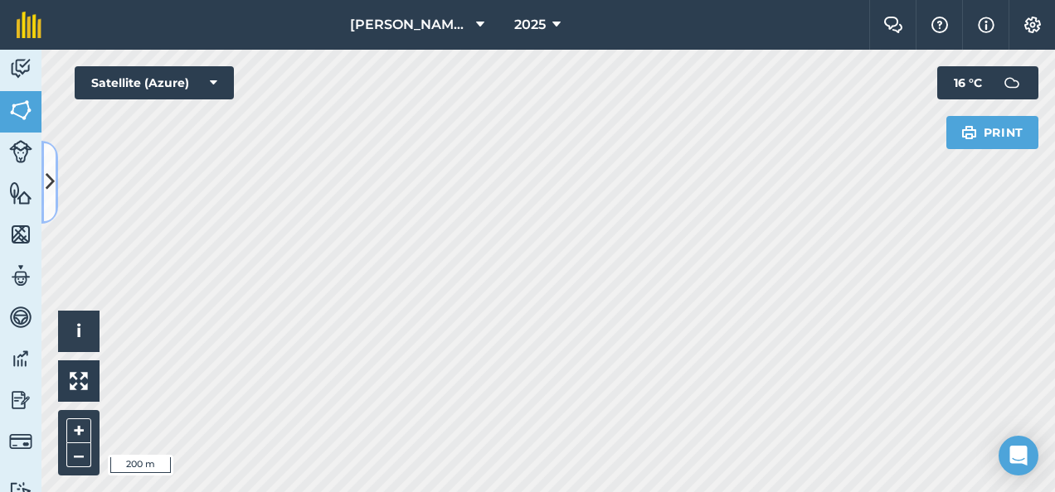
click at [48, 172] on icon at bounding box center [50, 181] width 9 height 29
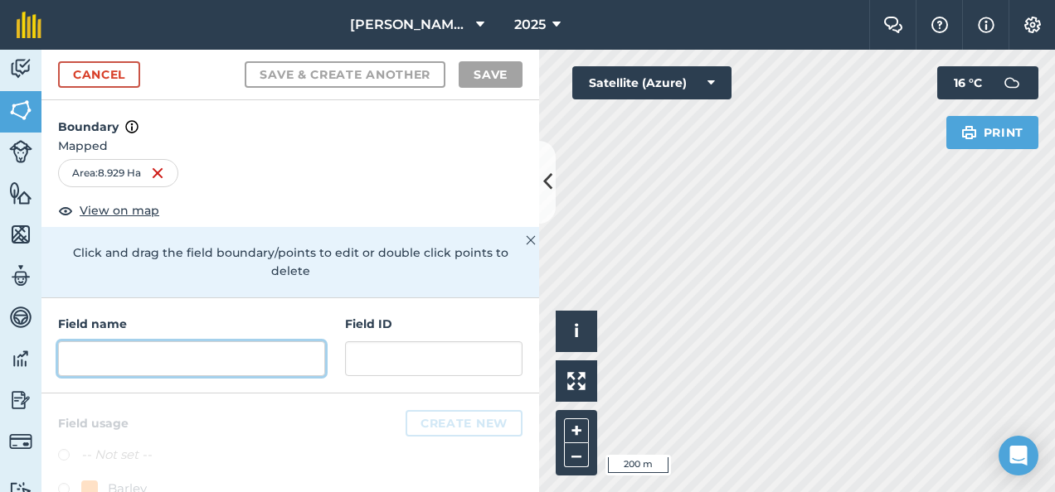
click at [153, 362] on input "text" at bounding box center [191, 359] width 267 height 35
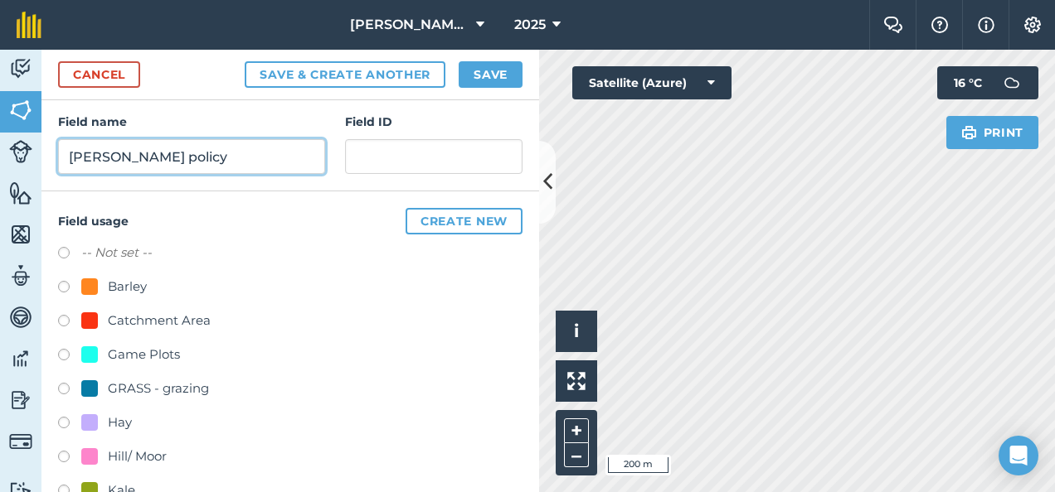
scroll to position [201, 0]
type input "kier policy"
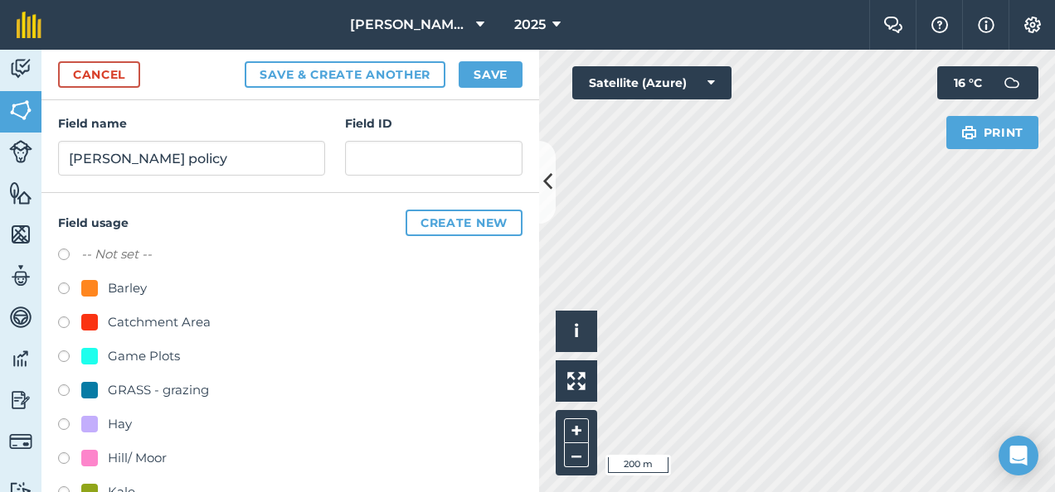
click at [63, 424] on label at bounding box center [69, 427] width 23 height 17
radio input "true"
click at [492, 68] on button "Save" at bounding box center [490, 74] width 64 height 27
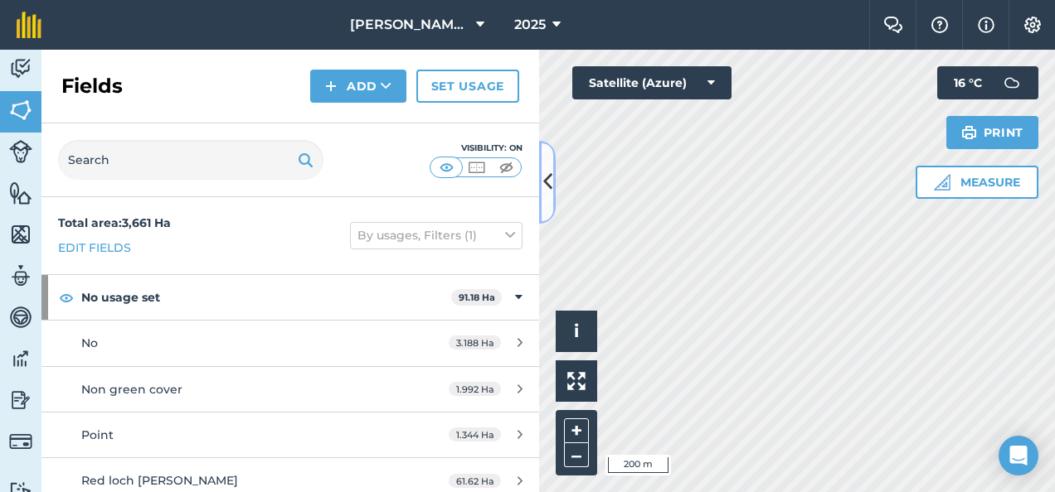
click at [544, 172] on icon at bounding box center [547, 181] width 9 height 29
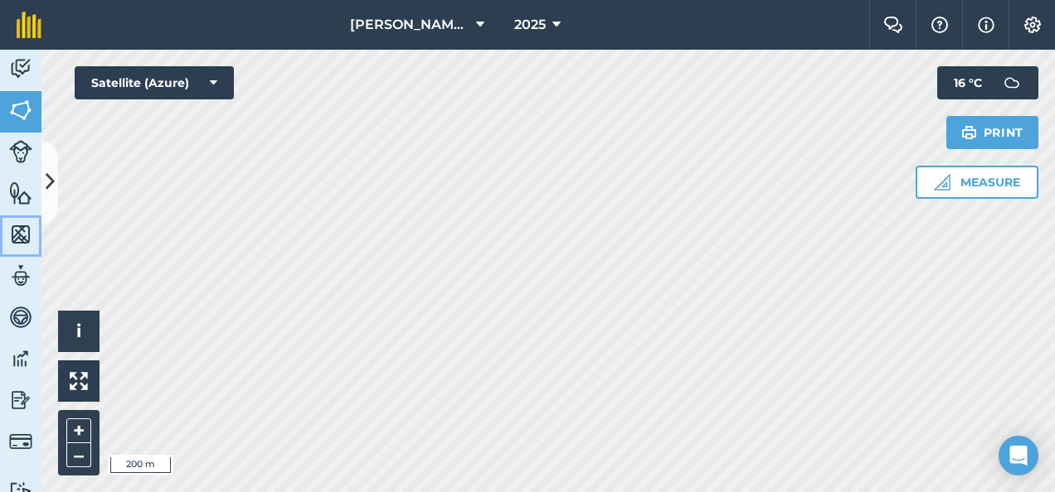
click at [22, 230] on img at bounding box center [20, 234] width 23 height 25
click at [50, 179] on icon at bounding box center [50, 181] width 9 height 29
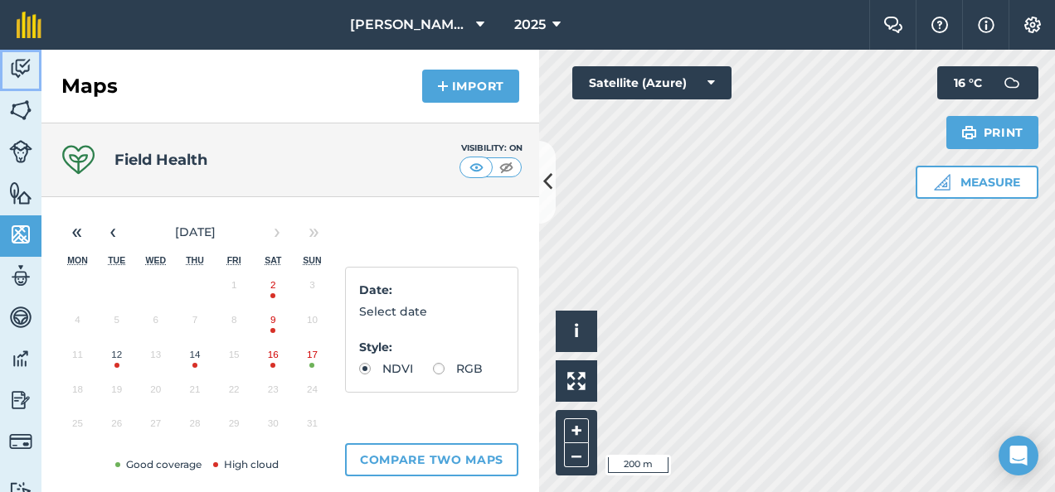
click at [17, 60] on img at bounding box center [20, 68] width 23 height 25
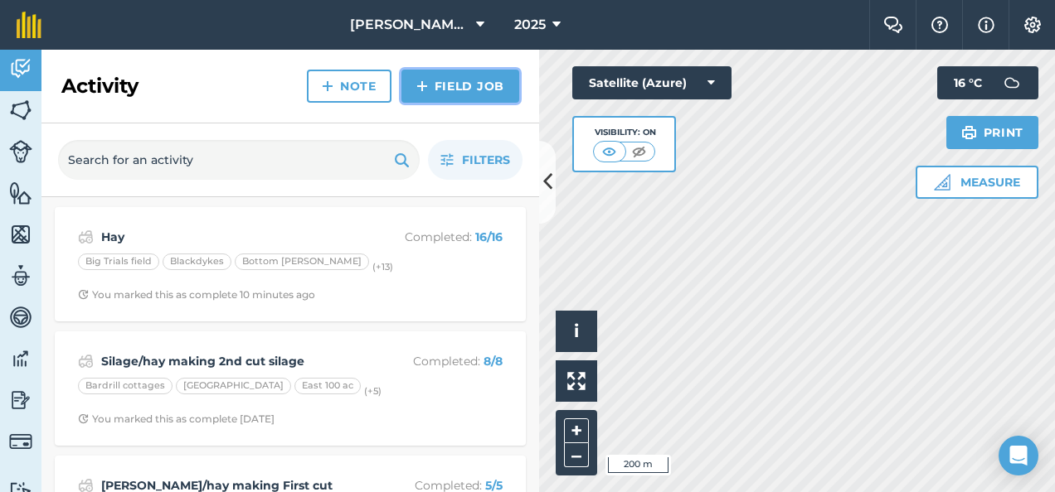
click at [454, 85] on link "Field Job" at bounding box center [460, 86] width 118 height 33
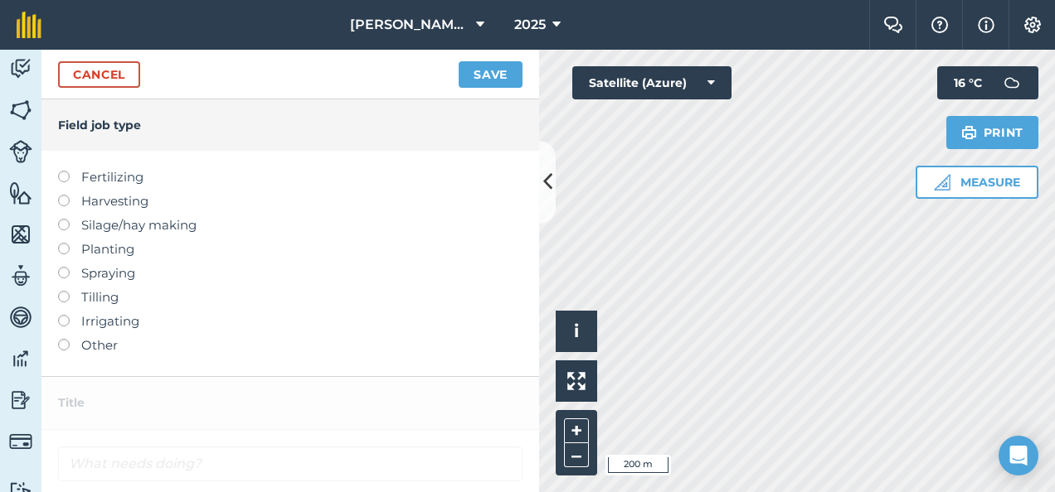
click at [63, 219] on label at bounding box center [69, 219] width 23 height 0
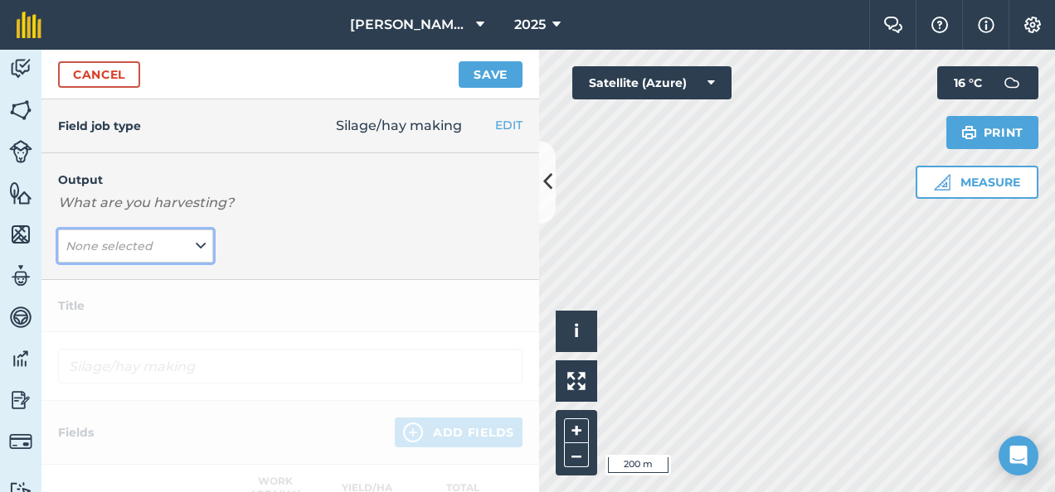
click at [196, 243] on icon at bounding box center [201, 246] width 10 height 18
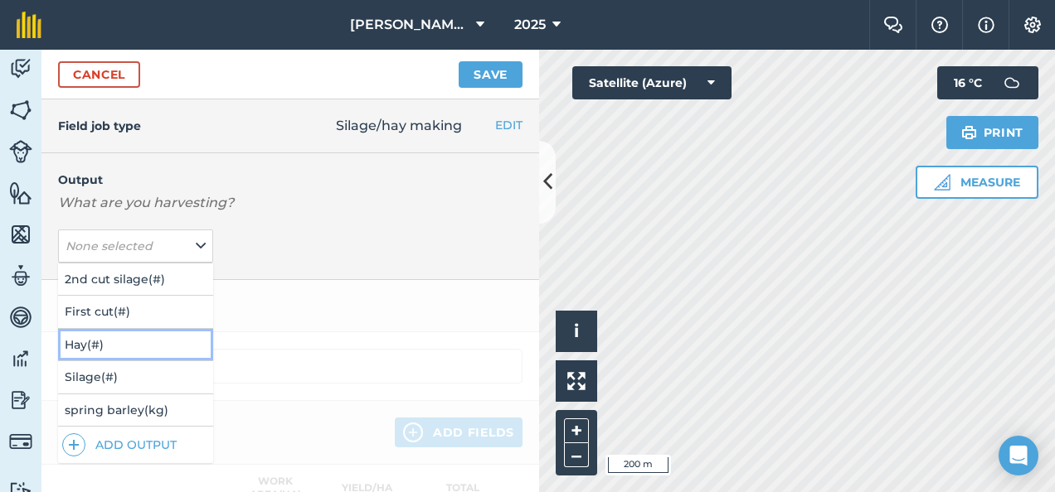
click at [99, 343] on button "Hay ( # )" at bounding box center [135, 345] width 155 height 32
type input "Silage/hay making Hay"
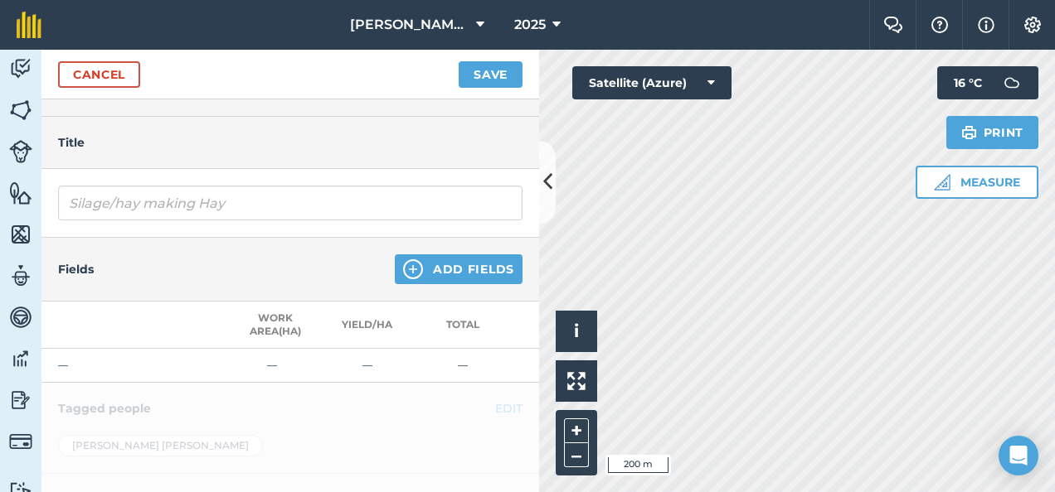
scroll to position [167, 0]
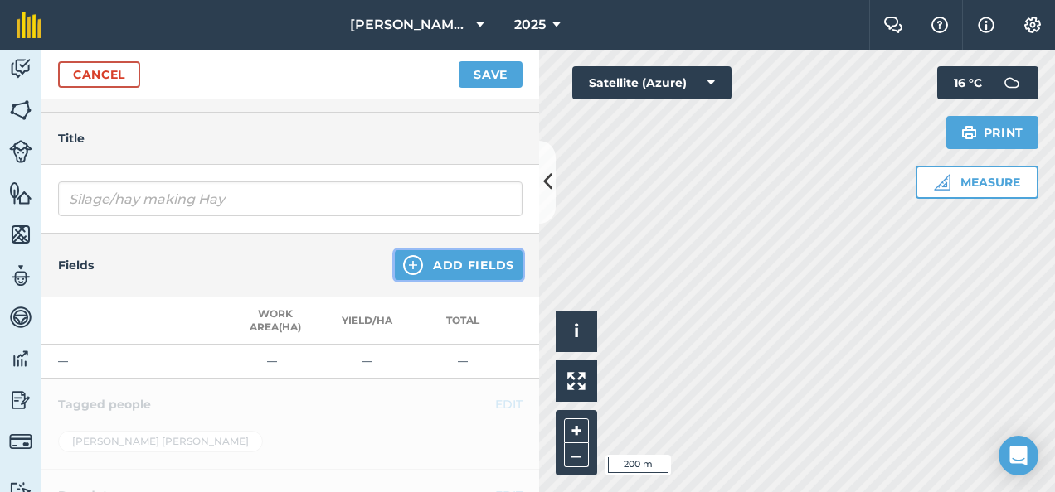
click at [461, 262] on button "Add Fields" at bounding box center [459, 265] width 128 height 30
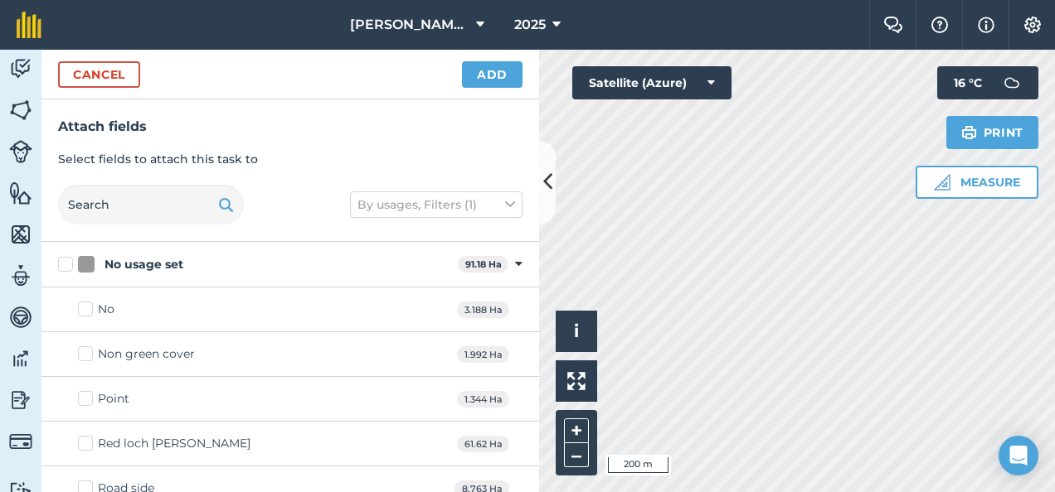
checkbox input "true"
click at [494, 66] on button "Add" at bounding box center [492, 74] width 61 height 27
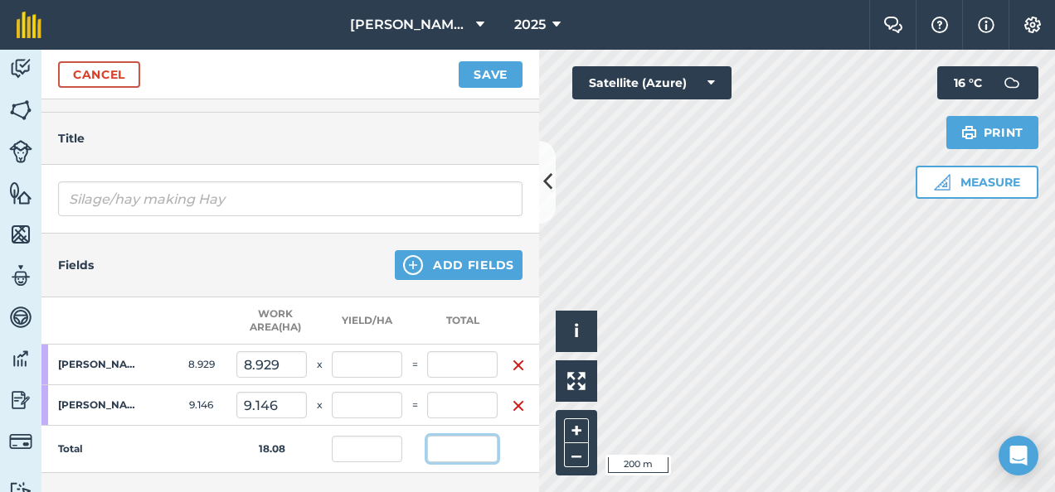
click at [445, 446] on input "text" at bounding box center [462, 449] width 70 height 27
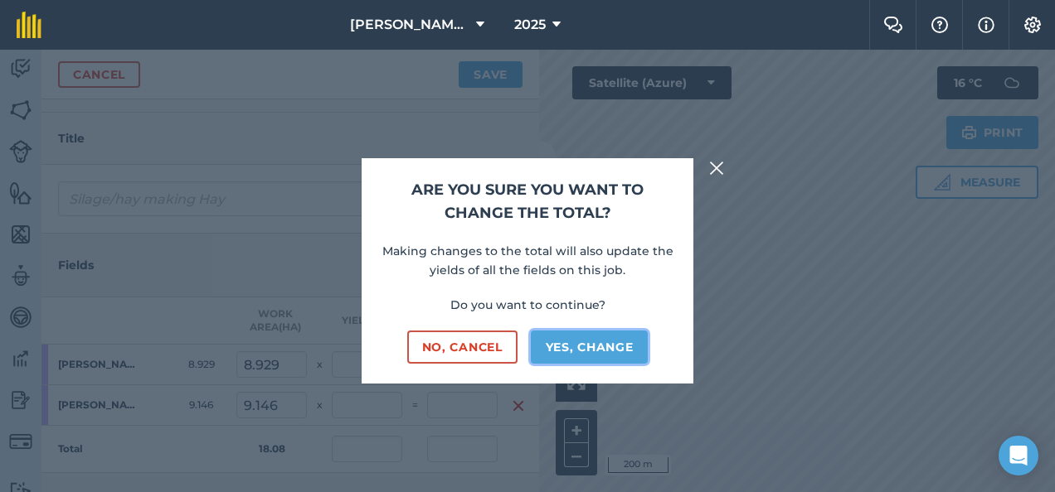
click at [580, 352] on button "Yes, change" at bounding box center [590, 347] width 118 height 33
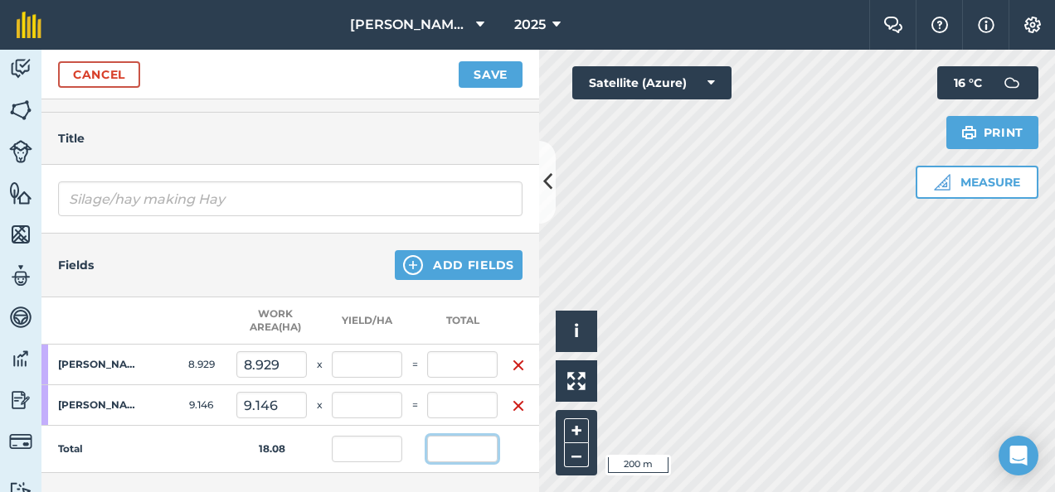
click at [453, 445] on input "text" at bounding box center [462, 449] width 70 height 27
type input "285"
click at [458, 61] on button "Save" at bounding box center [490, 74] width 64 height 27
type input "15.772"
type input "144.251"
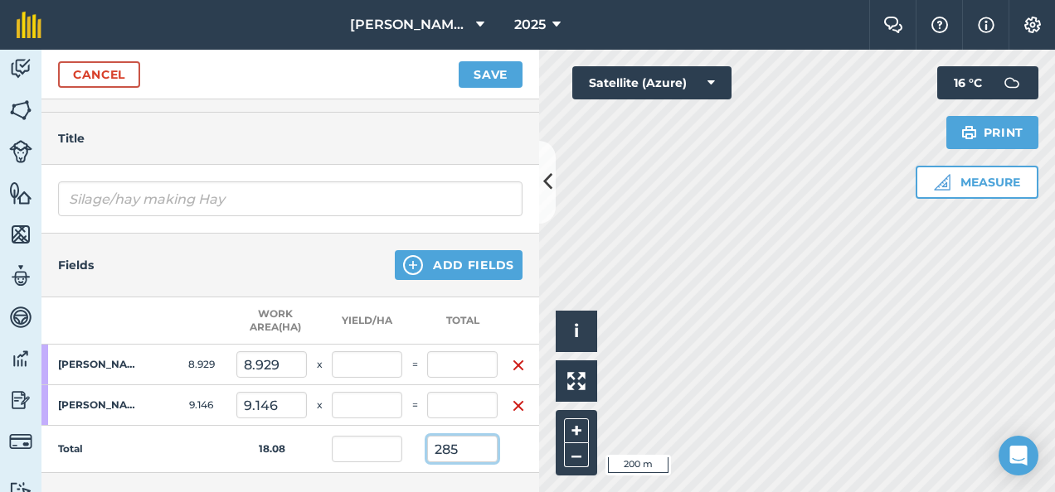
type input "15.772"
type input "140.828"
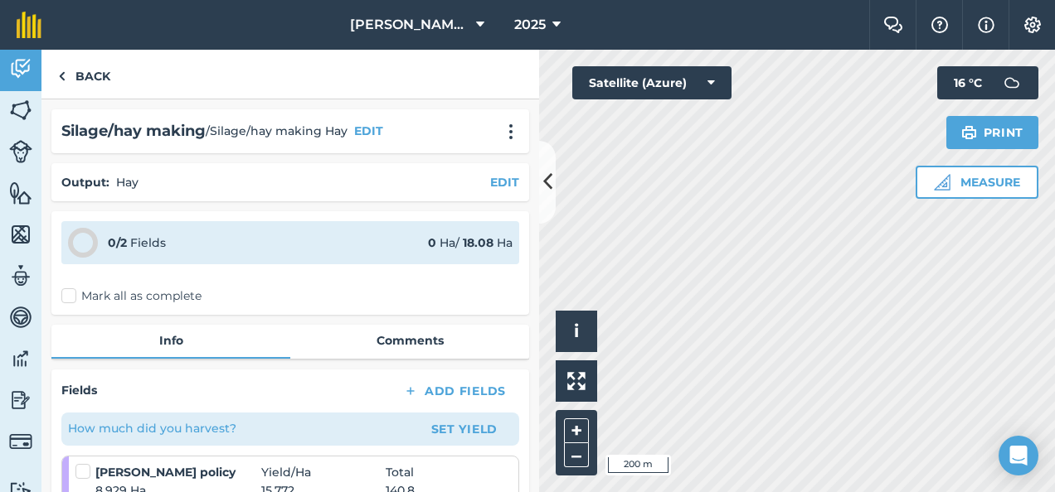
click at [458, 130] on div "Silage/hay making / Silage/hay making Hay EDIT" at bounding box center [290, 131] width 458 height 24
drag, startPoint x: 458, startPoint y: 130, endPoint x: 345, endPoint y: 184, distance: 125.7
click at [345, 184] on div "Silage/hay making / Silage/hay making Hay EDIT Output : Hay EDIT 0 / 2 Fields 0…" at bounding box center [289, 295] width 497 height 393
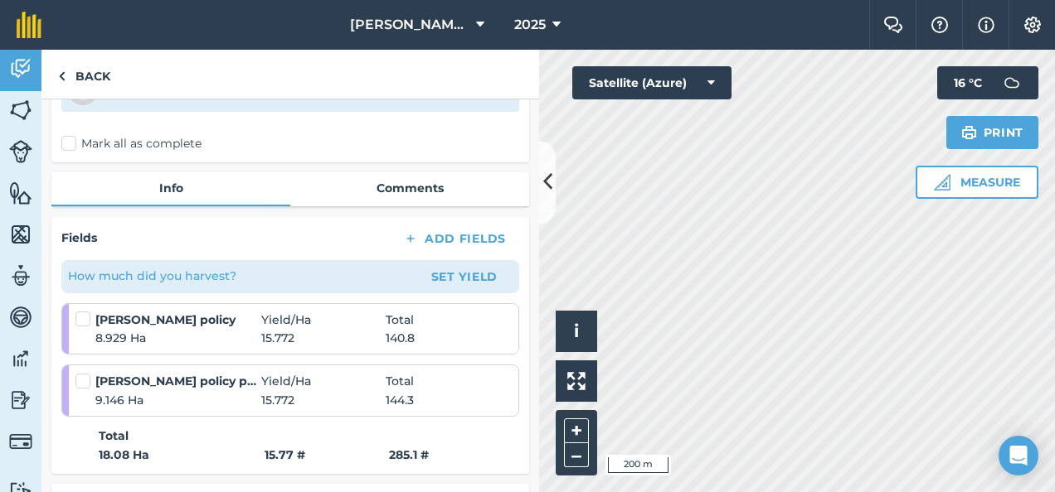
scroll to position [153, 0]
click at [82, 311] on label at bounding box center [85, 311] width 20 height 0
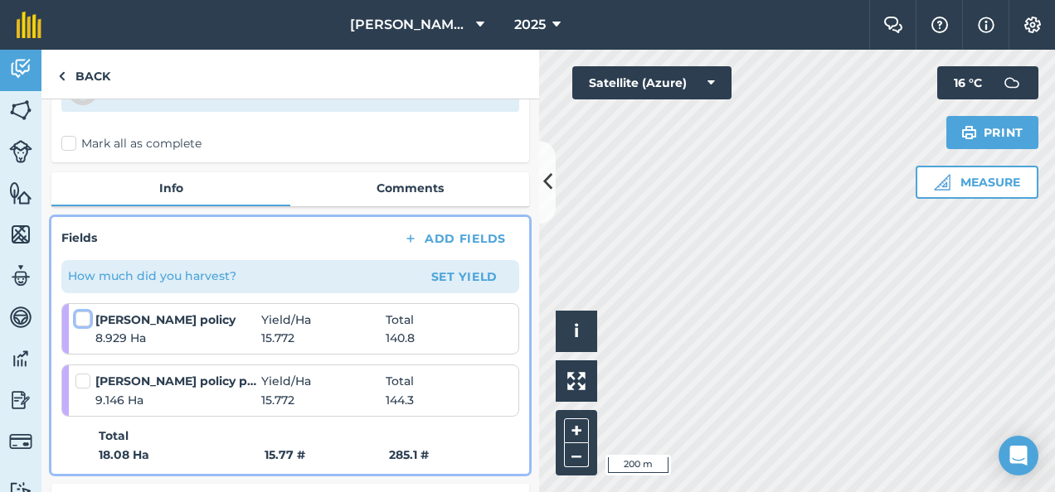
click at [82, 313] on input "checkbox" at bounding box center [80, 316] width 11 height 11
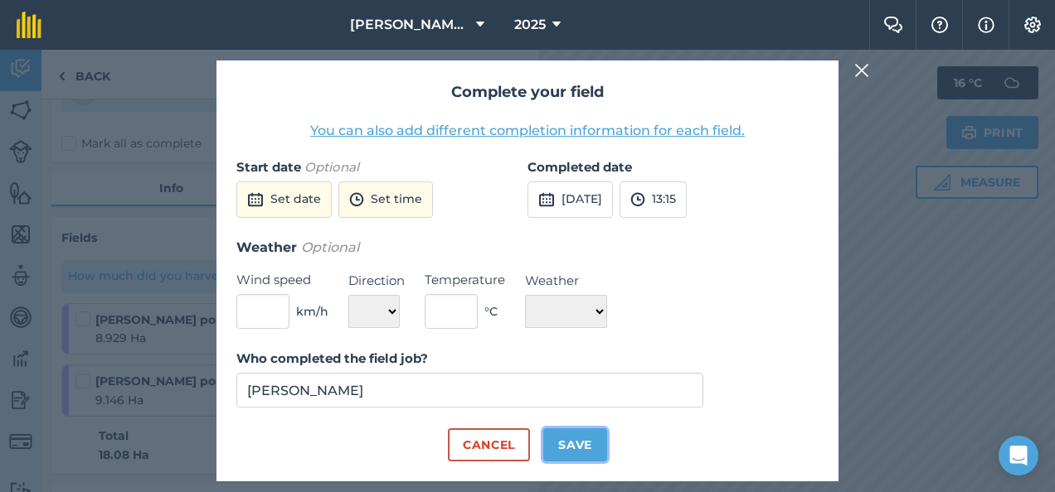
click at [568, 449] on button "Save" at bounding box center [575, 445] width 64 height 33
checkbox input "true"
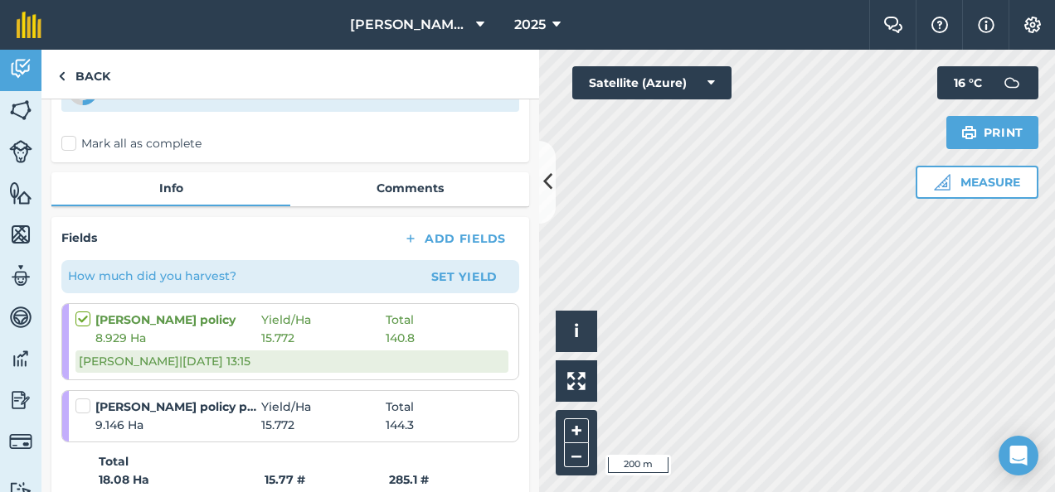
click at [81, 398] on label at bounding box center [85, 398] width 20 height 0
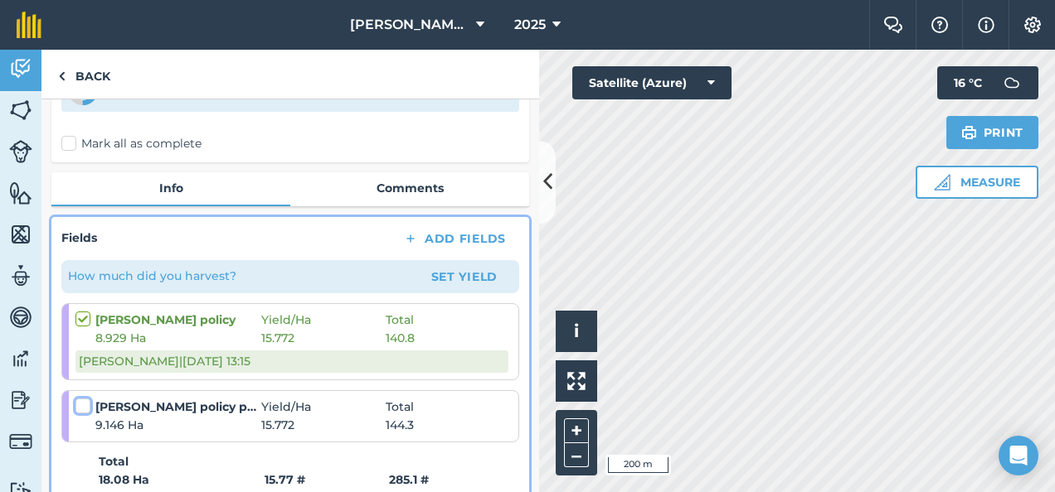
click at [81, 405] on input "checkbox" at bounding box center [80, 403] width 11 height 11
checkbox input "false"
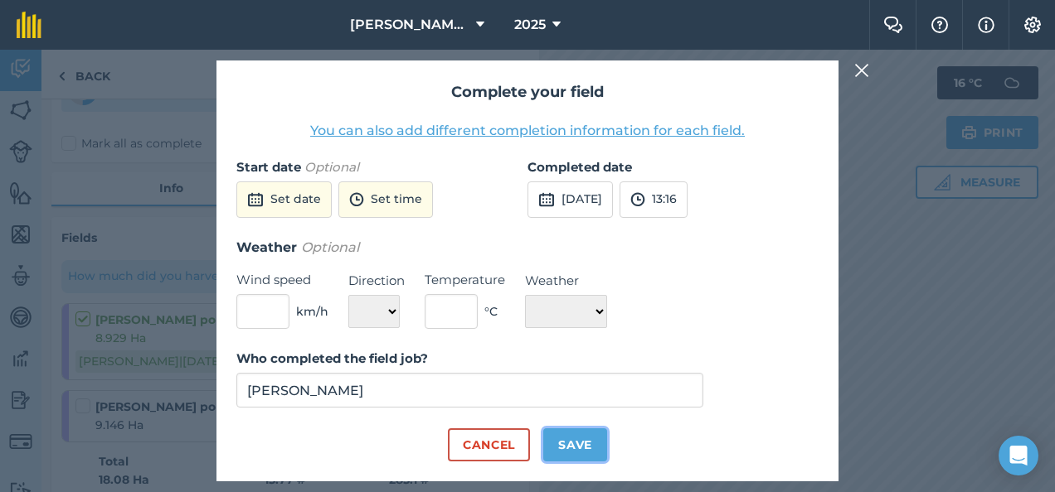
click at [575, 438] on button "Save" at bounding box center [575, 445] width 64 height 33
checkbox input "true"
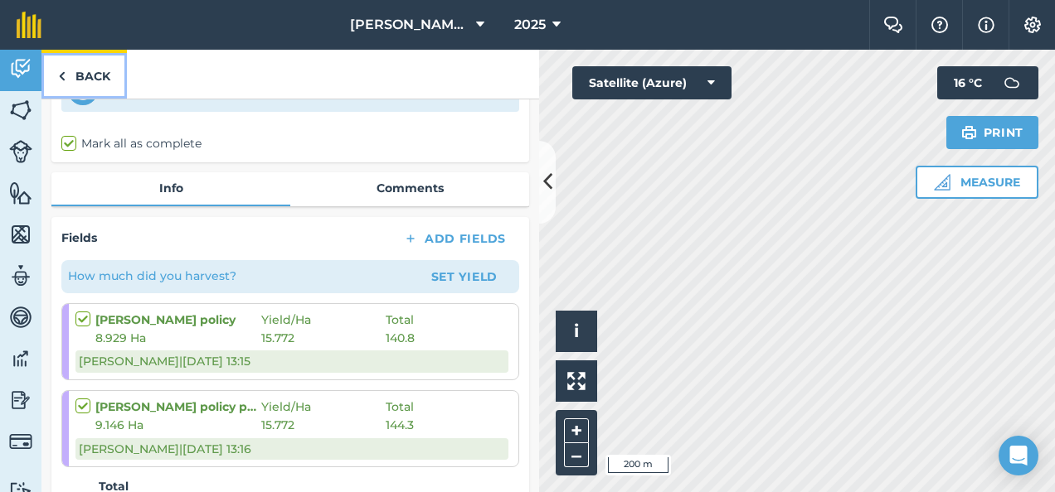
click at [83, 79] on link "Back" at bounding box center [83, 74] width 85 height 49
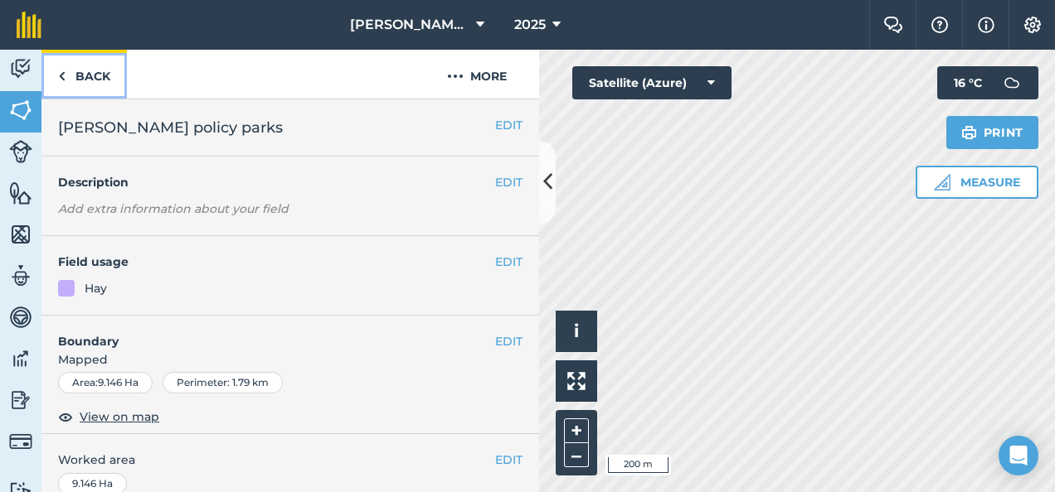
click at [83, 77] on link "Back" at bounding box center [83, 74] width 85 height 49
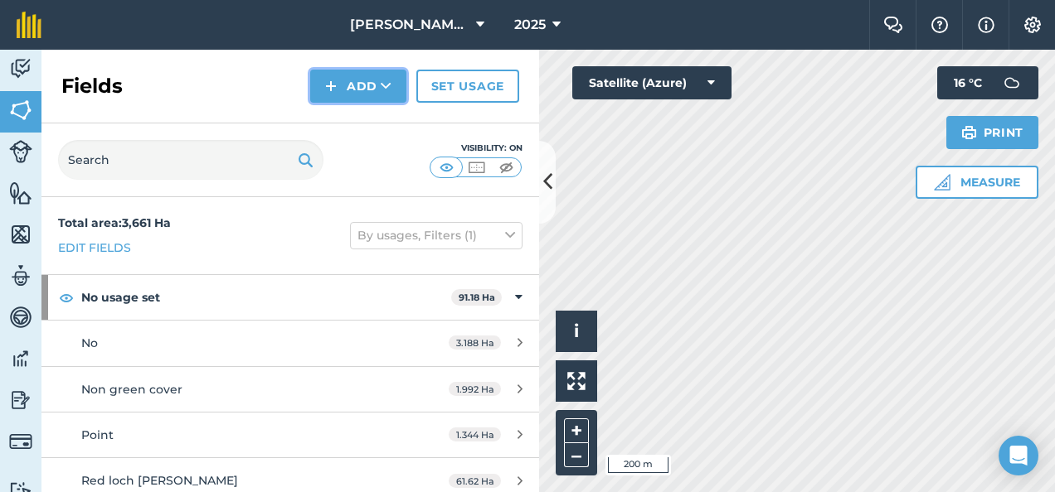
click at [349, 83] on button "Add" at bounding box center [358, 86] width 96 height 33
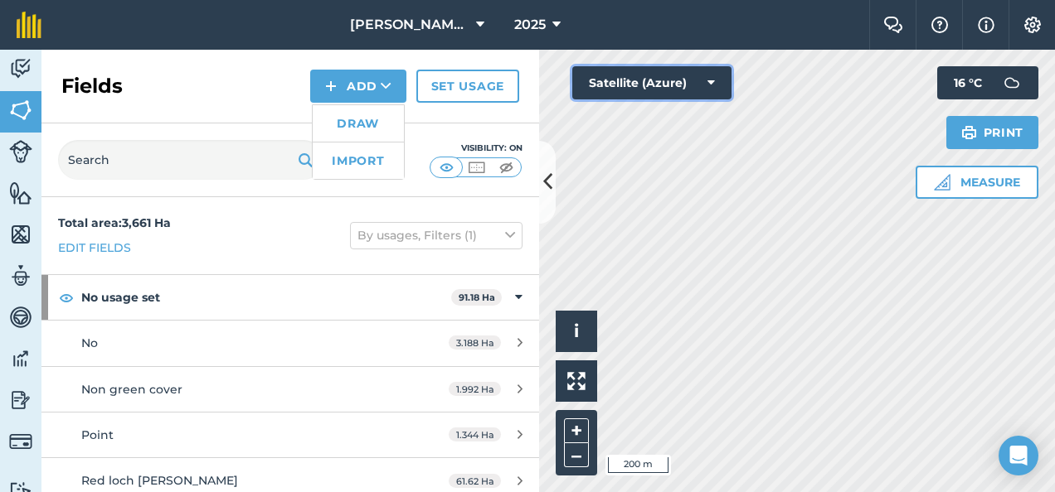
click at [602, 85] on button "Satellite (Azure)" at bounding box center [651, 82] width 159 height 33
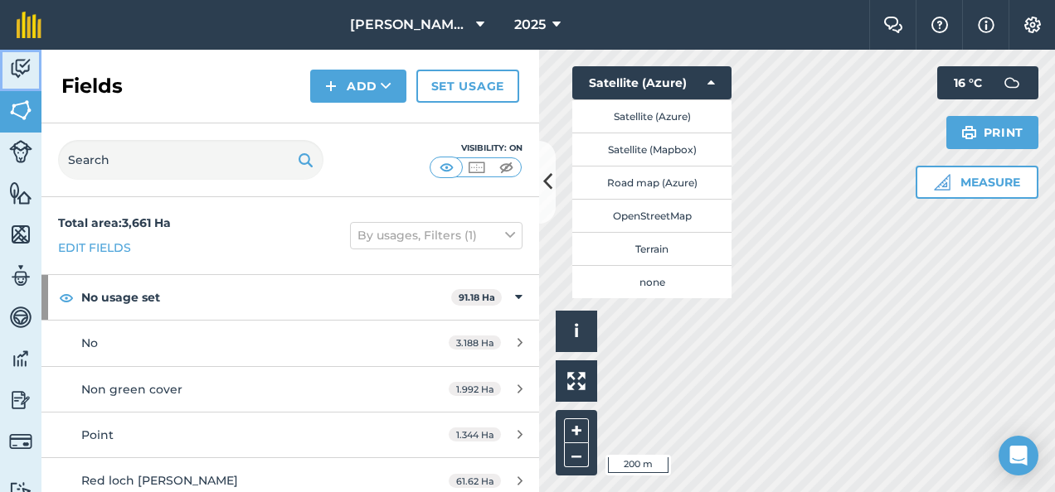
click at [22, 60] on img at bounding box center [20, 68] width 23 height 25
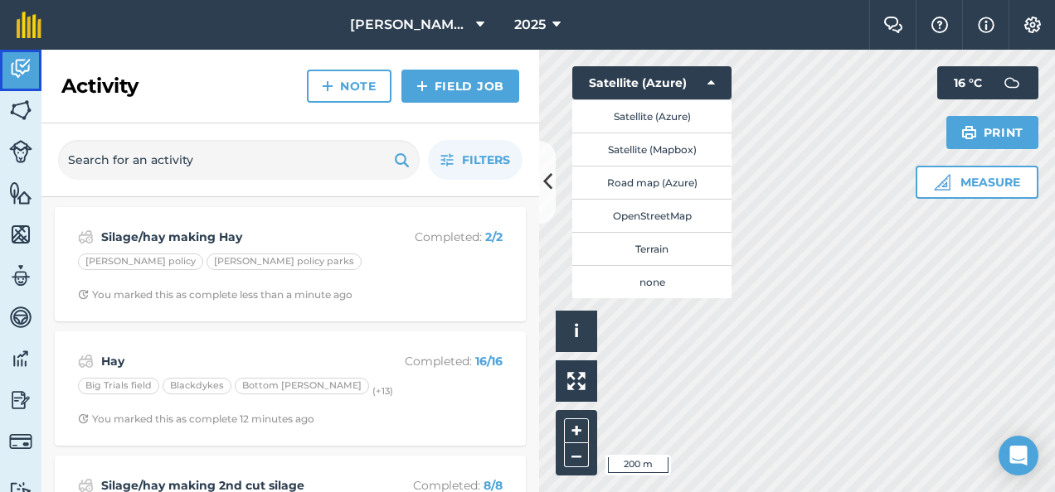
click at [22, 60] on img at bounding box center [20, 68] width 23 height 25
click at [473, 80] on link "Field Job" at bounding box center [460, 86] width 118 height 33
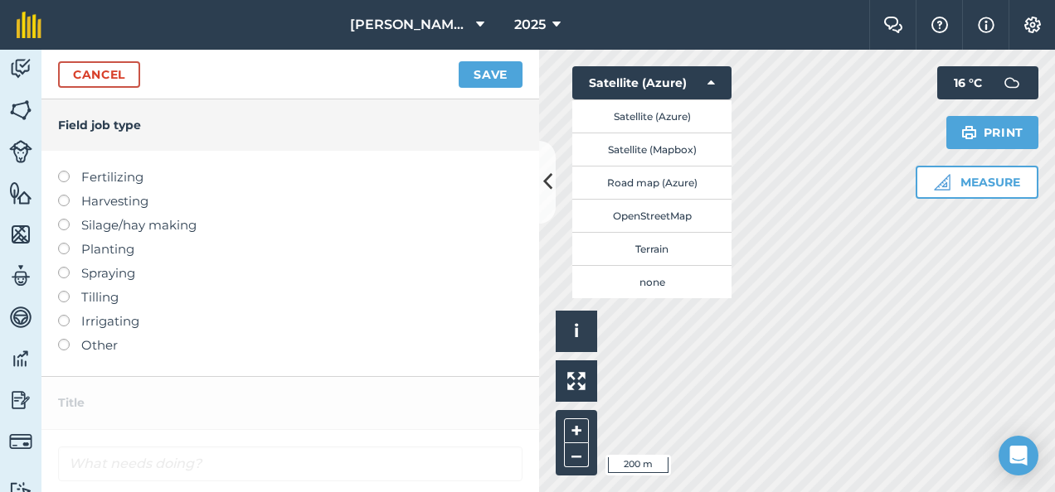
click at [65, 219] on label at bounding box center [69, 219] width 23 height 0
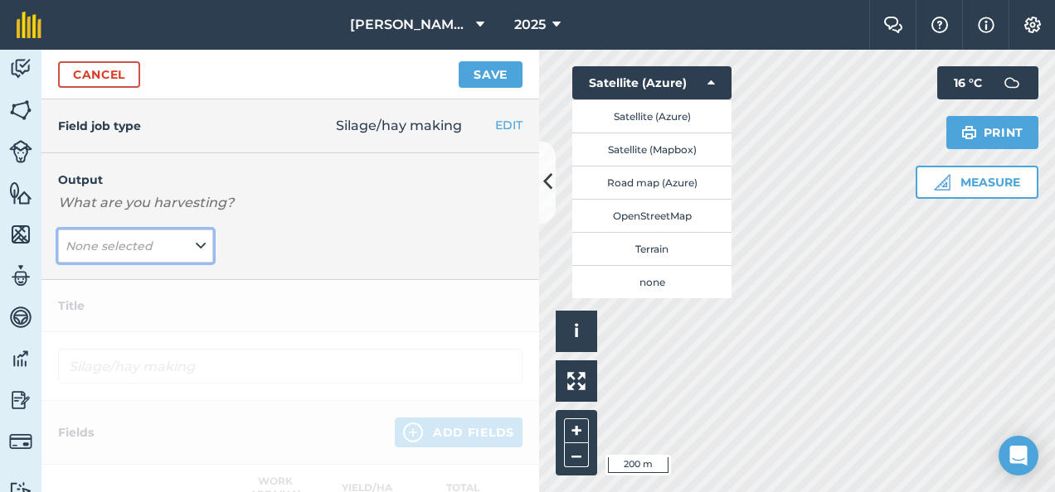
click at [196, 241] on icon at bounding box center [201, 246] width 10 height 18
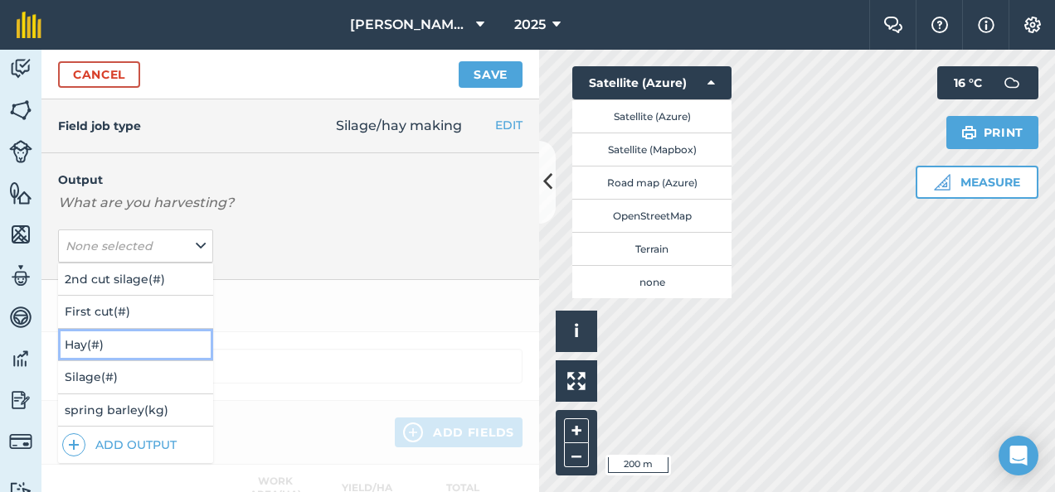
click at [84, 347] on button "Hay ( # )" at bounding box center [135, 345] width 155 height 32
type input "Silage/hay making Hay"
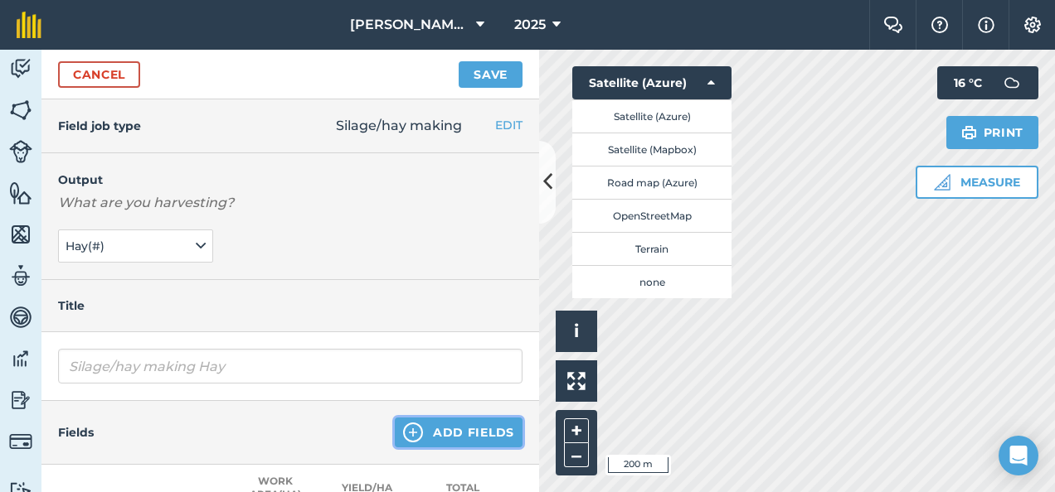
click at [420, 430] on button "Add Fields" at bounding box center [459, 433] width 128 height 30
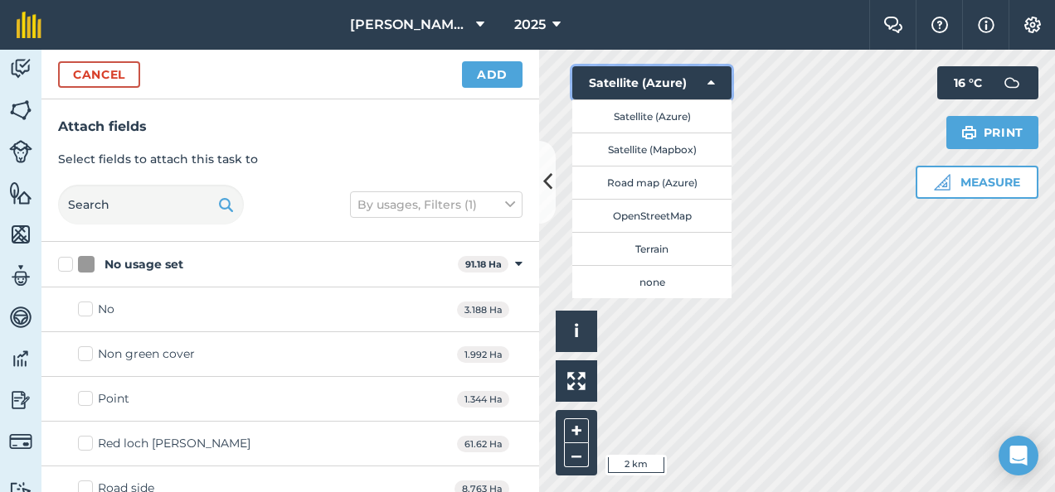
click at [710, 80] on icon at bounding box center [710, 83] width 7 height 17
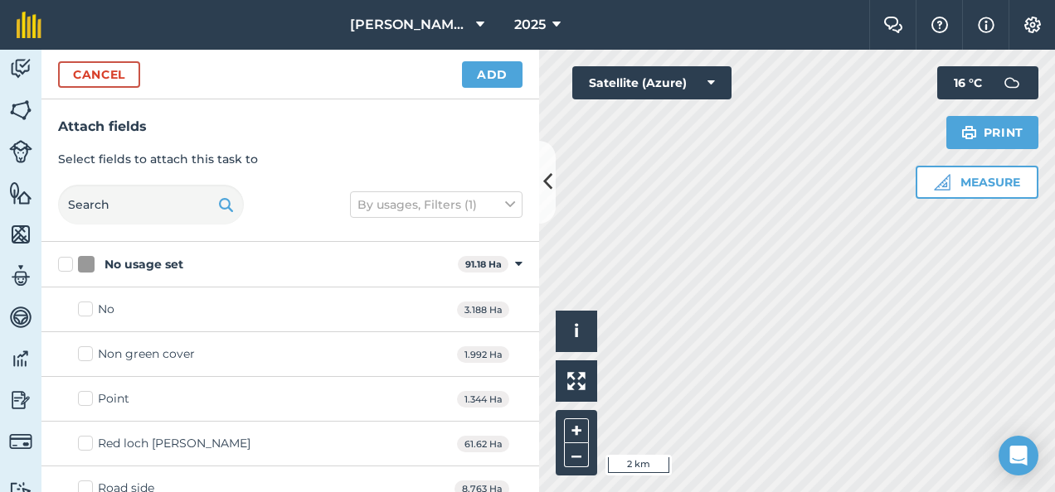
checkbox input "false"
checkbox input "true"
click at [482, 75] on button "Add" at bounding box center [492, 74] width 61 height 27
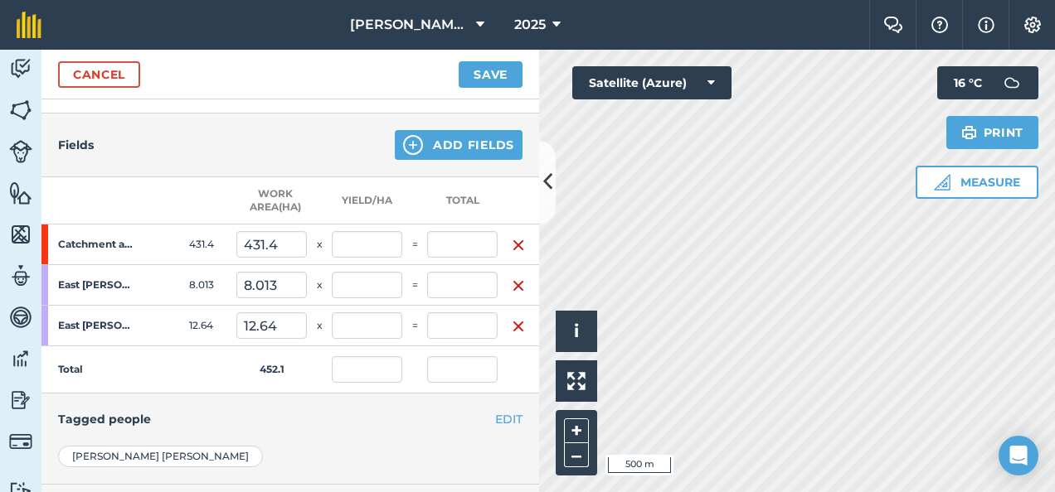
scroll to position [290, 0]
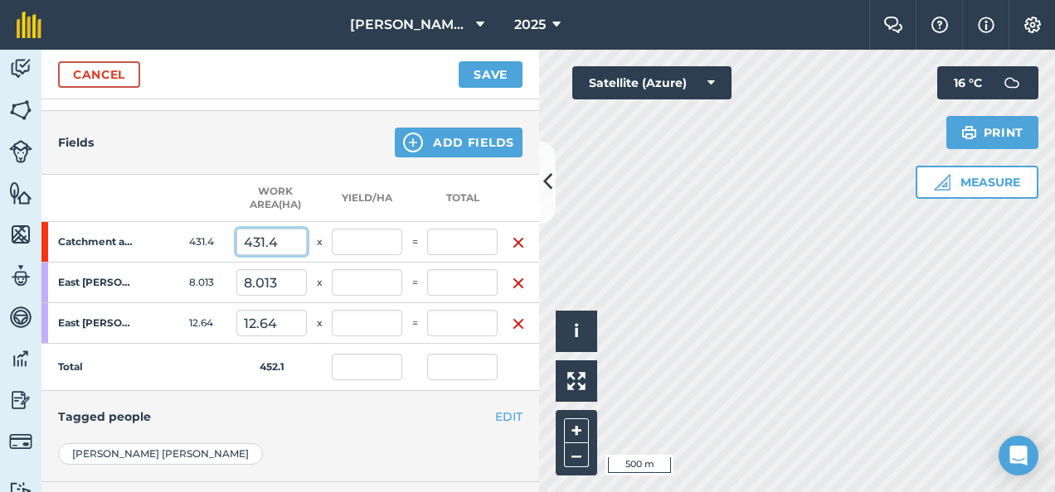
click at [285, 243] on input "431.4" at bounding box center [271, 242] width 70 height 27
type input "0"
click at [446, 239] on input "text" at bounding box center [462, 242] width 70 height 27
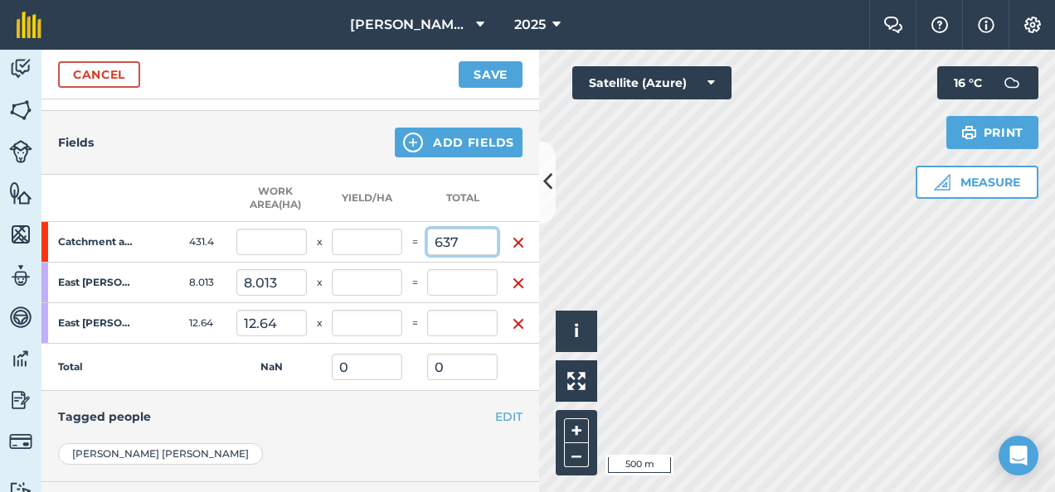
type input "637"
type input "30.843"
type input "637"
type input "0"
click at [365, 240] on input "0" at bounding box center [367, 242] width 70 height 27
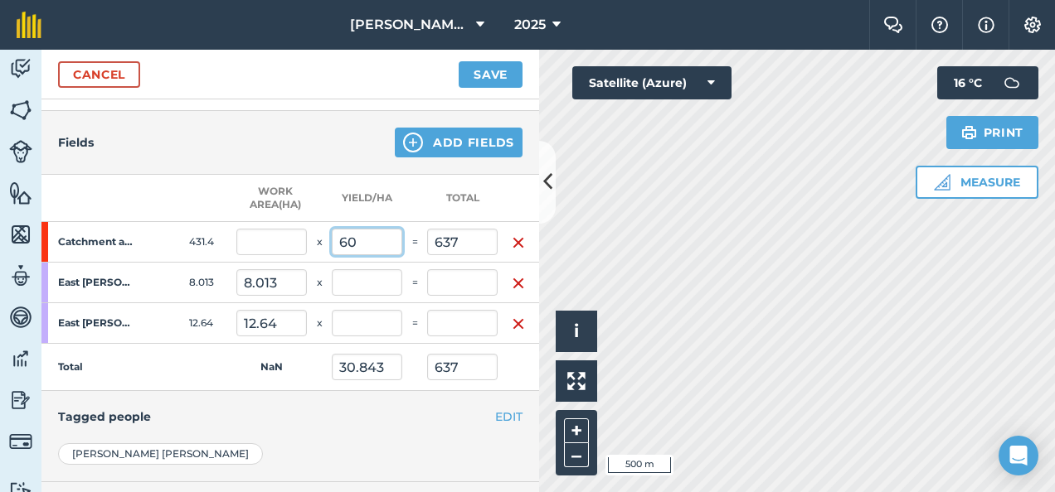
type input "6"
type input "0"
click at [269, 240] on input "text" at bounding box center [271, 242] width 70 height 27
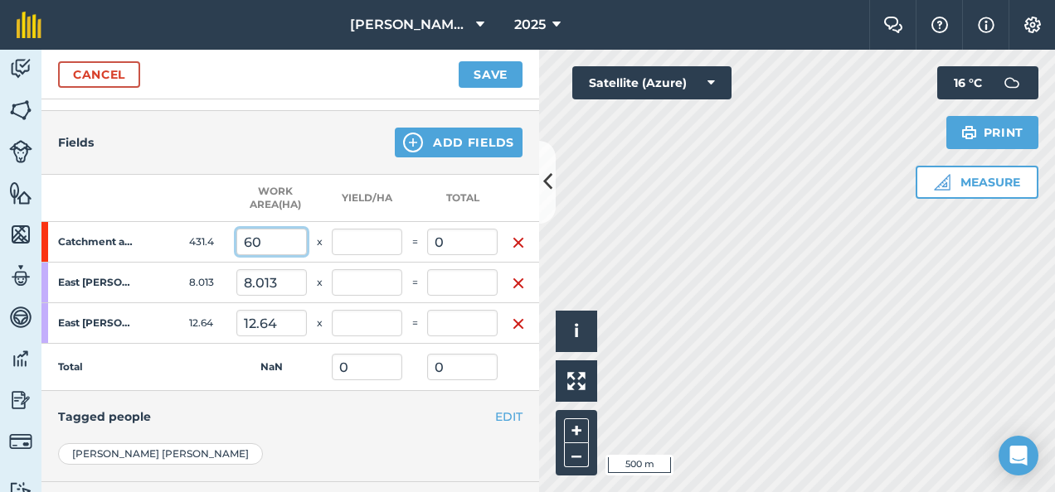
type input "60"
click at [448, 235] on input "0" at bounding box center [462, 242] width 70 height 27
click at [441, 241] on input "0637" at bounding box center [462, 242] width 70 height 27
type input "637"
type input "7.898"
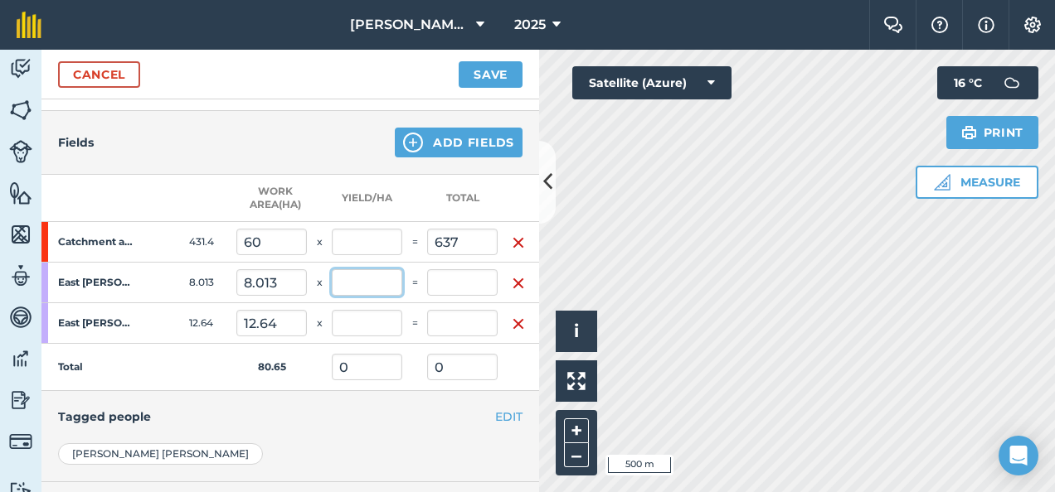
type input "637"
type input "10.617"
click at [374, 285] on input "text" at bounding box center [367, 282] width 70 height 27
click at [446, 280] on input "text" at bounding box center [462, 282] width 70 height 27
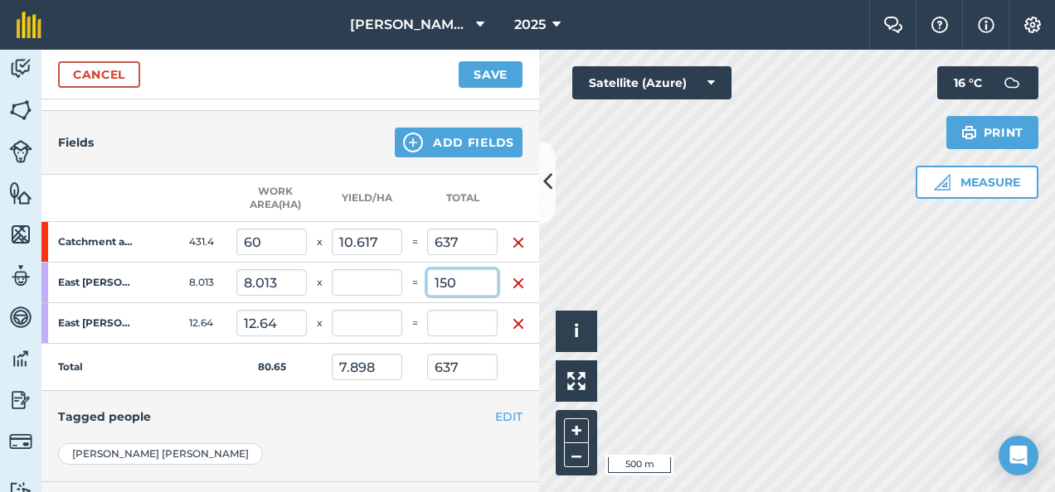
type input "150"
type input "9.758"
type input "787"
type input "18.72"
click at [445, 323] on input "text" at bounding box center [462, 323] width 70 height 27
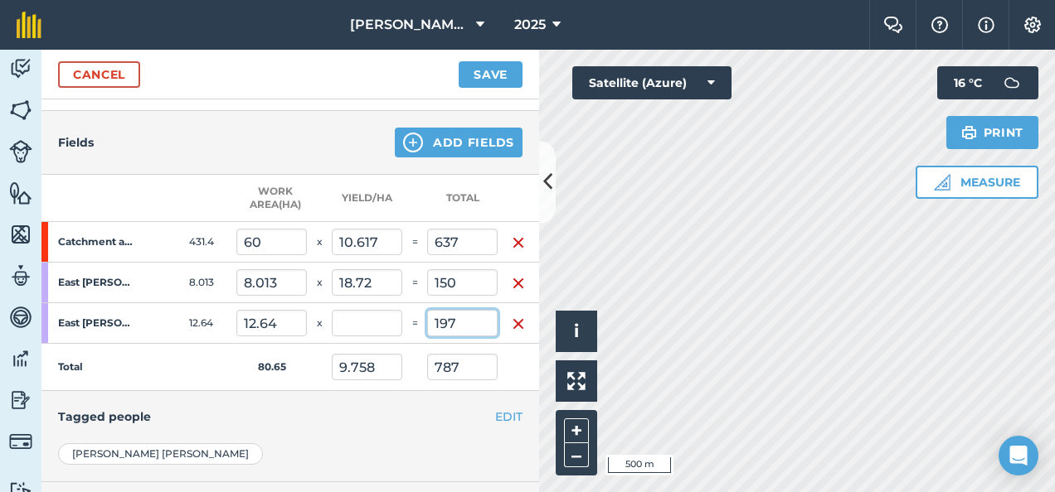
type input "197"
type input "15.585"
type input "12.2"
type input "984"
click at [400, 425] on div "EDIT Tagged people" at bounding box center [289, 416] width 497 height 51
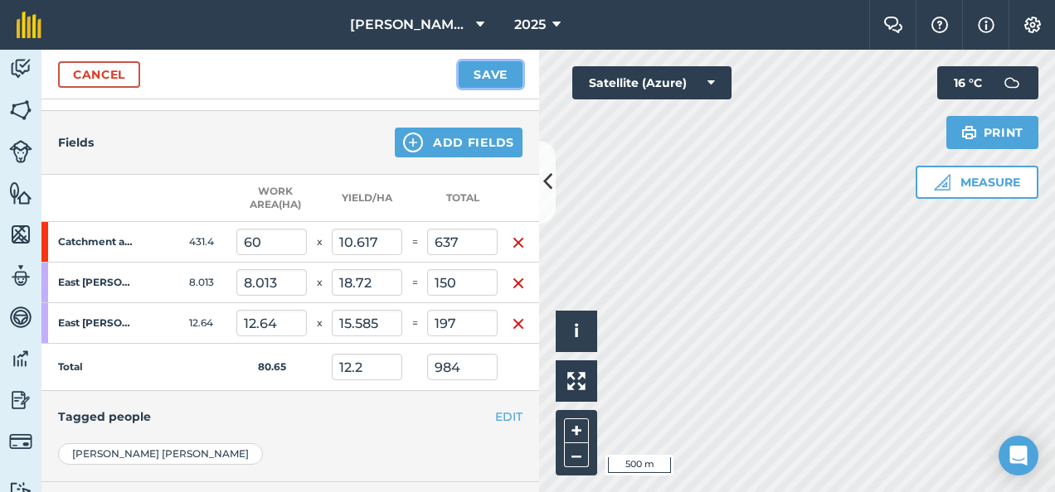
click at [492, 69] on button "Save" at bounding box center [490, 74] width 64 height 27
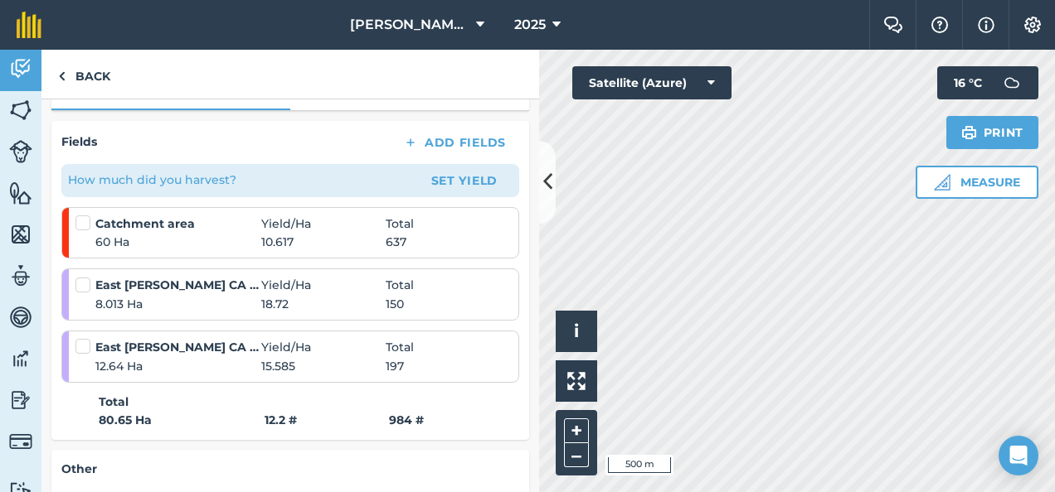
scroll to position [255, 0]
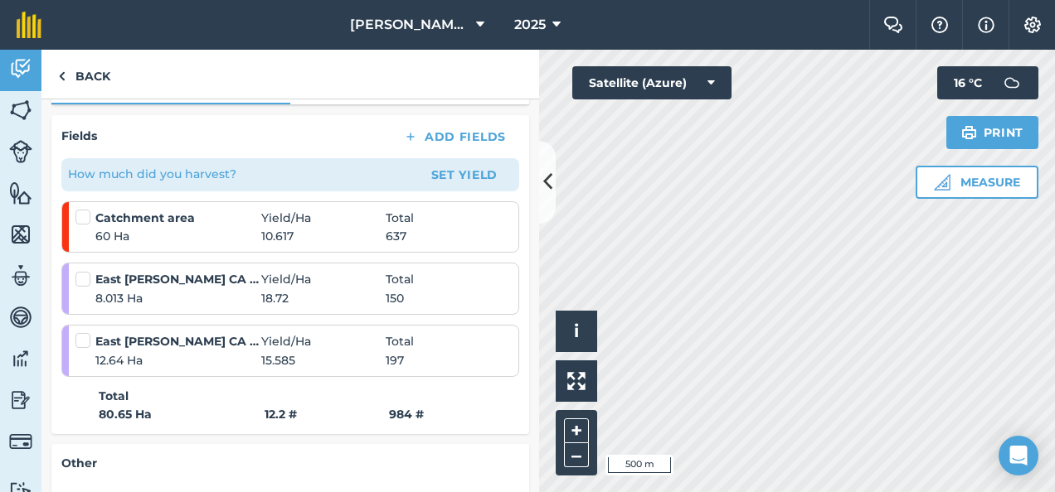
click at [85, 209] on label at bounding box center [85, 209] width 20 height 0
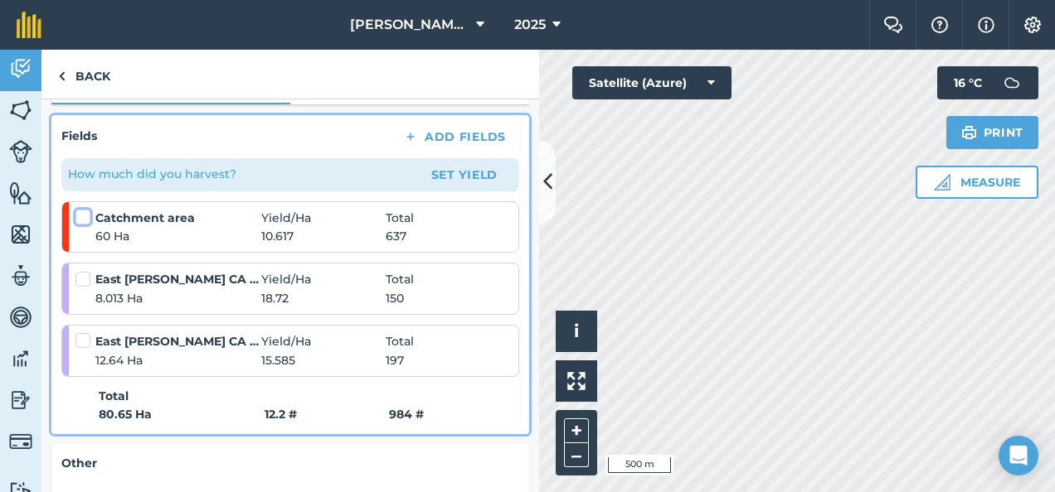
click at [85, 214] on input "checkbox" at bounding box center [80, 214] width 11 height 11
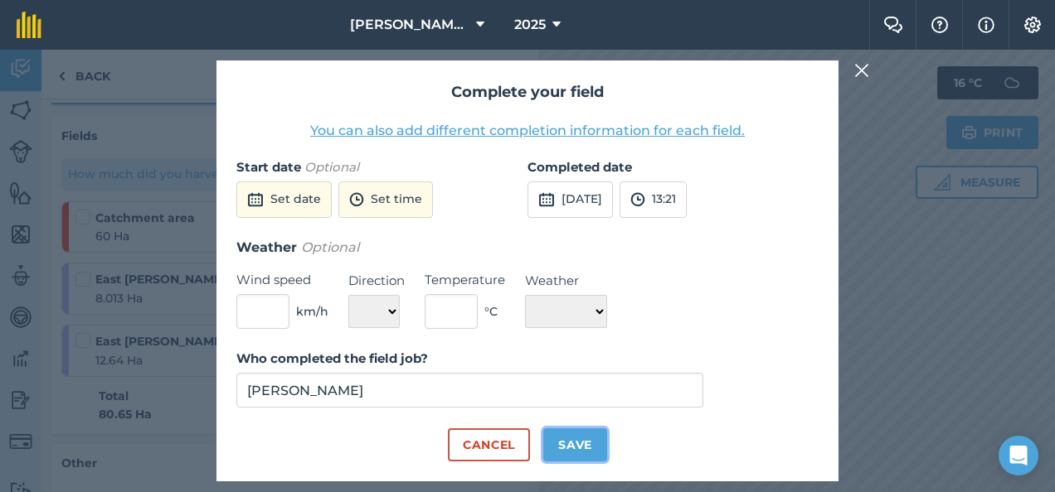
click at [575, 440] on button "Save" at bounding box center [575, 445] width 64 height 33
checkbox input "true"
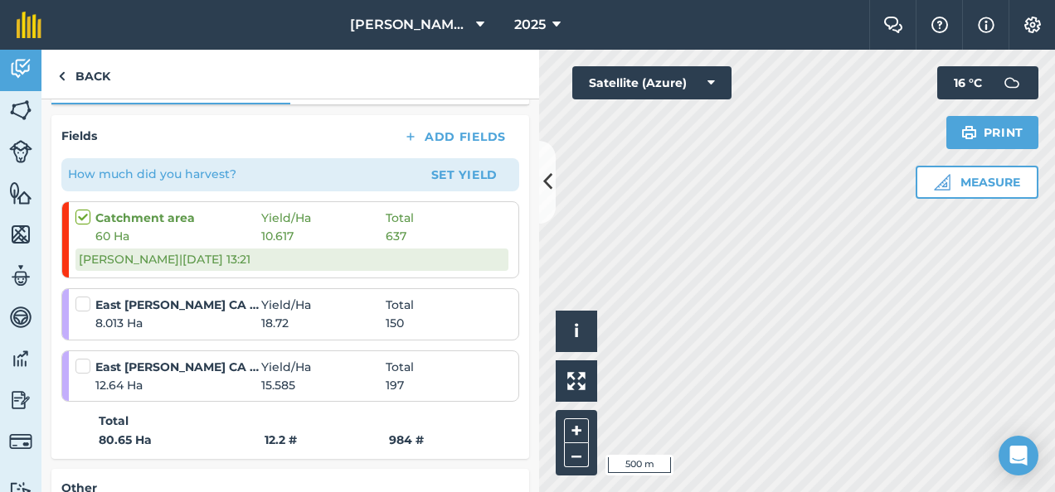
click at [80, 296] on label at bounding box center [85, 296] width 20 height 0
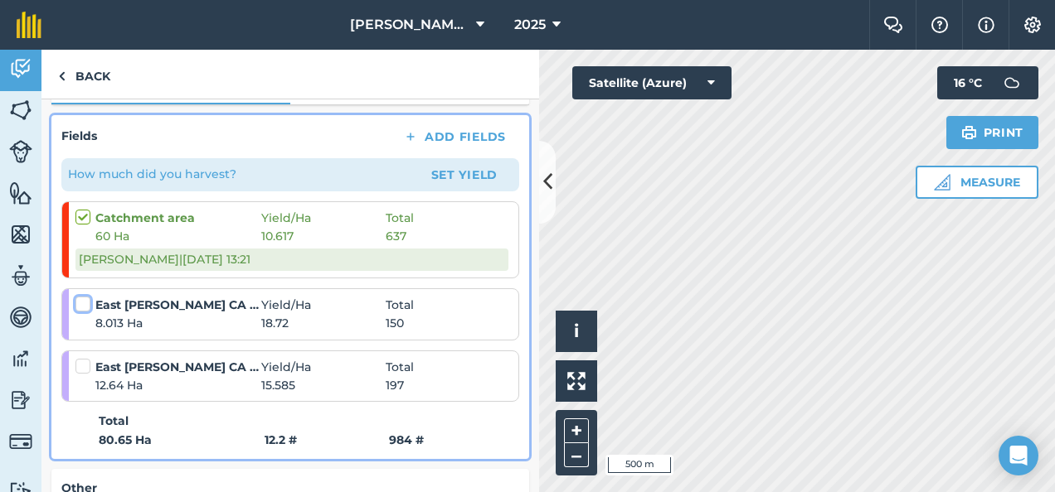
click at [80, 300] on input "checkbox" at bounding box center [80, 301] width 11 height 11
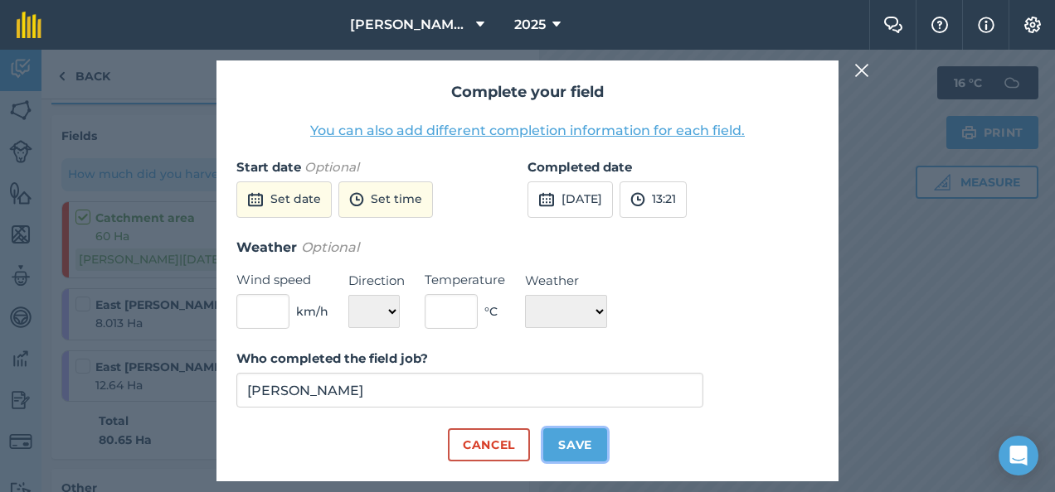
click at [575, 440] on button "Save" at bounding box center [575, 445] width 64 height 33
checkbox input "true"
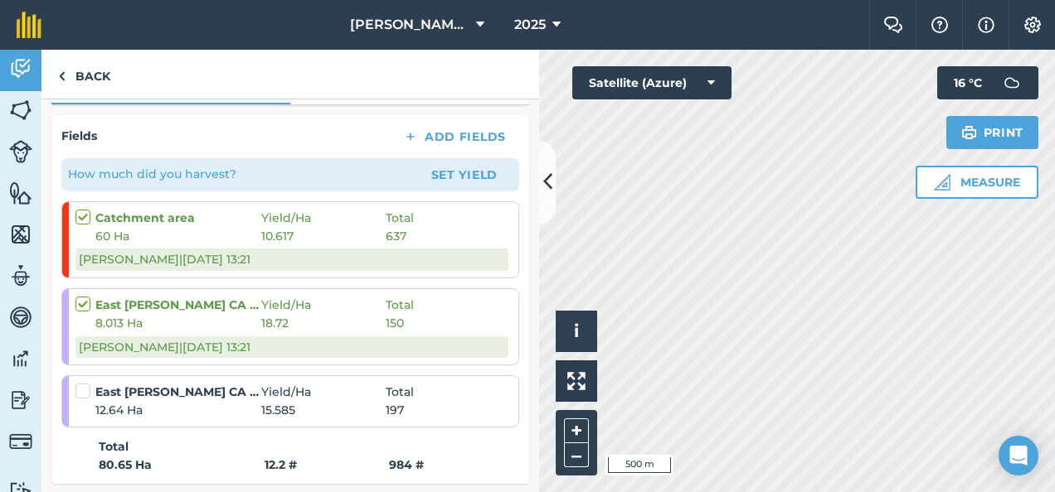
click at [80, 383] on label at bounding box center [85, 383] width 20 height 0
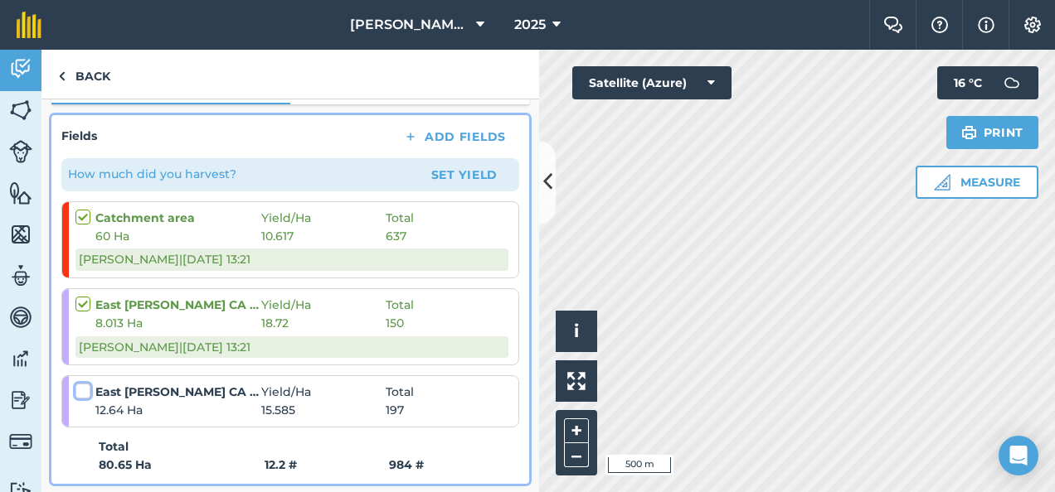
click at [80, 390] on input "checkbox" at bounding box center [80, 388] width 11 height 11
checkbox input "false"
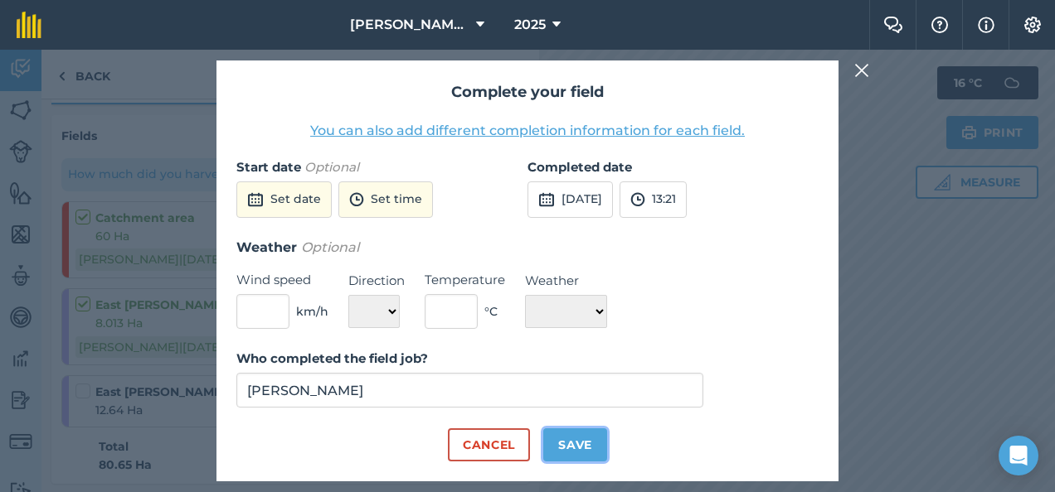
click at [569, 444] on button "Save" at bounding box center [575, 445] width 64 height 33
checkbox input "true"
